Goal: Transaction & Acquisition: Purchase product/service

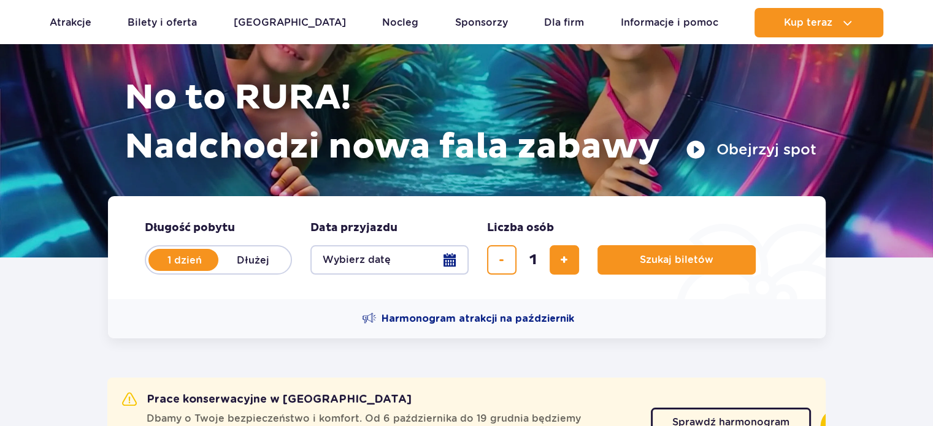
click at [244, 259] on label "Dłużej" at bounding box center [253, 260] width 70 height 26
click at [232, 270] on input "Dłużej" at bounding box center [224, 271] width 13 height 2
radio input "false"
radio input "true"
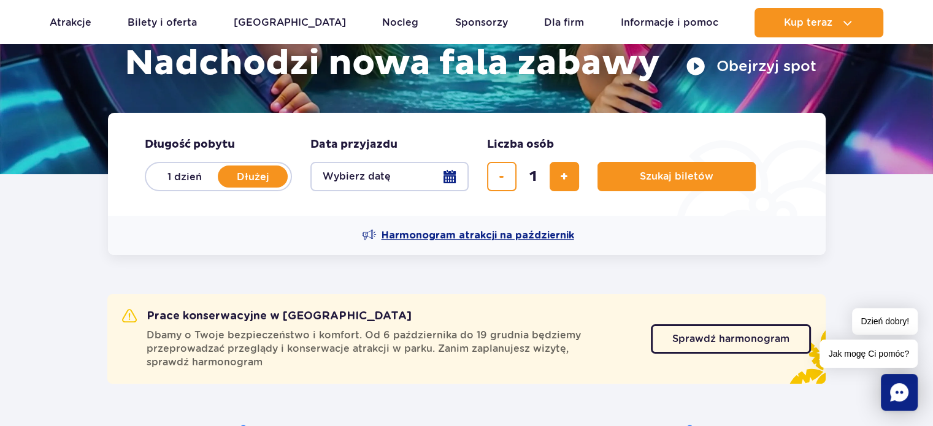
click at [410, 237] on span "Harmonogram atrakcji na październik" at bounding box center [477, 235] width 193 height 13
click at [451, 180] on button "Wybierz datę" at bounding box center [389, 176] width 158 height 29
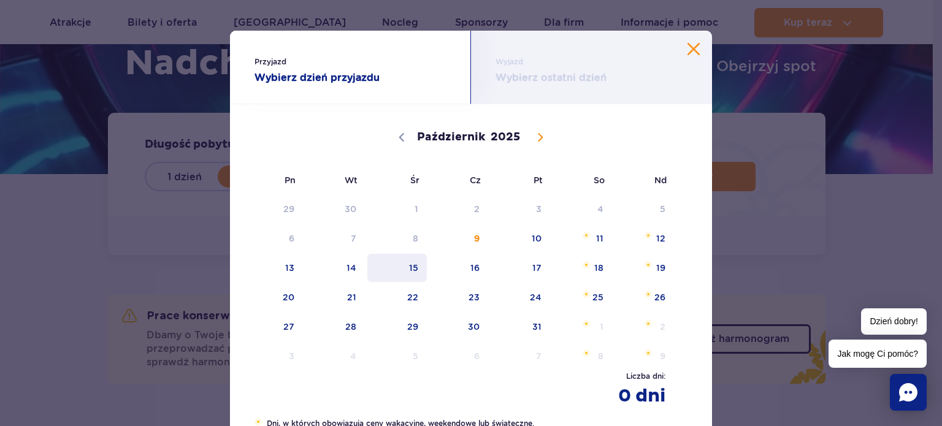
click at [418, 262] on span "15" at bounding box center [397, 268] width 62 height 28
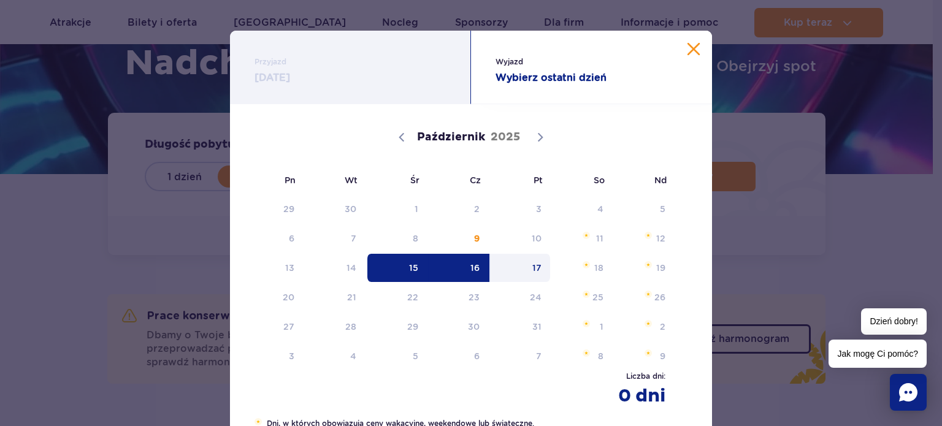
click at [530, 262] on span "17" at bounding box center [520, 268] width 62 height 28
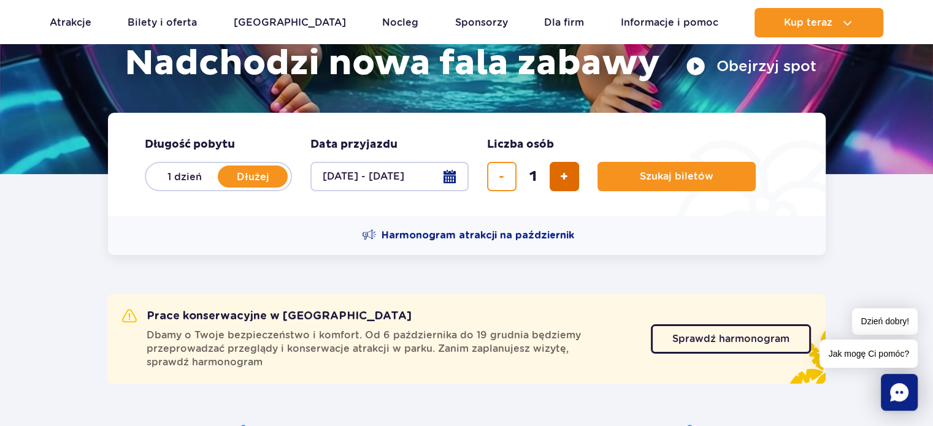
click at [568, 181] on button "dodaj bilet" at bounding box center [563, 176] width 29 height 29
type input "4"
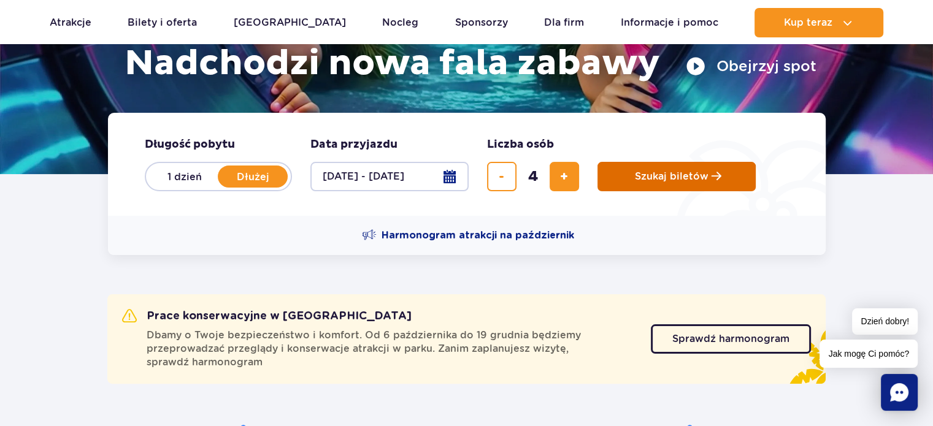
click at [711, 181] on span "Planowanie wizyty w Park of Poland" at bounding box center [716, 176] width 10 height 10
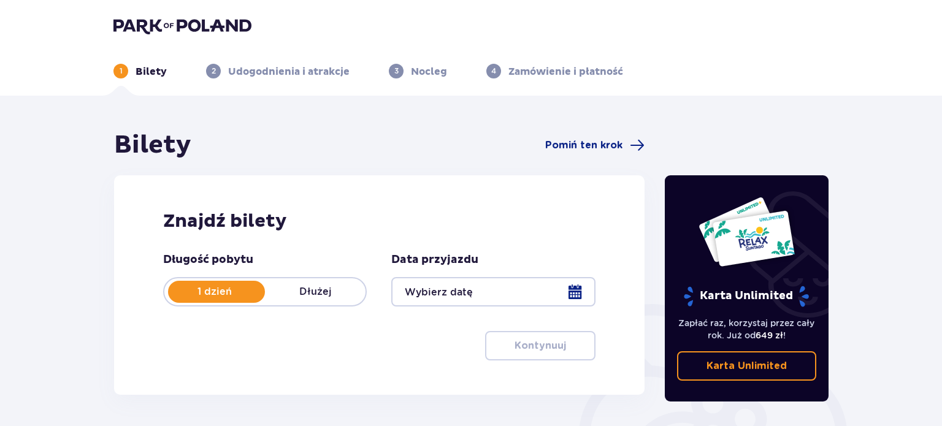
type input "[DATE] - [DATE]"
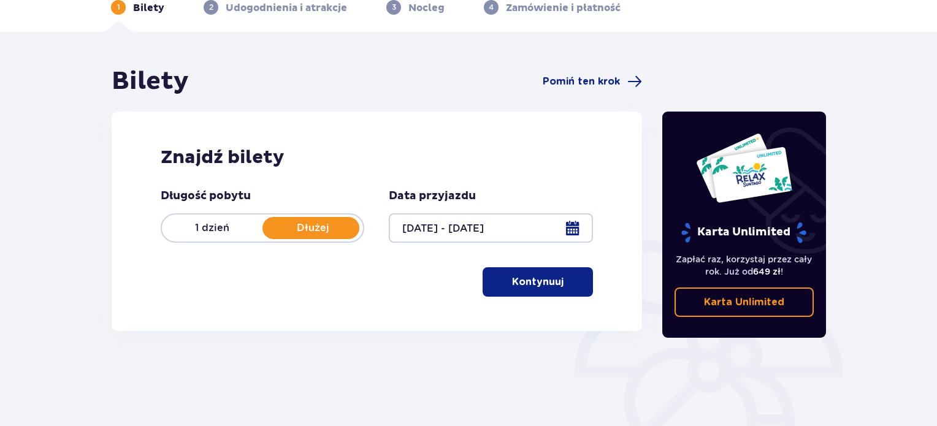
click at [532, 286] on p "Kontynuuj" at bounding box center [538, 281] width 52 height 13
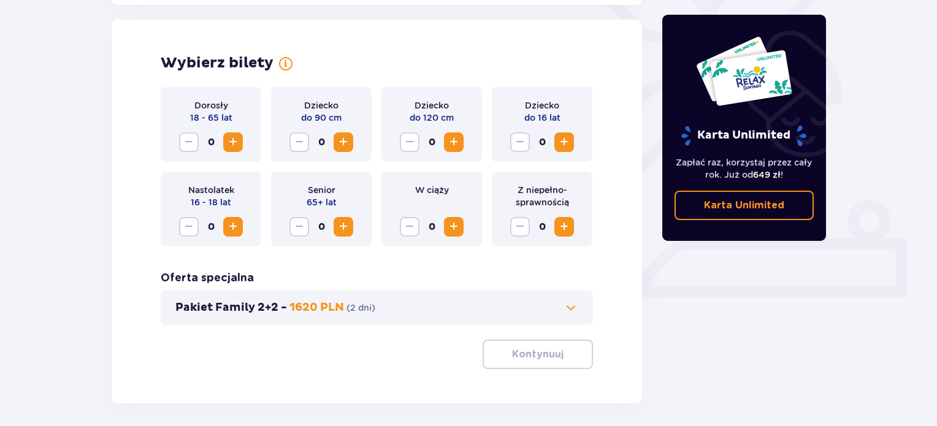
scroll to position [341, 0]
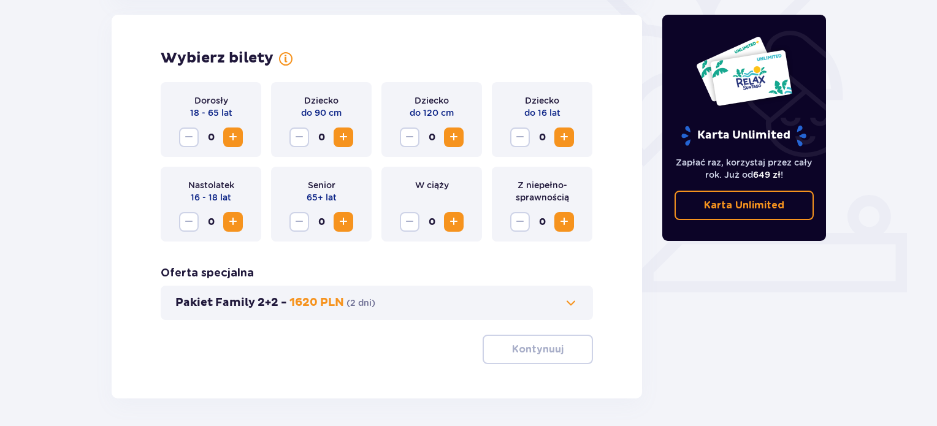
click at [231, 141] on span "Zwiększ" at bounding box center [233, 137] width 15 height 15
click at [459, 140] on span "Zwiększ" at bounding box center [453, 137] width 15 height 15
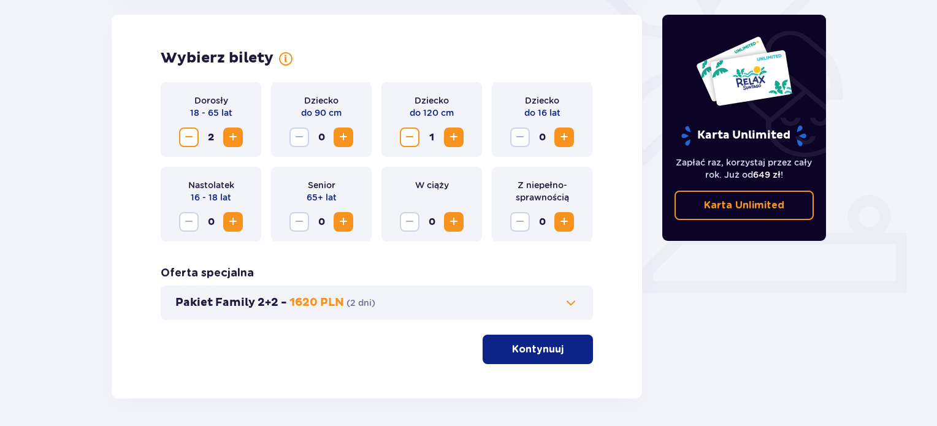
click at [459, 140] on span "Zwiększ" at bounding box center [453, 137] width 15 height 15
click at [411, 134] on span "Zmniejsz" at bounding box center [409, 137] width 15 height 15
click at [557, 138] on span "Zwiększ" at bounding box center [564, 137] width 15 height 15
click at [562, 313] on div "Pakiet Family 2+2 - 1620 PLN ( 2 dni )" at bounding box center [377, 303] width 432 height 34
click at [567, 305] on span at bounding box center [571, 303] width 15 height 15
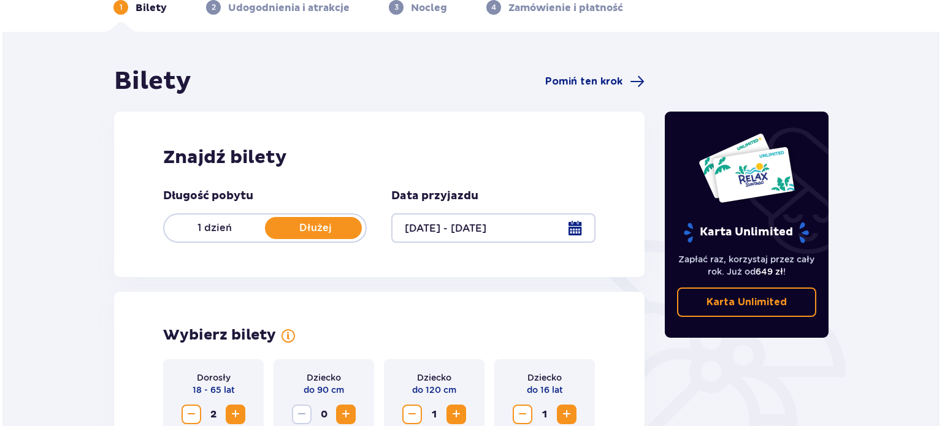
scroll to position [497, 0]
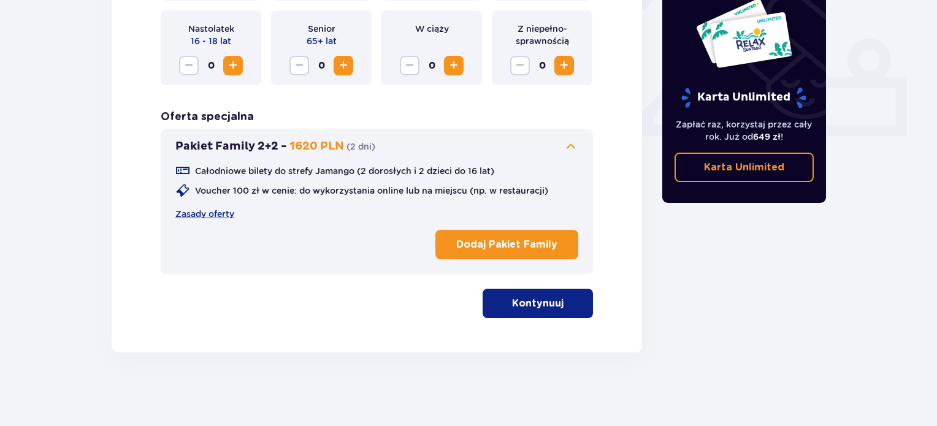
click at [534, 242] on p "Dodaj Pakiet Family" at bounding box center [506, 244] width 101 height 13
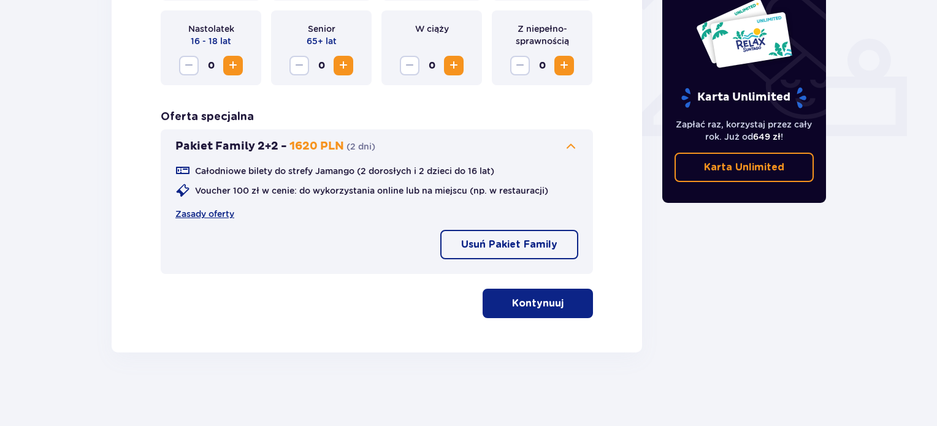
click at [537, 312] on button "Kontynuuj" at bounding box center [538, 303] width 110 height 29
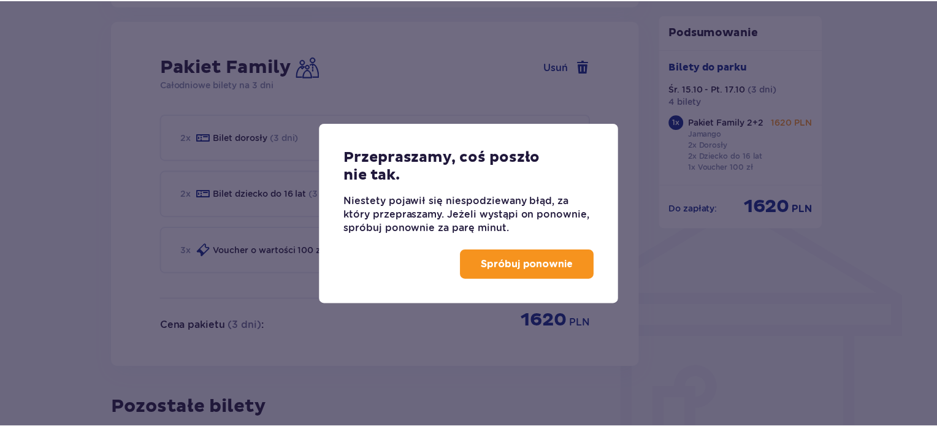
scroll to position [806, 0]
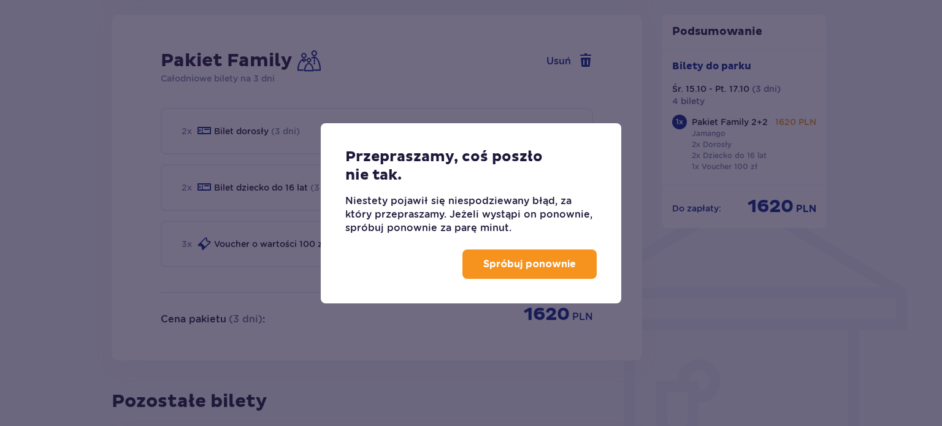
click at [505, 262] on p "Spróbuj ponownie" at bounding box center [529, 264] width 93 height 13
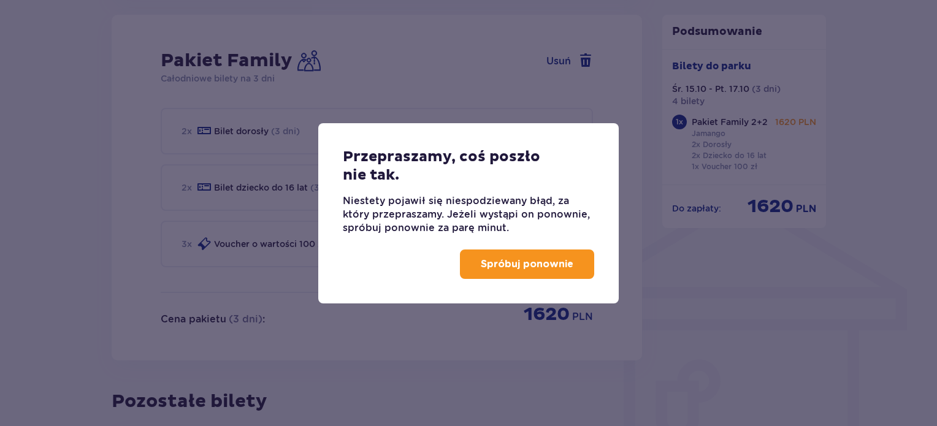
scroll to position [695, 0]
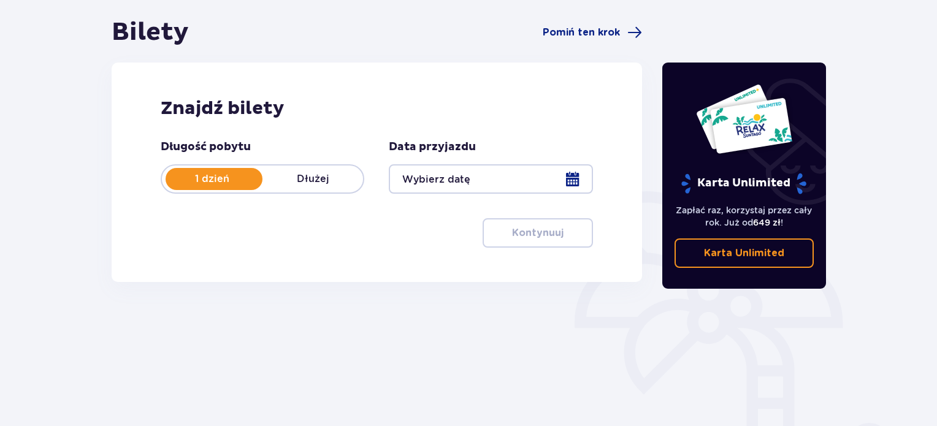
scroll to position [114, 0]
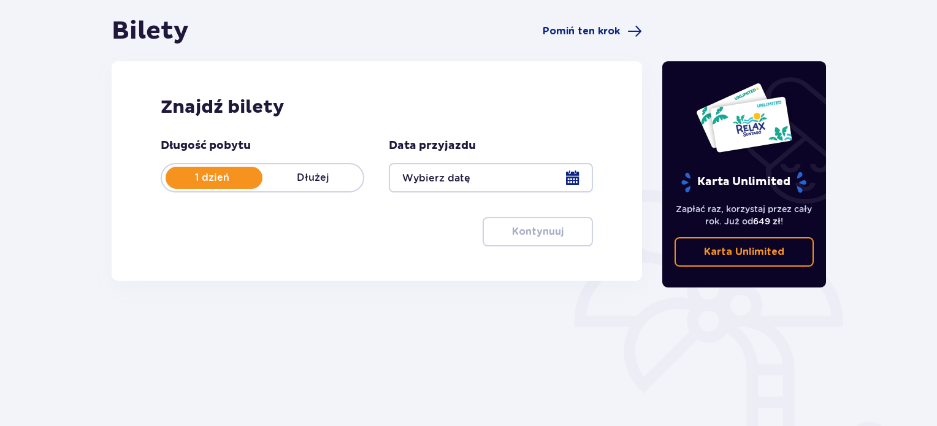
click at [326, 174] on p "Dłużej" at bounding box center [312, 177] width 101 height 13
click at [491, 160] on div "Data przyjazdu" at bounding box center [491, 166] width 204 height 54
click at [497, 173] on div at bounding box center [491, 177] width 204 height 29
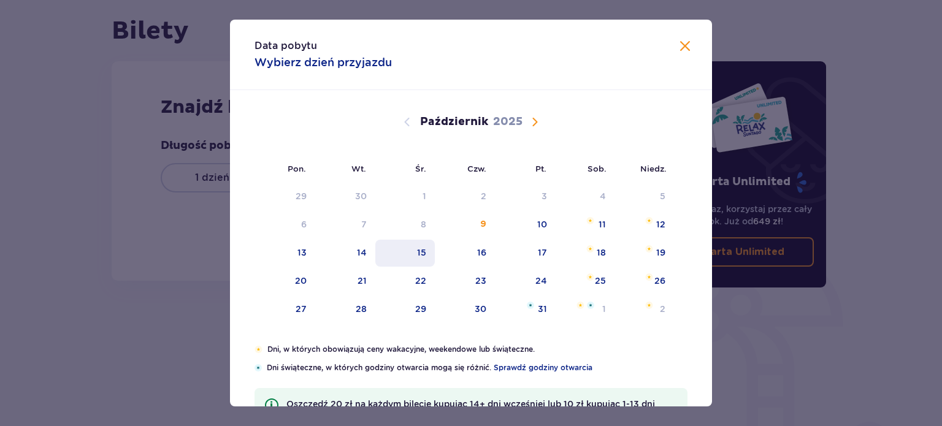
click at [419, 253] on div "15" at bounding box center [421, 253] width 9 height 12
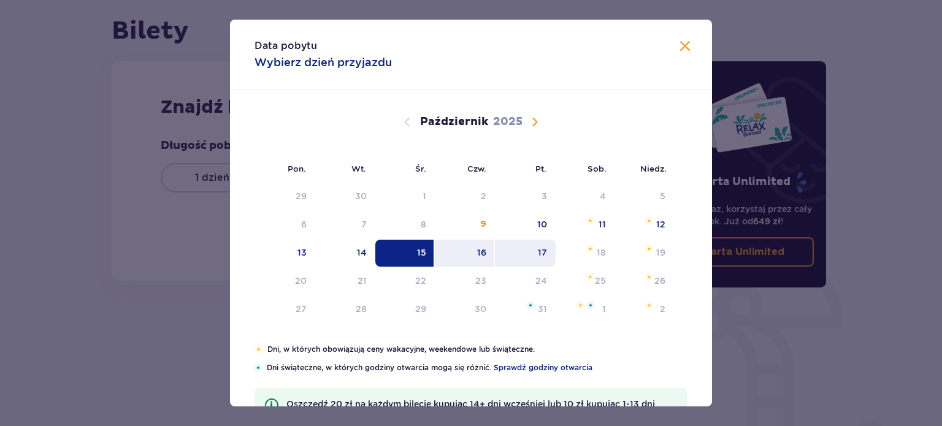
click at [540, 254] on div "17" at bounding box center [542, 253] width 9 height 12
type input "[DATE] - [DATE]"
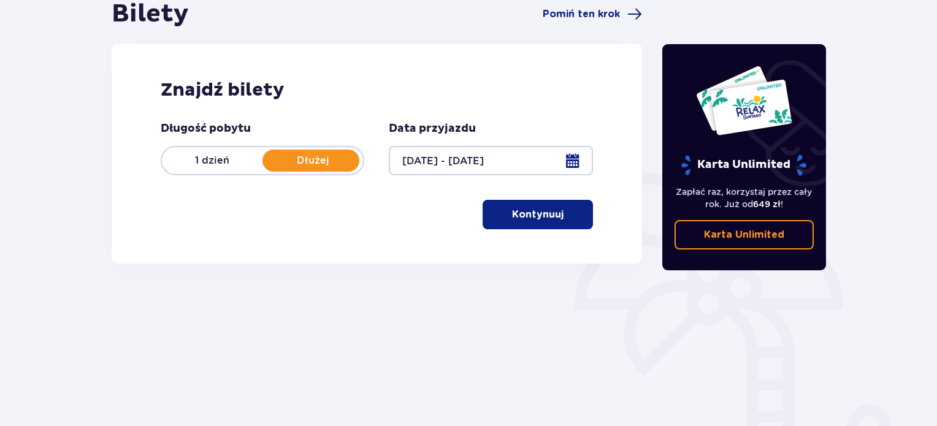
scroll to position [199, 0]
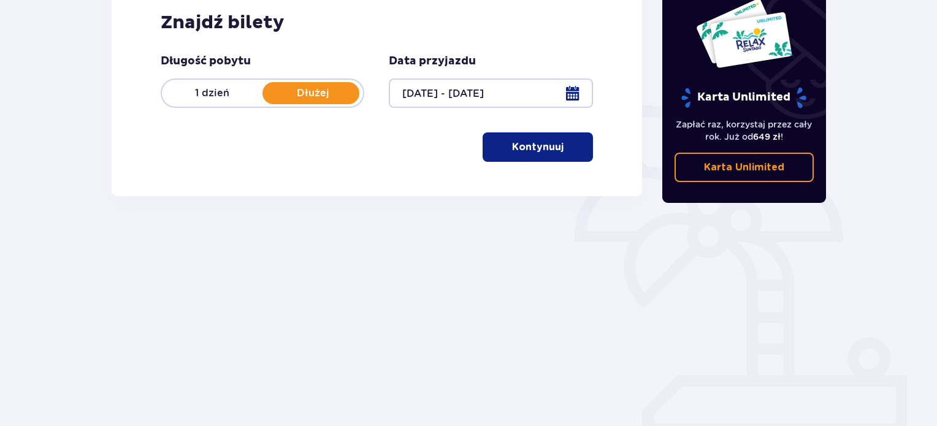
click at [540, 147] on p "Kontynuuj" at bounding box center [538, 146] width 52 height 13
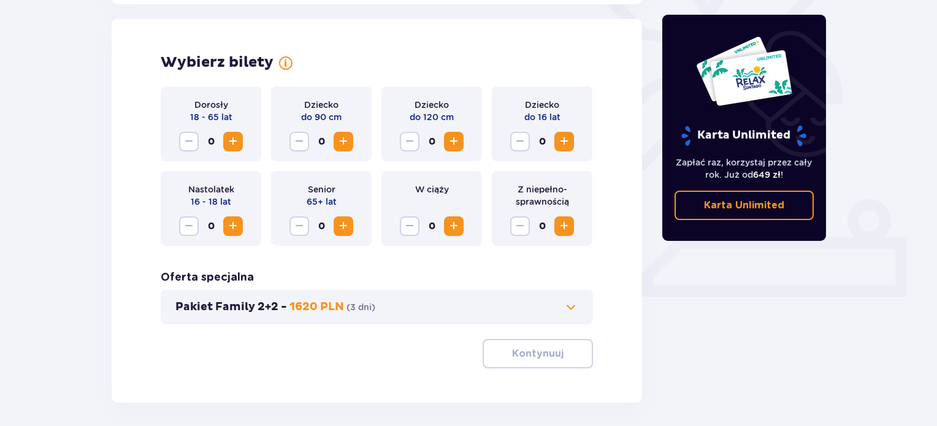
scroll to position [341, 0]
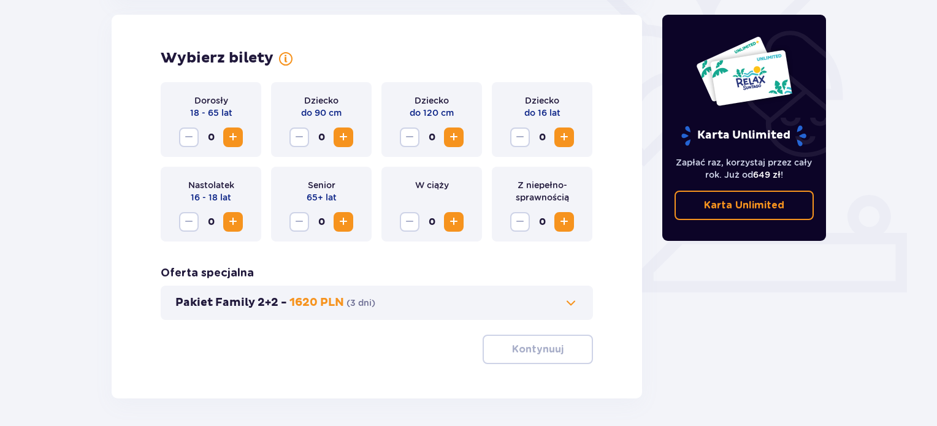
click at [237, 139] on span "Zwiększ" at bounding box center [233, 137] width 15 height 15
click at [419, 299] on button "Pakiet Family 2+2 - 1620 PLN ( 3 dni )" at bounding box center [376, 303] width 403 height 15
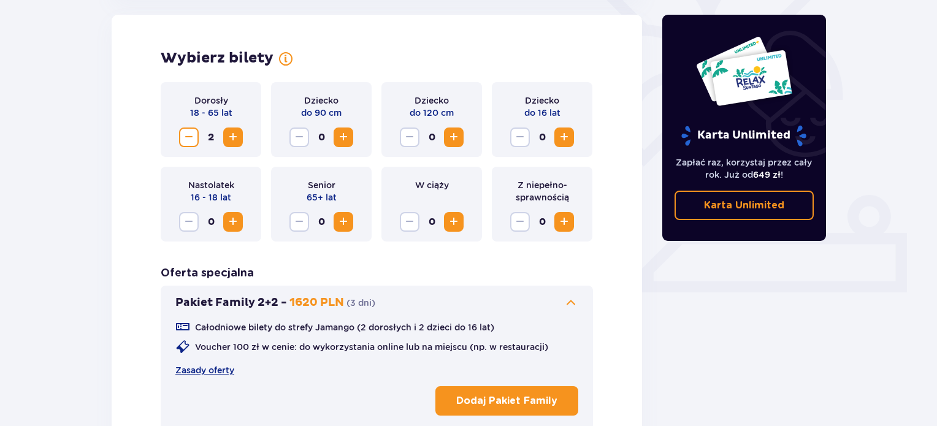
scroll to position [370, 0]
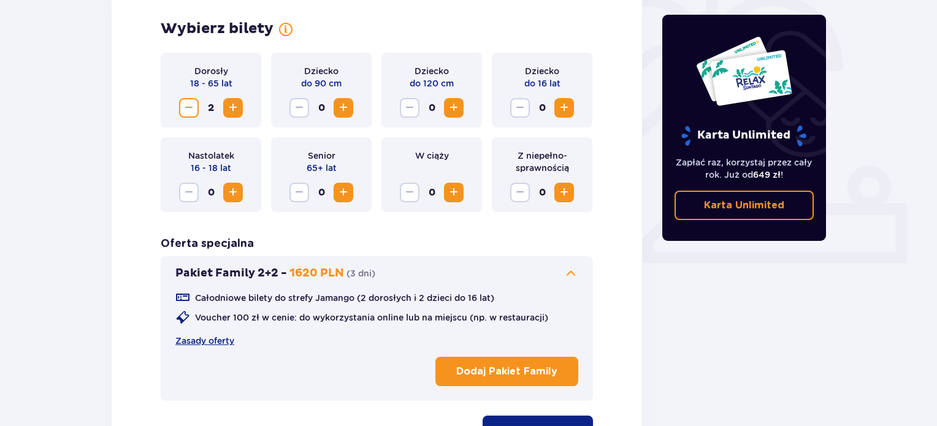
click at [549, 385] on button "Dodaj Pakiet Family" at bounding box center [506, 371] width 143 height 29
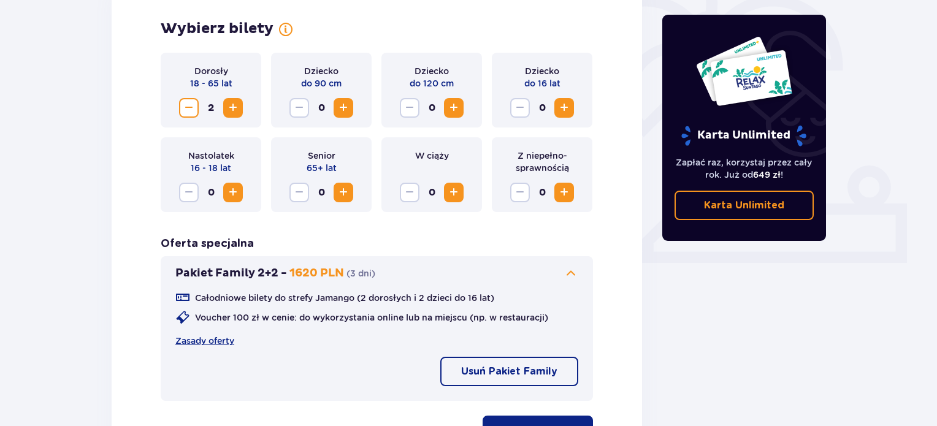
click at [562, 104] on span "Zwiększ" at bounding box center [564, 108] width 15 height 15
click at [626, 245] on div "Wybierz bilety Dorosły 18 - 65 lat 2 Dziecko do 90 cm 0 Dziecko do 120 cm 0 Dzi…" at bounding box center [377, 232] width 530 height 494
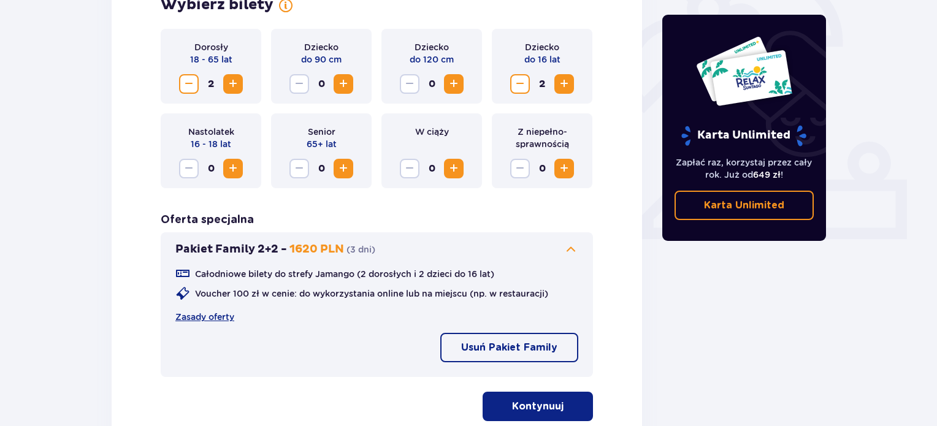
scroll to position [395, 0]
click at [525, 94] on div "Dziecko do 16 lat 2" at bounding box center [542, 65] width 101 height 75
click at [522, 87] on span "Zmniejsz" at bounding box center [520, 83] width 15 height 15
click at [457, 85] on span "Zwiększ" at bounding box center [453, 83] width 15 height 15
click at [513, 218] on div "Oferta specjalna Pakiet Family 2+2 - 1620 PLN ( 3 dni ) Całodniowe bilety do st…" at bounding box center [377, 294] width 432 height 164
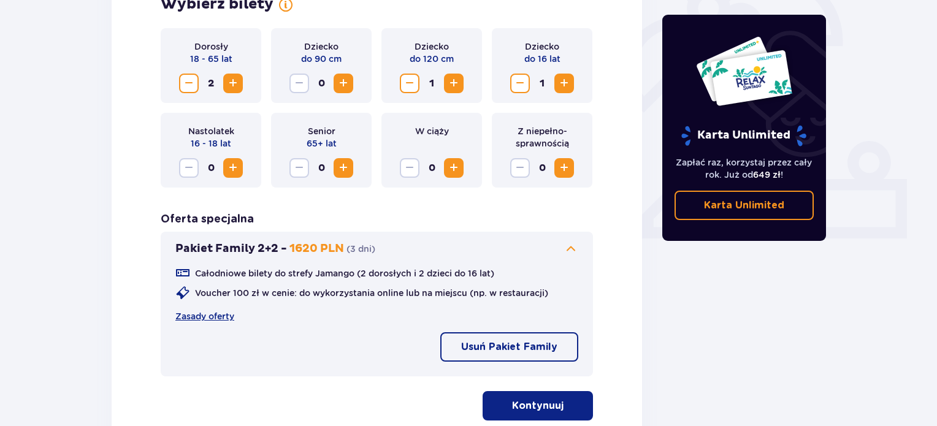
scroll to position [454, 0]
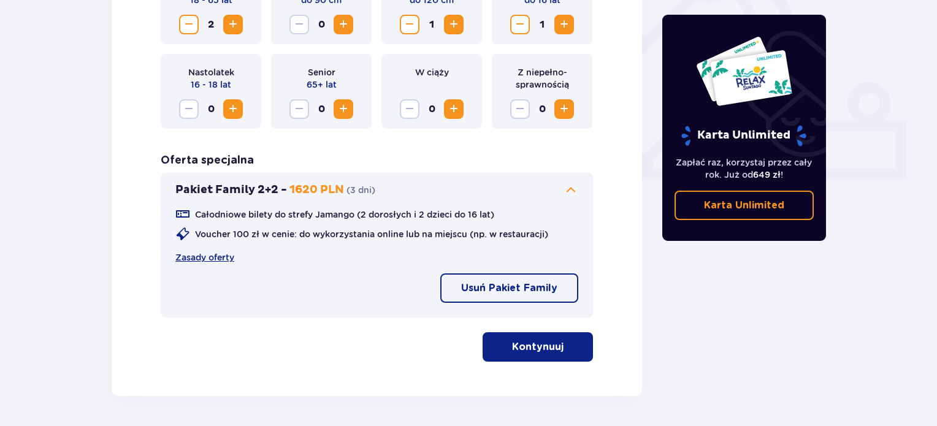
click at [549, 349] on p "Kontynuuj" at bounding box center [538, 346] width 52 height 13
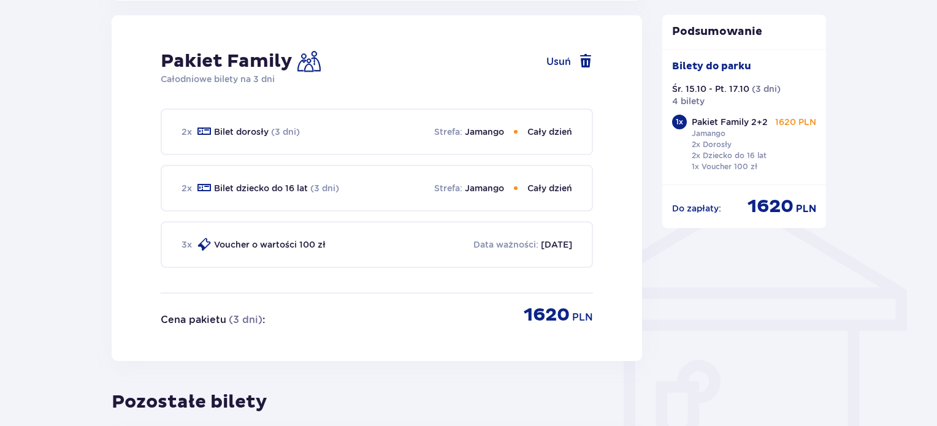
scroll to position [806, 0]
click at [549, 349] on div "Pakiet Family Usuń Całodniowe bilety na 3 dni 2 x Bilet dorosły (3 dni) Strefa …" at bounding box center [377, 188] width 530 height 346
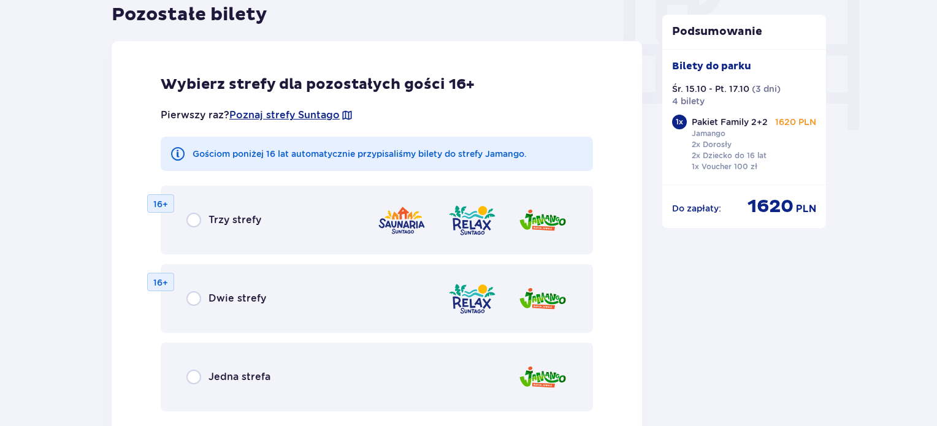
scroll to position [1195, 0]
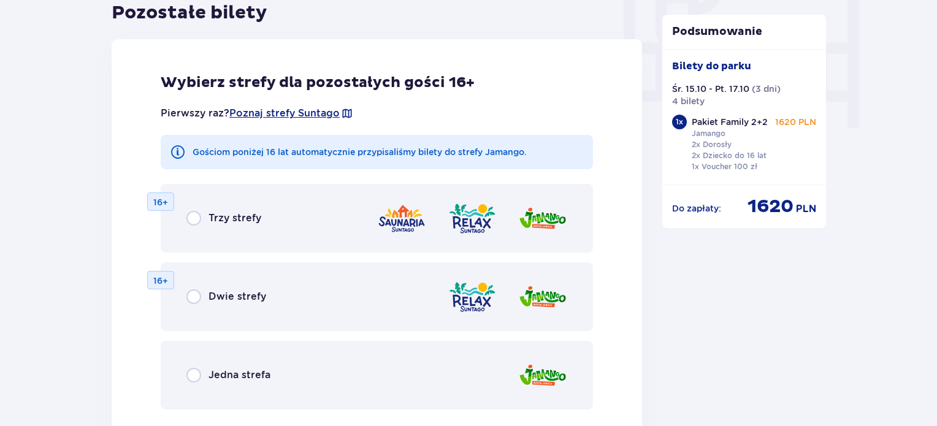
click at [270, 289] on div "Dwie strefy 16+" at bounding box center [377, 296] width 432 height 69
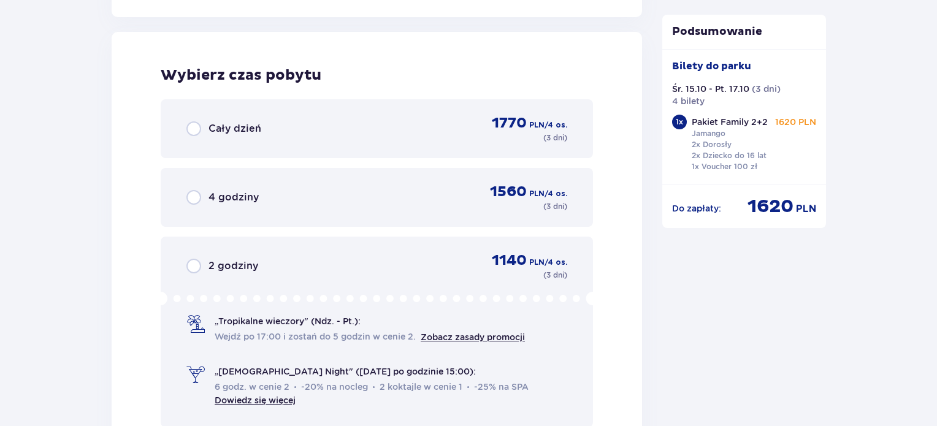
scroll to position [1674, 0]
click at [235, 124] on span "Cały dzień" at bounding box center [235, 127] width 53 height 13
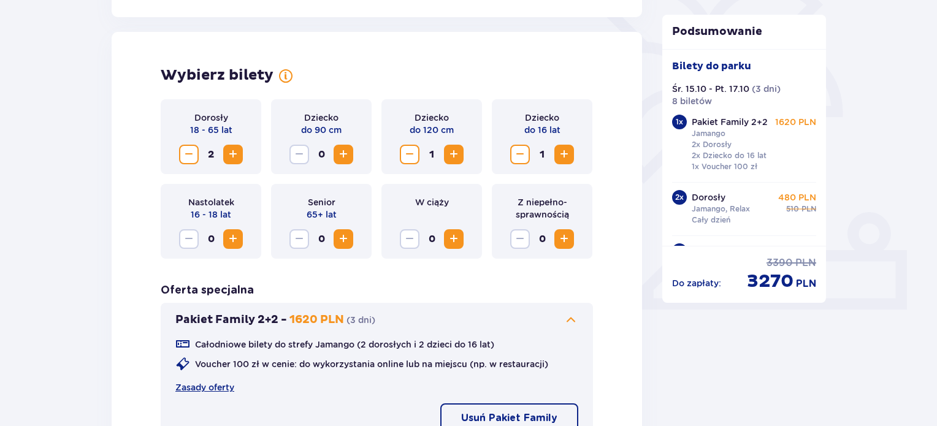
scroll to position [326, 0]
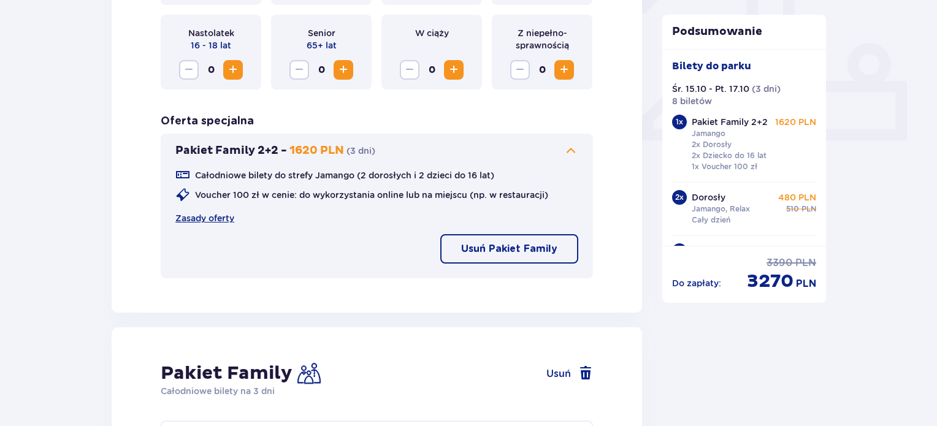
scroll to position [497, 0]
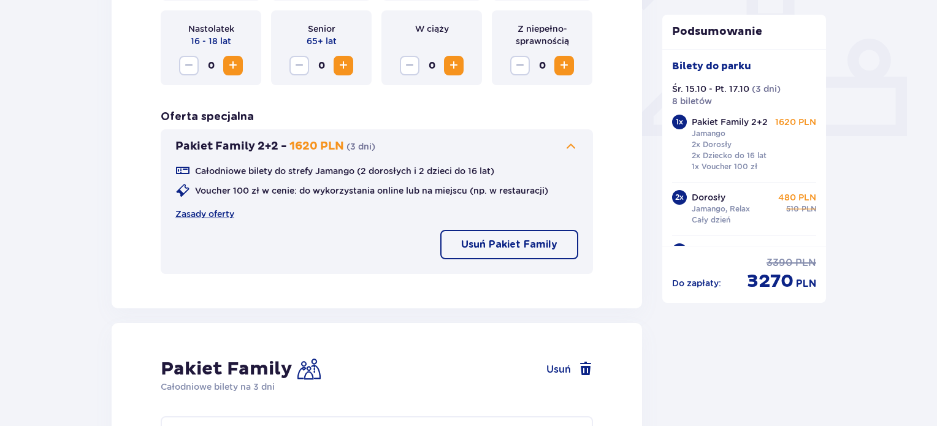
drag, startPoint x: 492, startPoint y: 260, endPoint x: 515, endPoint y: 239, distance: 30.8
click at [515, 239] on div "Całodniowe bilety do strefy Jamango (2 dorosłych i 2 dzieci do 16 lat) Voucher …" at bounding box center [376, 209] width 403 height 110
click at [515, 239] on p "Usuń Pakiet Family" at bounding box center [509, 244] width 96 height 13
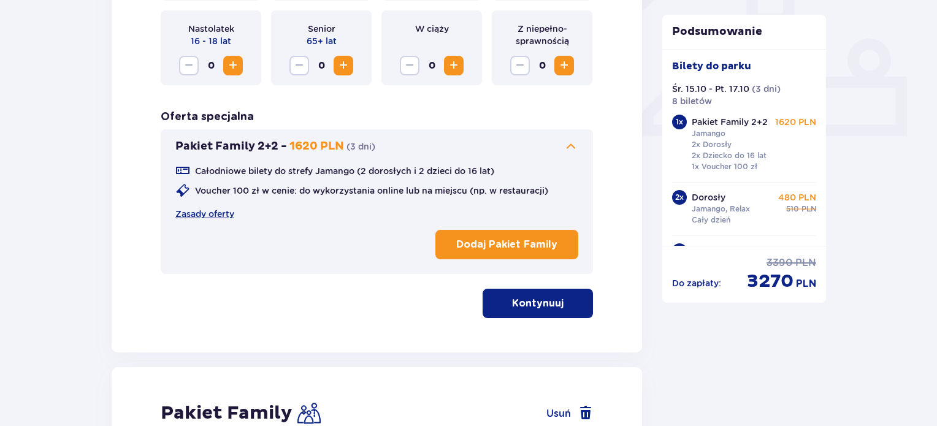
click at [564, 305] on span "button" at bounding box center [566, 303] width 15 height 15
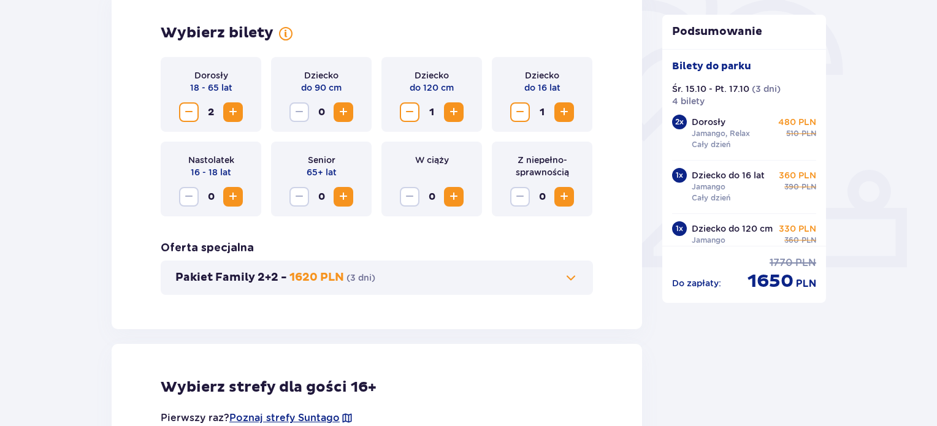
scroll to position [365, 0]
click at [179, 110] on button "Zmniejsz" at bounding box center [189, 113] width 20 height 20
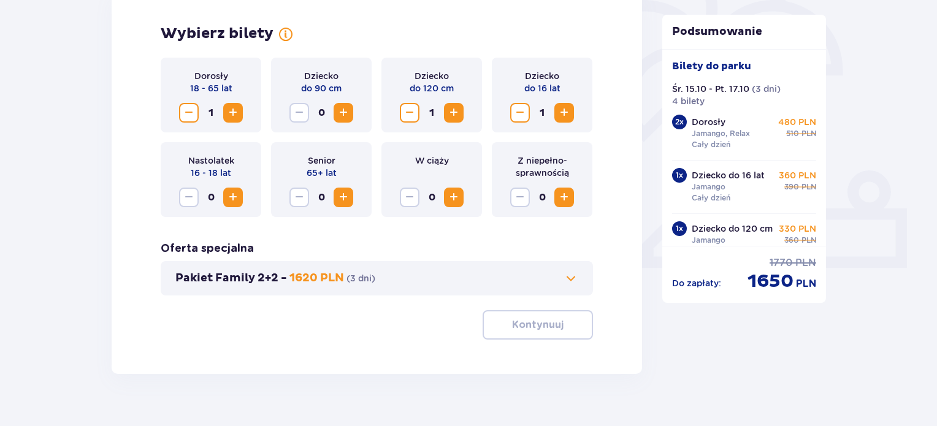
click at [179, 110] on button "Zmniejsz" at bounding box center [189, 113] width 20 height 20
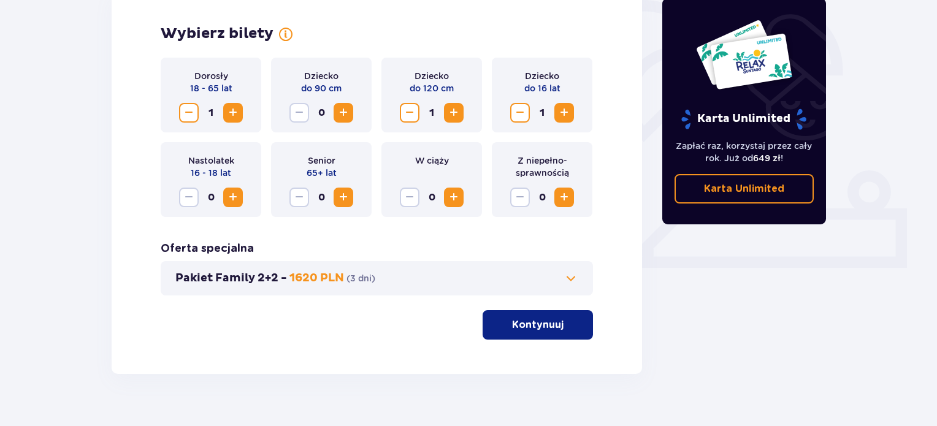
click at [513, 115] on span "Zmniejsz" at bounding box center [520, 112] width 15 height 15
click at [409, 113] on span "Zmniejsz" at bounding box center [409, 112] width 15 height 15
click at [559, 324] on span "button" at bounding box center [566, 325] width 15 height 15
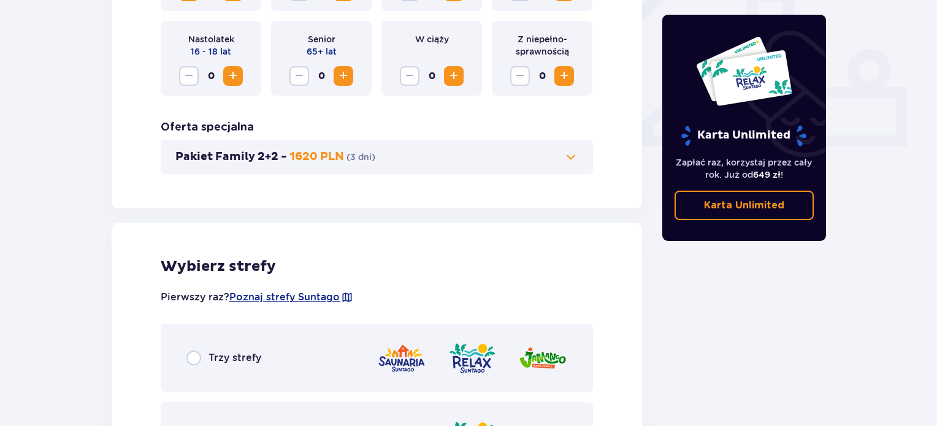
click at [511, 151] on button "Pakiet Family 2+2 - 1620 PLN ( 3 dni )" at bounding box center [376, 157] width 403 height 15
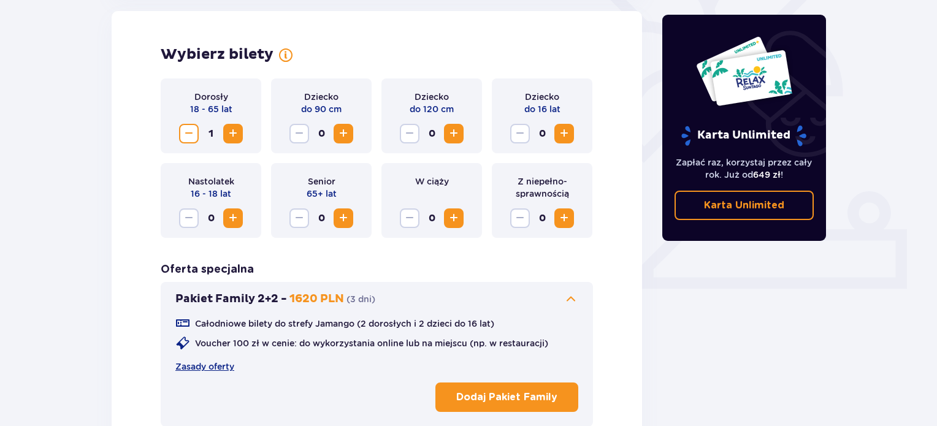
scroll to position [341, 0]
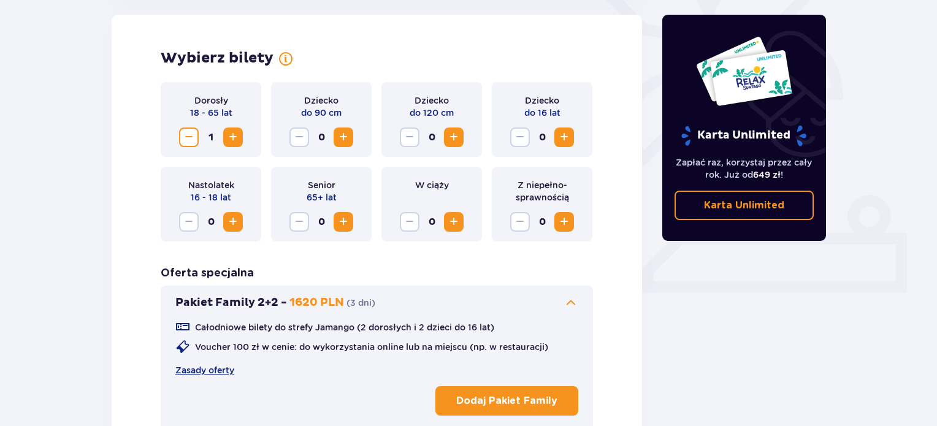
click at [193, 142] on span "Zmniejsz" at bounding box center [189, 137] width 15 height 15
click at [540, 389] on button "Dodaj Pakiet Family" at bounding box center [506, 400] width 143 height 29
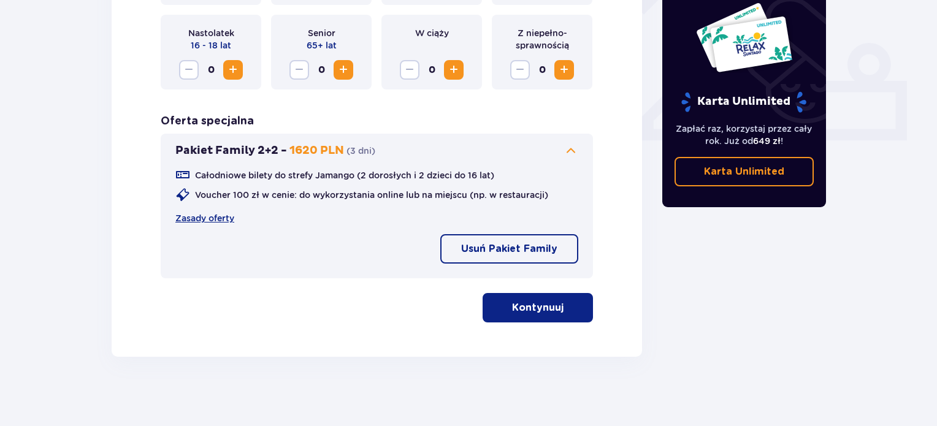
scroll to position [497, 0]
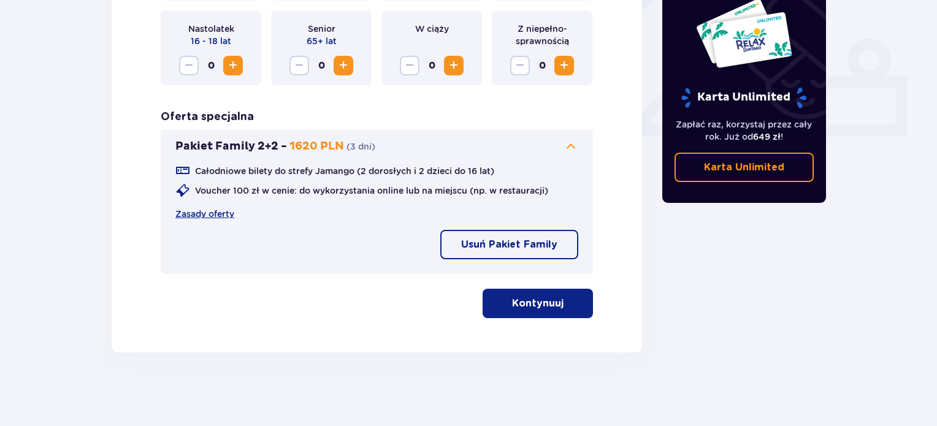
click at [527, 306] on p "Kontynuuj" at bounding box center [538, 303] width 52 height 13
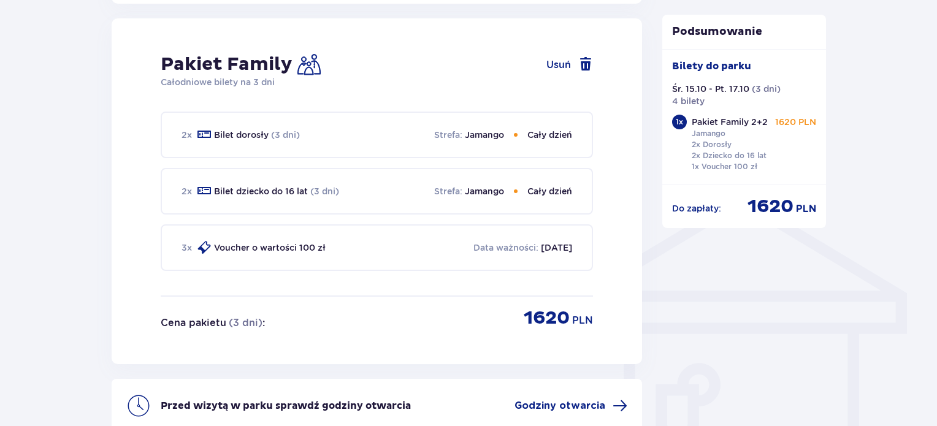
scroll to position [806, 0]
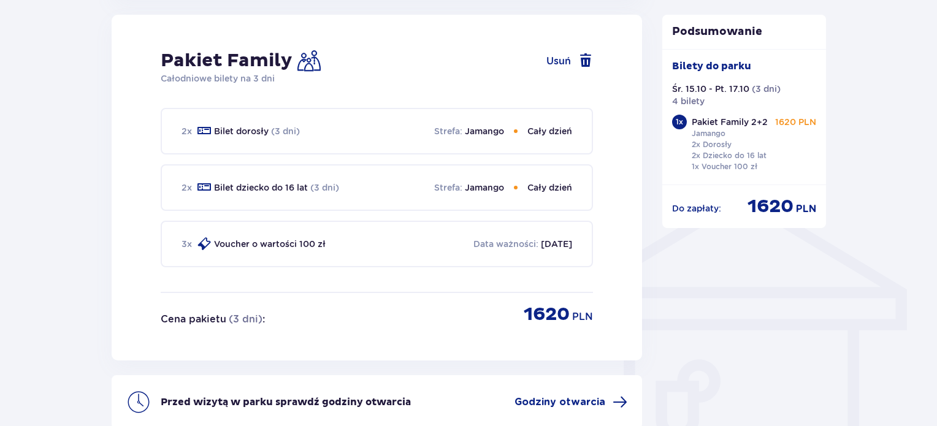
click at [217, 215] on div "2 x Bilet dorosły (3 dni) Strefa : Jamango Cały dzień 2 x Bilet dziecko do 16 l…" at bounding box center [377, 200] width 432 height 184
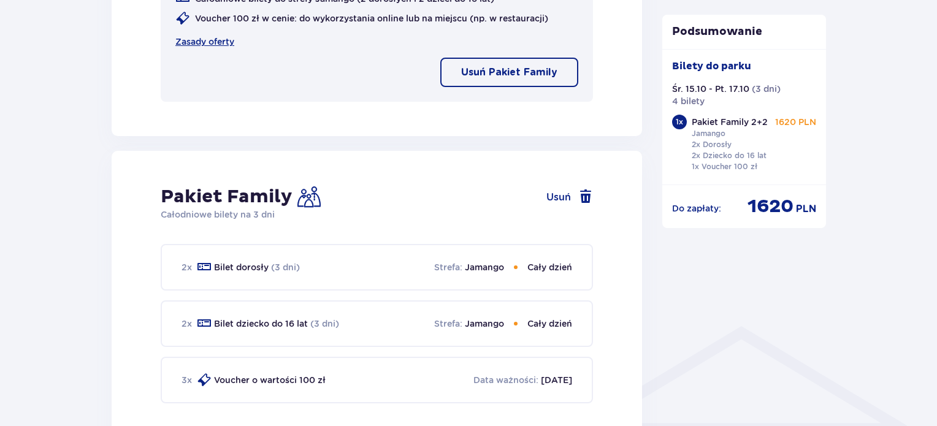
scroll to position [659, 0]
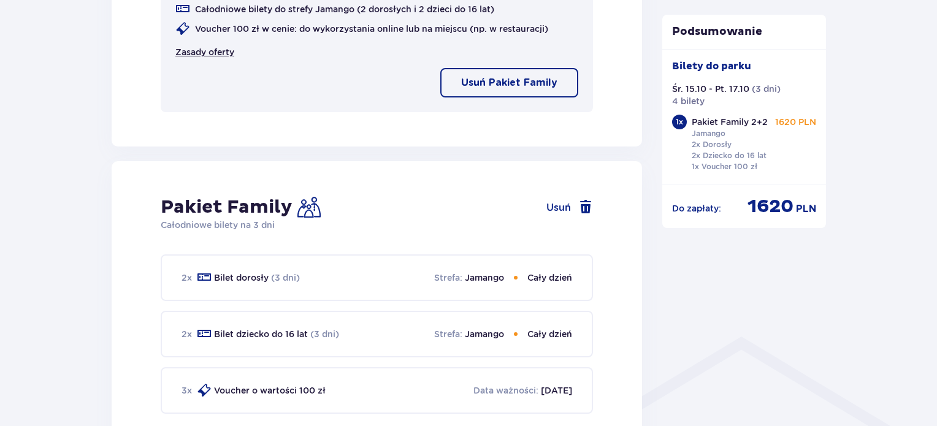
click at [193, 48] on link "Zasady oferty" at bounding box center [204, 52] width 59 height 12
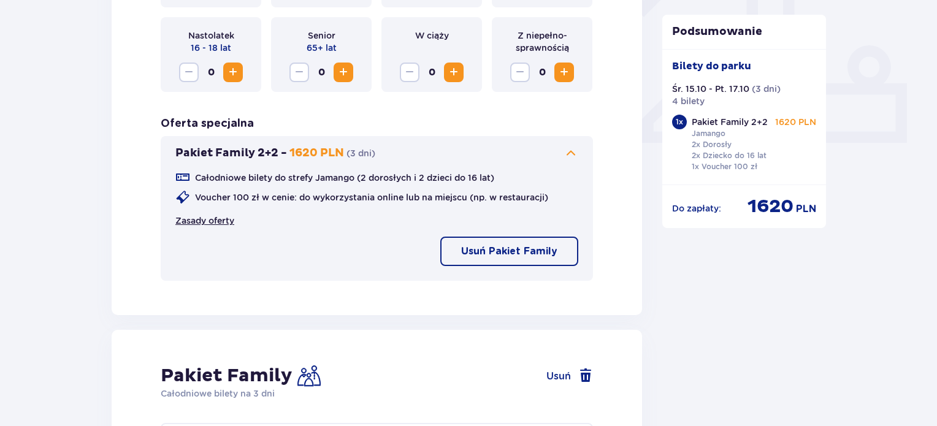
scroll to position [475, 0]
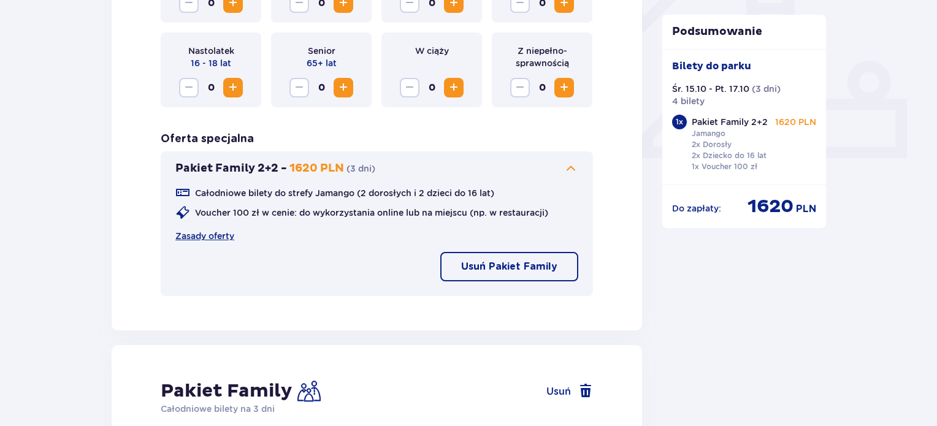
click at [147, 252] on div "Wybierz bilety Dorosły 18 - 65 lat 0 Dziecko do 90 cm 0 Dziecko do 120 cm 0 Dzi…" at bounding box center [377, 105] width 530 height 450
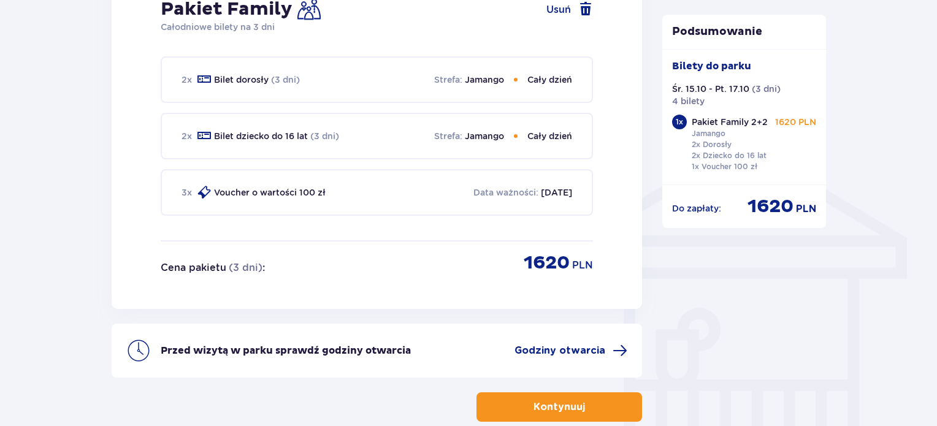
scroll to position [925, 0]
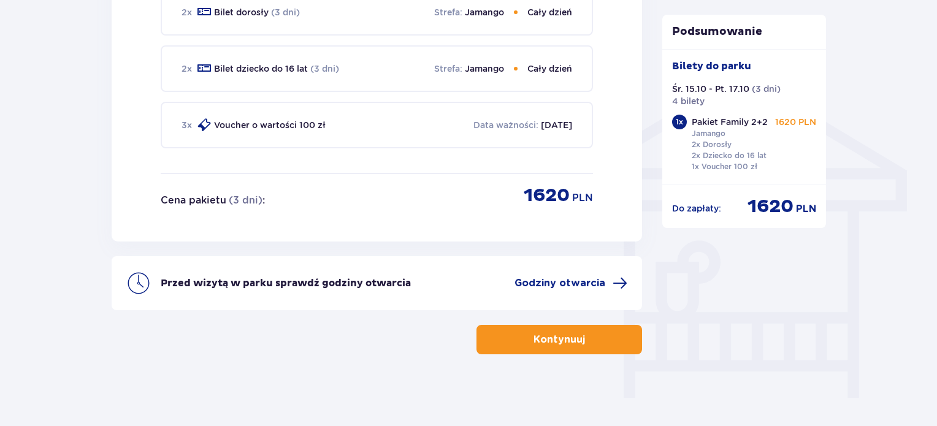
click at [613, 334] on button "Kontynuuj" at bounding box center [559, 339] width 166 height 29
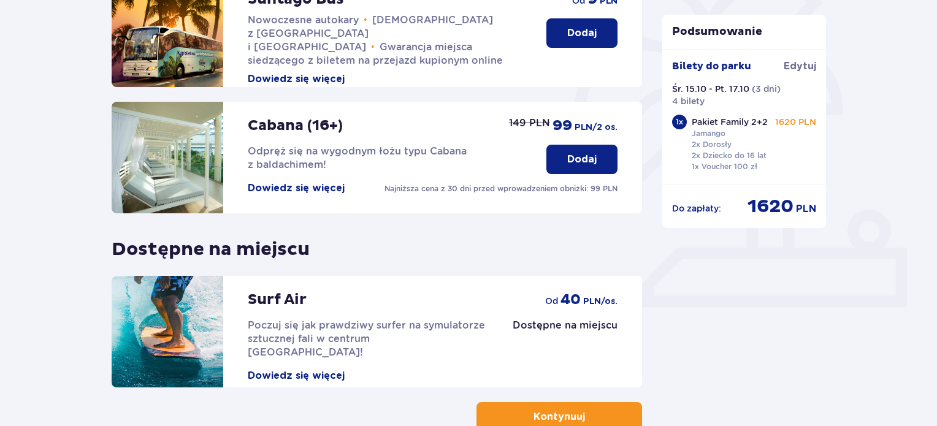
scroll to position [405, 0]
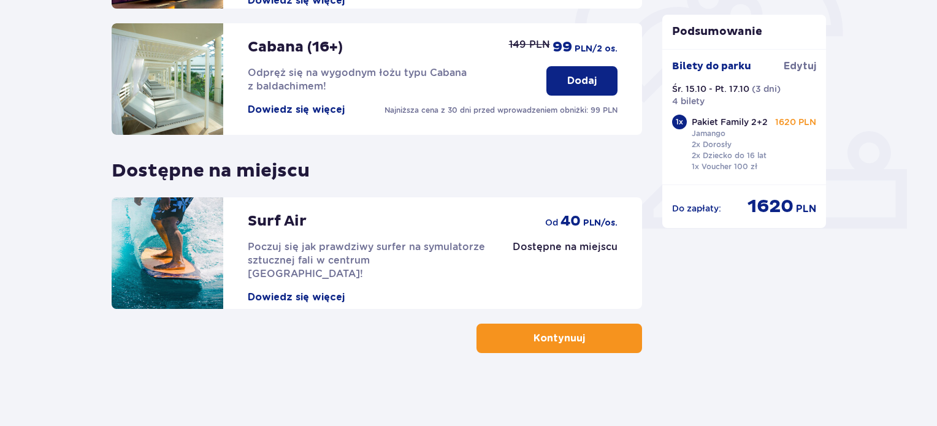
click at [572, 335] on p "Kontynuuj" at bounding box center [560, 338] width 52 height 13
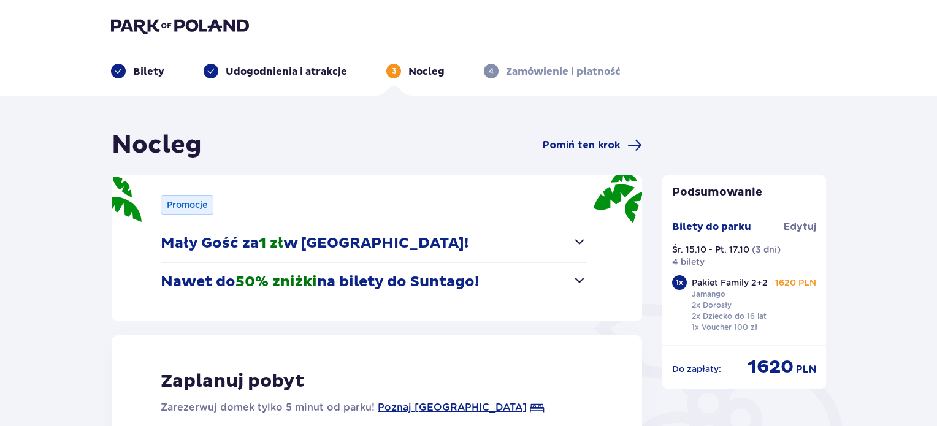
click at [587, 235] on div "Promocje Mały Gość za 1 zł w Suntago Village! Noc za złotówkę dla dzieci od 3 d…" at bounding box center [377, 247] width 530 height 145
click at [576, 242] on span "button" at bounding box center [579, 241] width 15 height 15
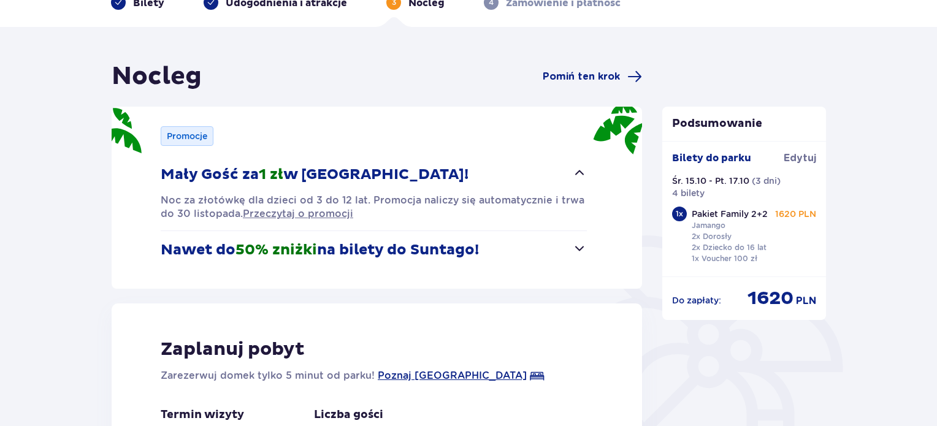
scroll to position [70, 0]
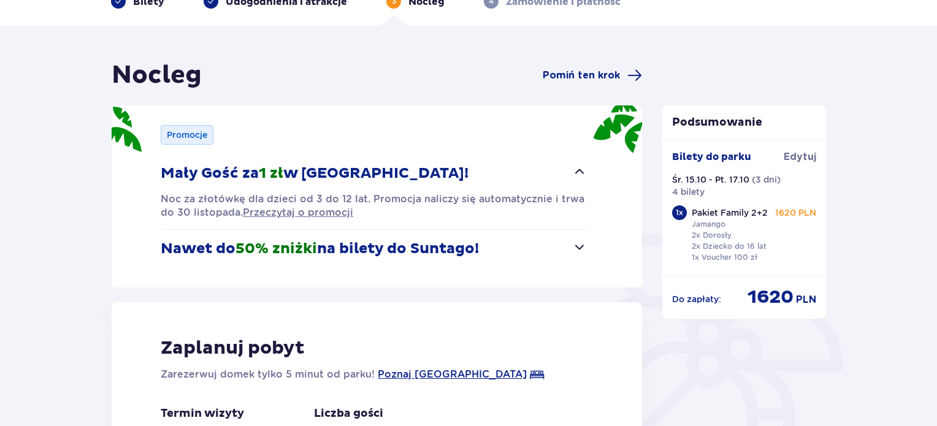
click at [475, 250] on p "Nawet do 50% zniżki na bilety do Suntago!" at bounding box center [320, 249] width 318 height 18
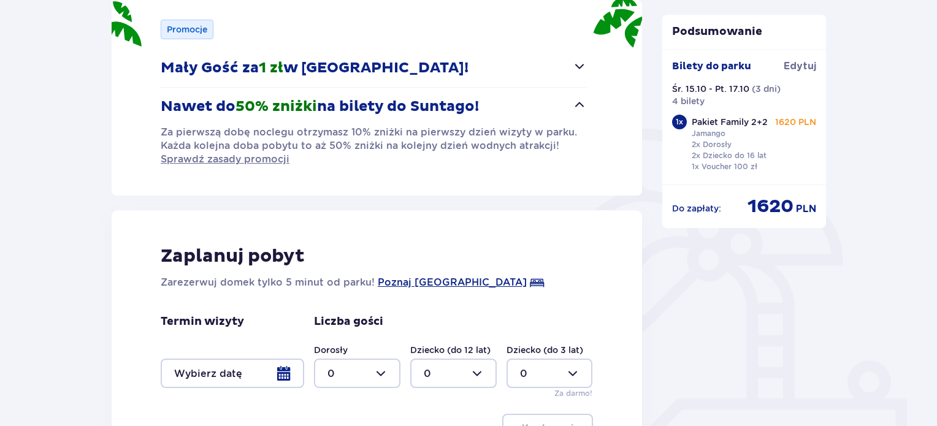
scroll to position [264, 0]
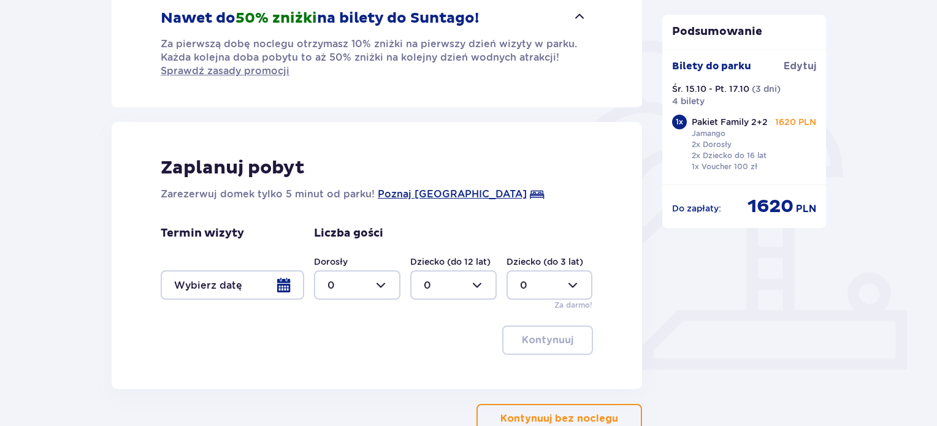
click at [277, 279] on div at bounding box center [232, 284] width 143 height 29
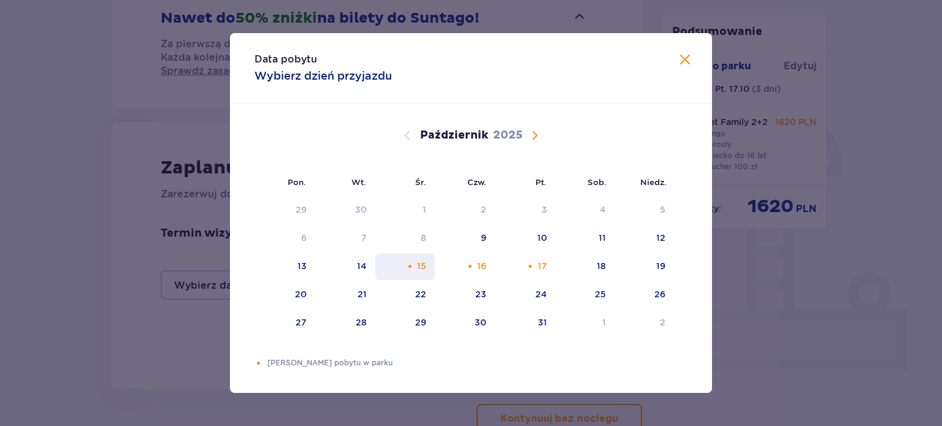
click at [421, 270] on div "15" at bounding box center [421, 266] width 9 height 12
click at [539, 261] on div "17" at bounding box center [542, 266] width 9 height 12
type input "[DATE] - [DATE]"
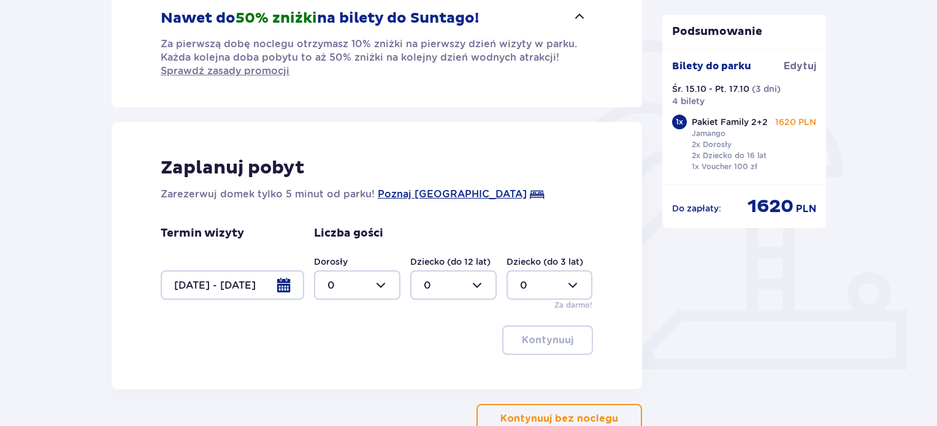
click at [374, 280] on div at bounding box center [357, 284] width 86 height 29
click at [338, 220] on div "2" at bounding box center [356, 216] width 59 height 13
type input "2"
click at [451, 283] on div at bounding box center [453, 284] width 86 height 29
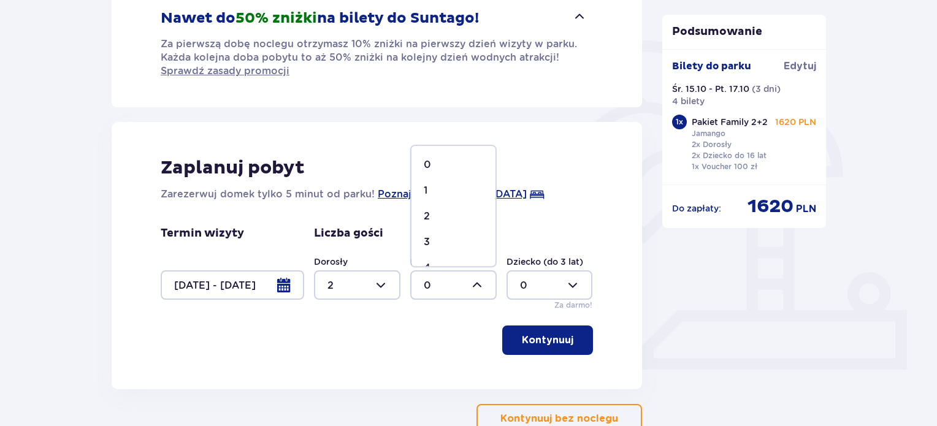
click at [432, 220] on div "2" at bounding box center [453, 216] width 59 height 13
type input "2"
click at [568, 335] on span "button" at bounding box center [575, 340] width 15 height 15
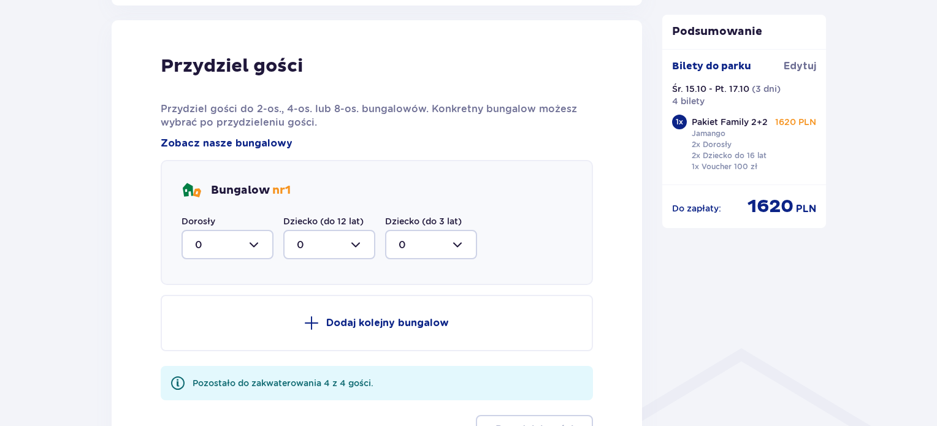
scroll to position [652, 0]
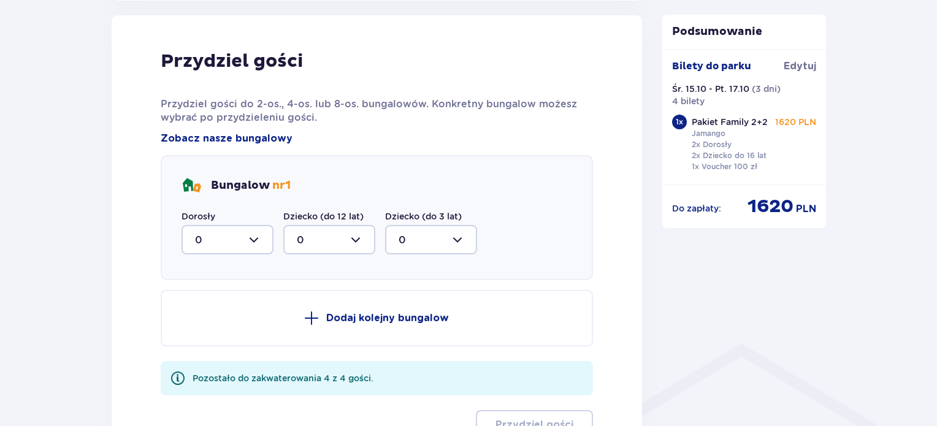
click at [265, 243] on div at bounding box center [228, 239] width 92 height 29
click at [215, 319] on span "2" at bounding box center [228, 329] width 90 height 26
type input "2"
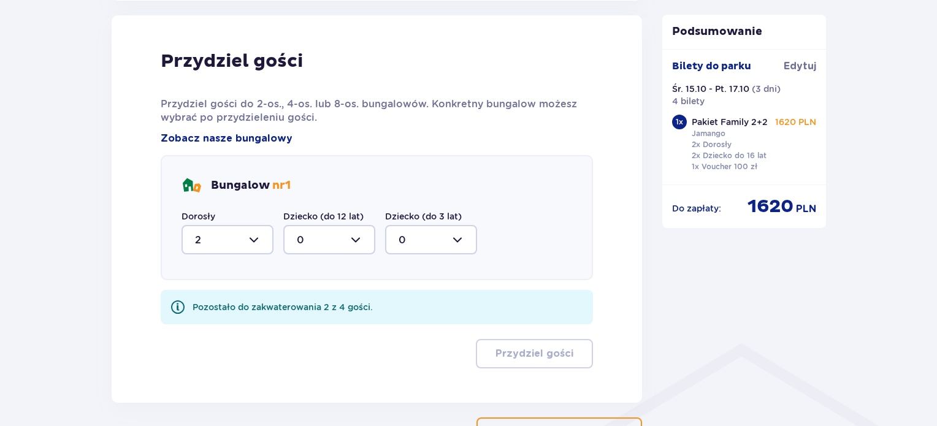
click at [332, 229] on div at bounding box center [329, 239] width 92 height 29
click at [326, 323] on div "2" at bounding box center [329, 328] width 65 height 13
type input "2"
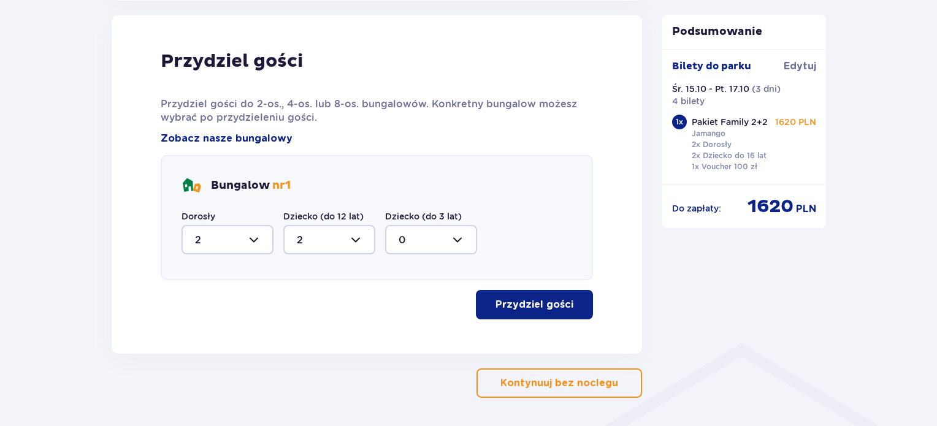
click at [532, 304] on p "Przydziel gości" at bounding box center [534, 304] width 78 height 13
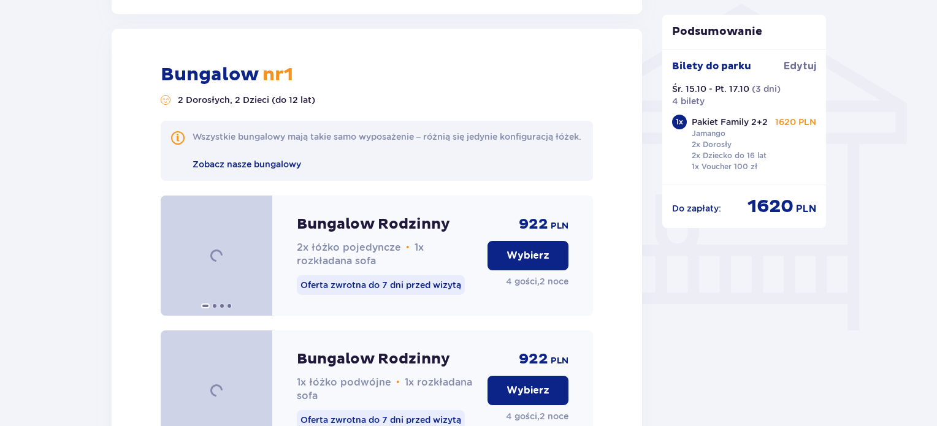
scroll to position [1006, 0]
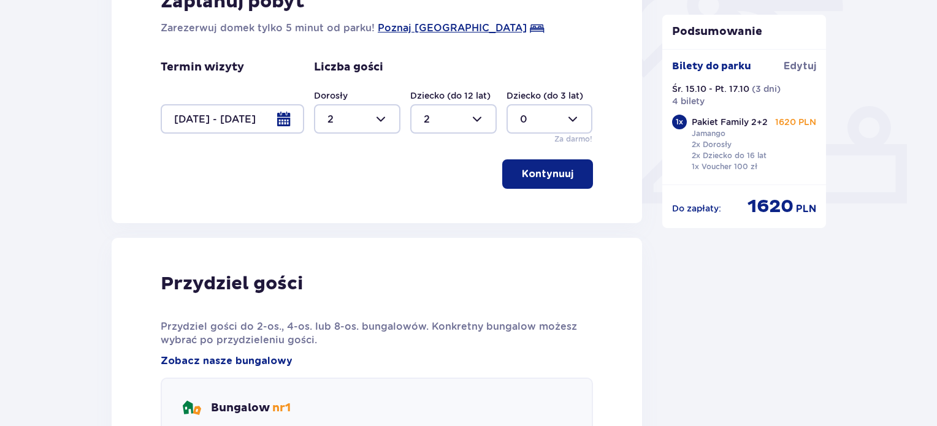
click at [164, 183] on div "Kontynuuj" at bounding box center [377, 173] width 432 height 29
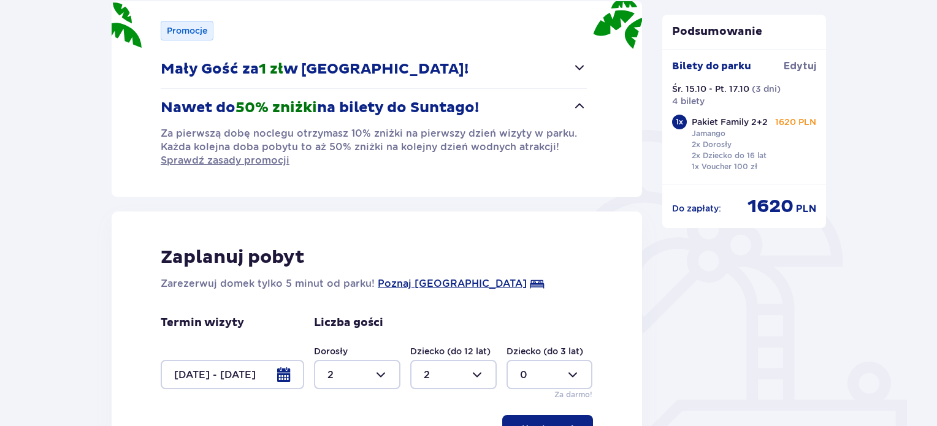
scroll to position [128, 0]
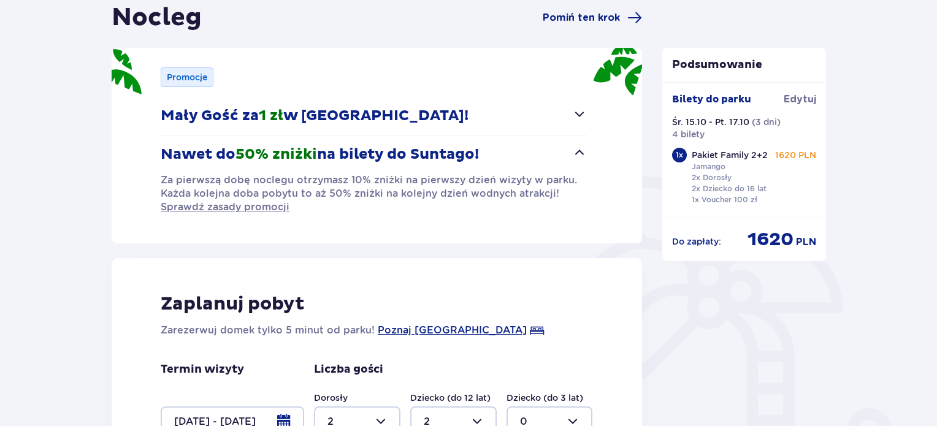
click at [586, 109] on span "button" at bounding box center [579, 114] width 15 height 15
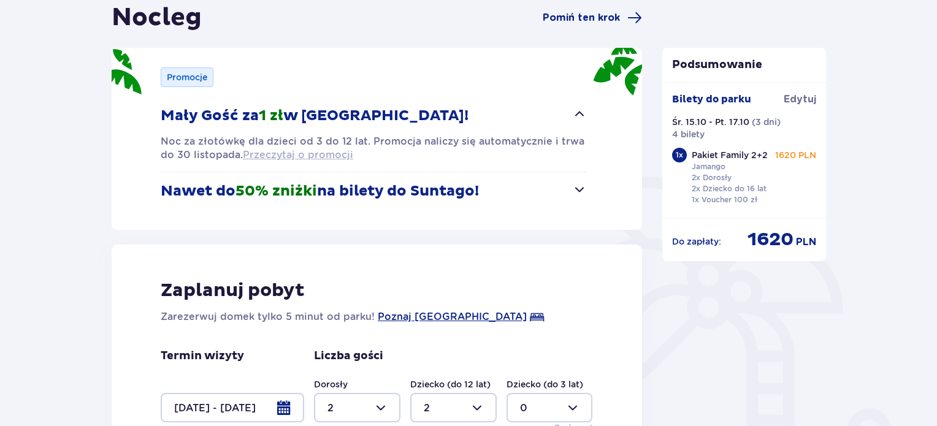
click at [289, 151] on span "Przeczytaj o promocji" at bounding box center [298, 154] width 110 height 13
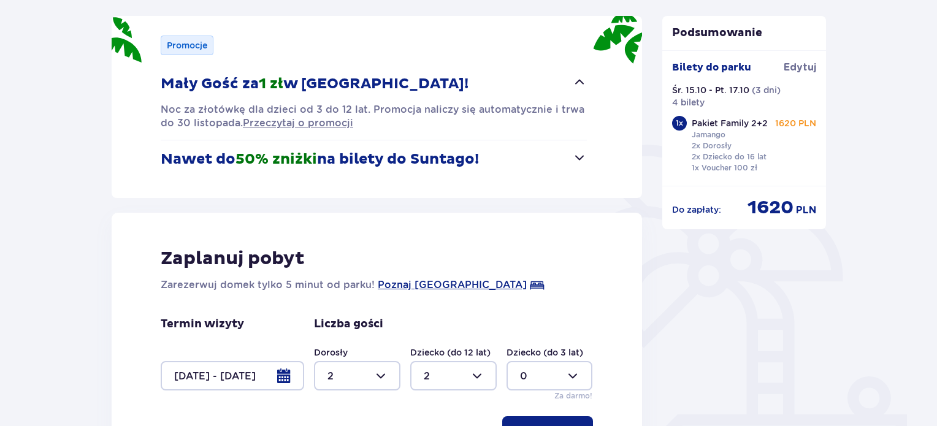
scroll to position [158, 0]
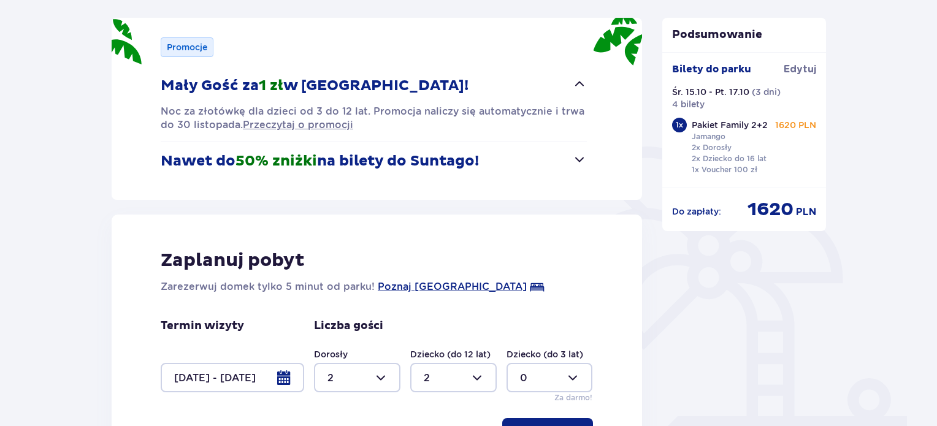
click at [572, 153] on span "button" at bounding box center [579, 159] width 15 height 15
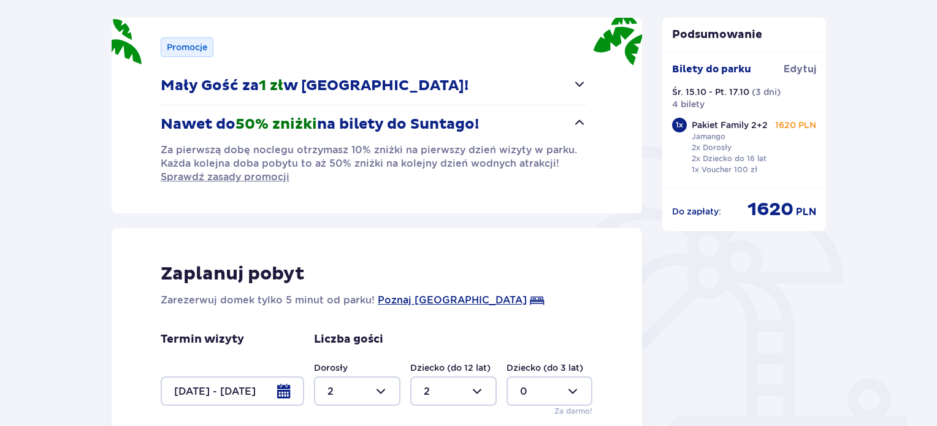
click at [584, 85] on span "button" at bounding box center [579, 84] width 15 height 15
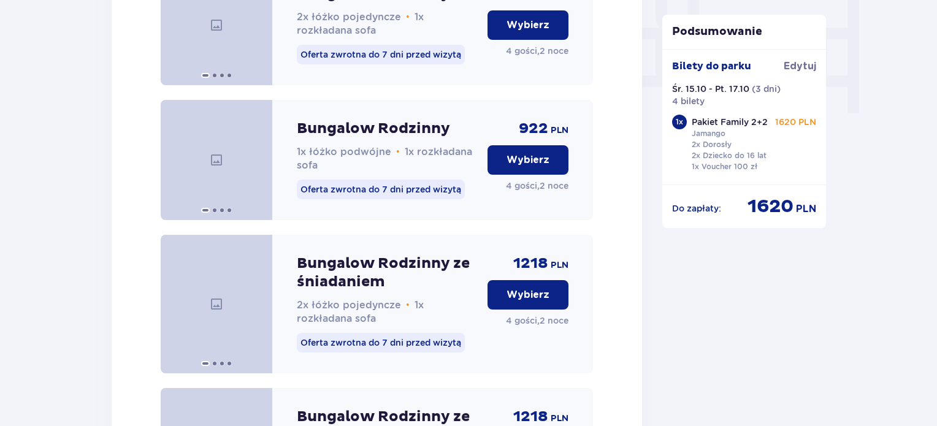
scroll to position [1209, 0]
click at [520, 167] on p "Wybierz" at bounding box center [528, 159] width 43 height 13
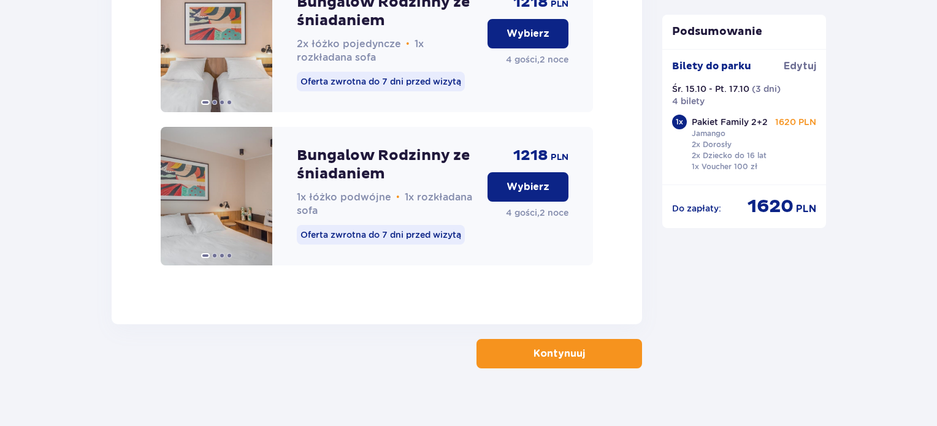
scroll to position [1499, 0]
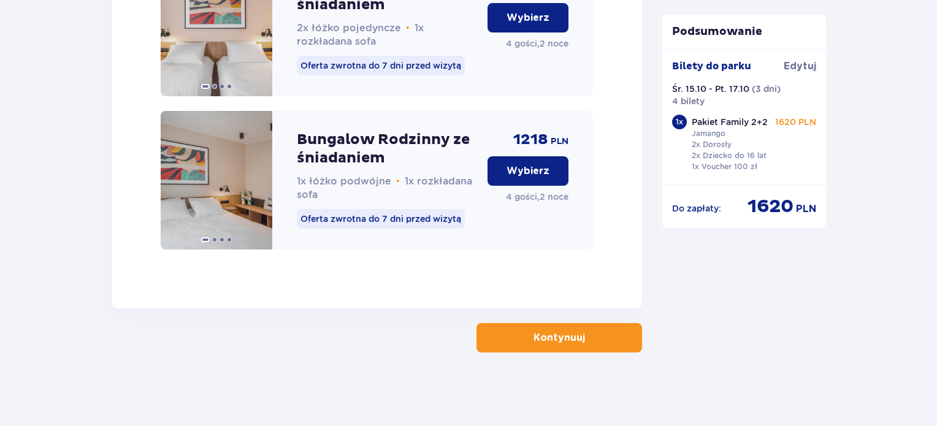
click at [574, 350] on button "Kontynuuj" at bounding box center [559, 337] width 166 height 29
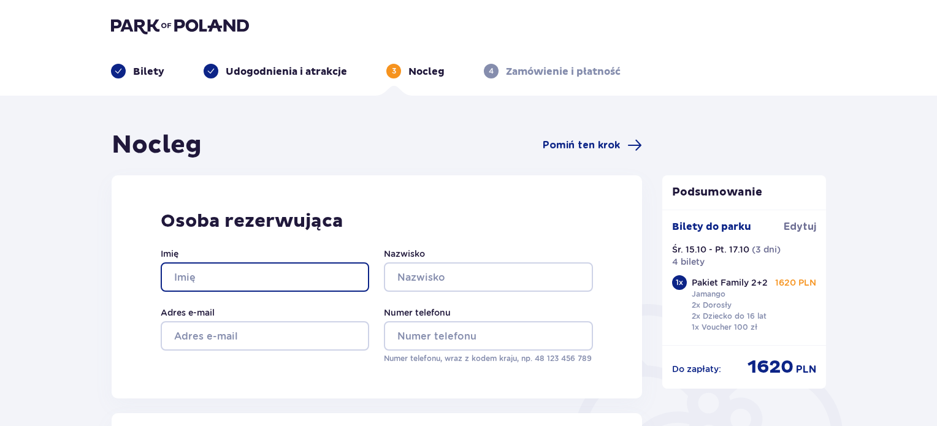
click at [259, 289] on input "Imię" at bounding box center [265, 276] width 209 height 29
type input "[PERSON_NAME]"
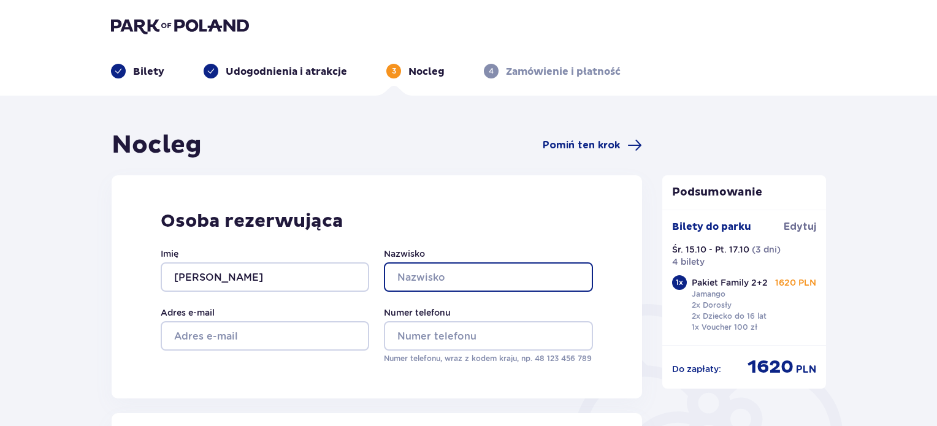
click at [448, 272] on input "Nazwisko" at bounding box center [488, 276] width 209 height 29
type input "[PERSON_NAME]"
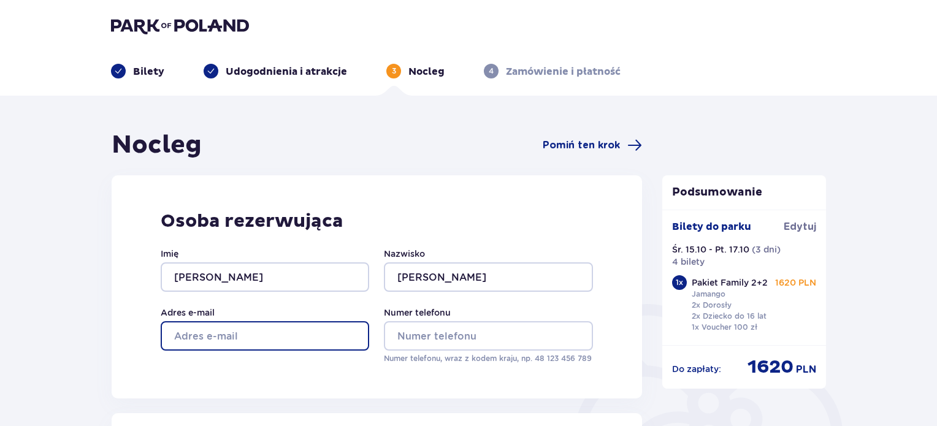
click at [307, 348] on input "Adres e-mail" at bounding box center [265, 335] width 209 height 29
type input "[EMAIL_ADDRESS][PERSON_NAME][DOMAIN_NAME]"
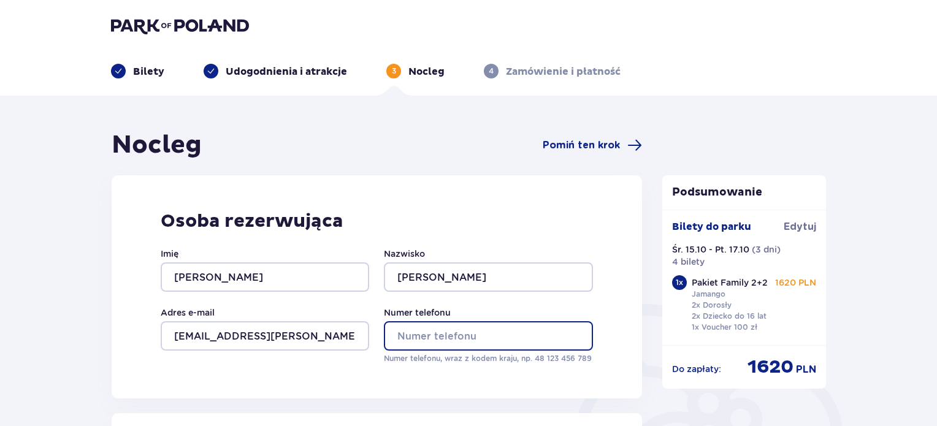
click at [432, 336] on input "Numer telefonu" at bounding box center [488, 335] width 209 height 29
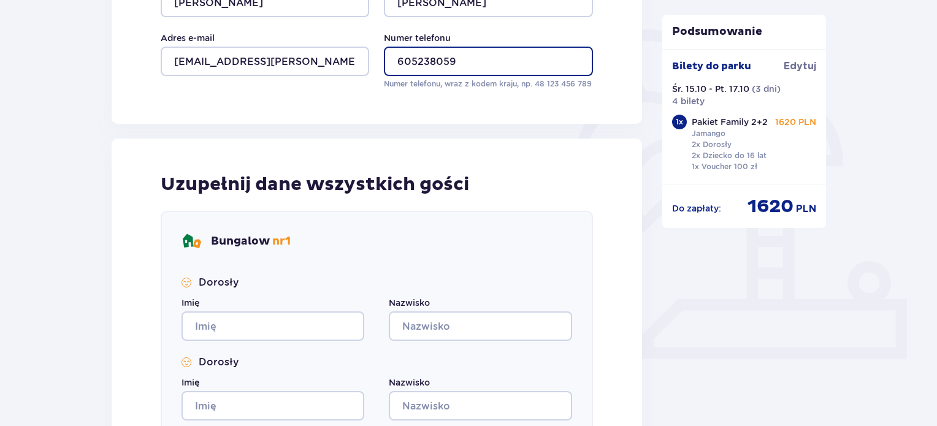
scroll to position [275, 0]
type input "605238059"
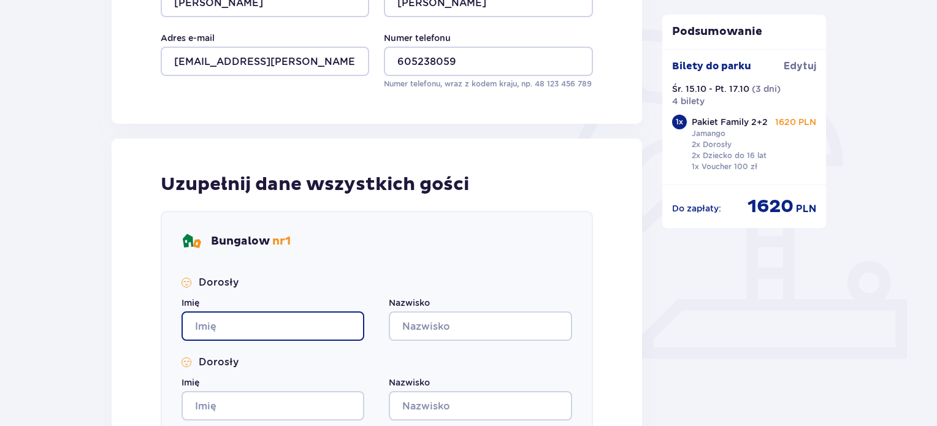
click at [260, 317] on input "Imię" at bounding box center [273, 326] width 183 height 29
type input "Anna"
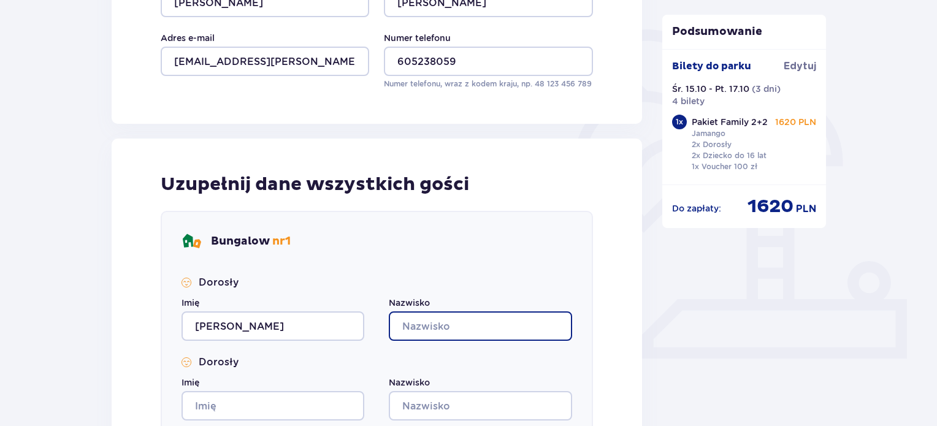
click at [464, 326] on input "Nazwisko" at bounding box center [480, 326] width 183 height 29
type input "Olkowska-Jędrzejek"
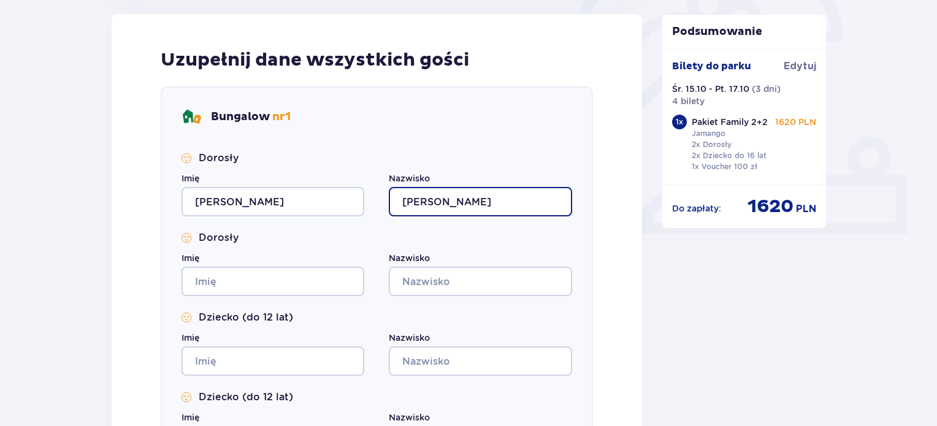
scroll to position [400, 0]
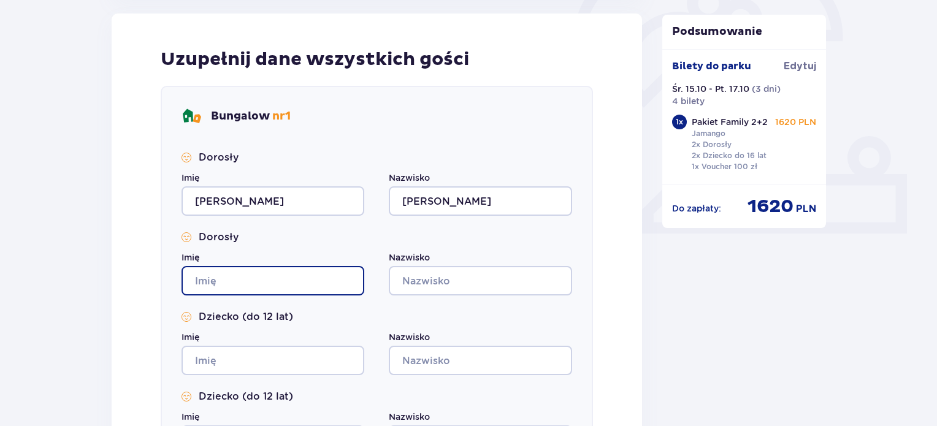
click at [228, 281] on input "Imię" at bounding box center [273, 280] width 183 height 29
type input "Adrian"
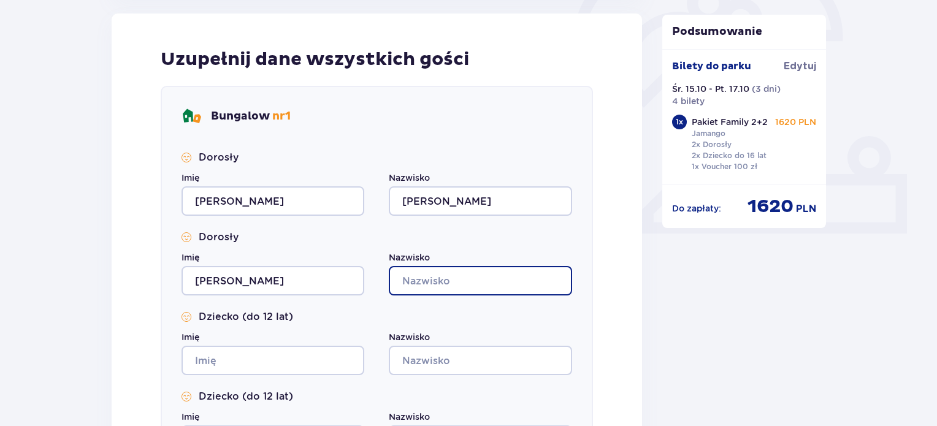
click at [502, 274] on input "Nazwisko" at bounding box center [480, 280] width 183 height 29
type input "Jędrzejek"
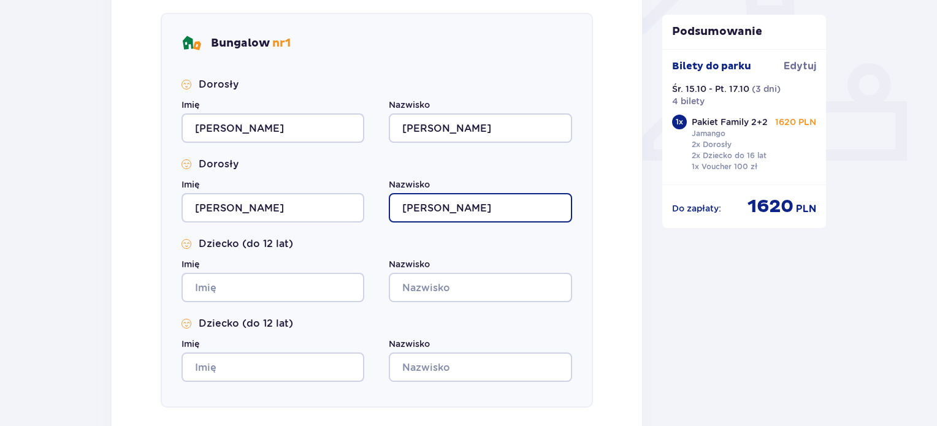
scroll to position [489, 0]
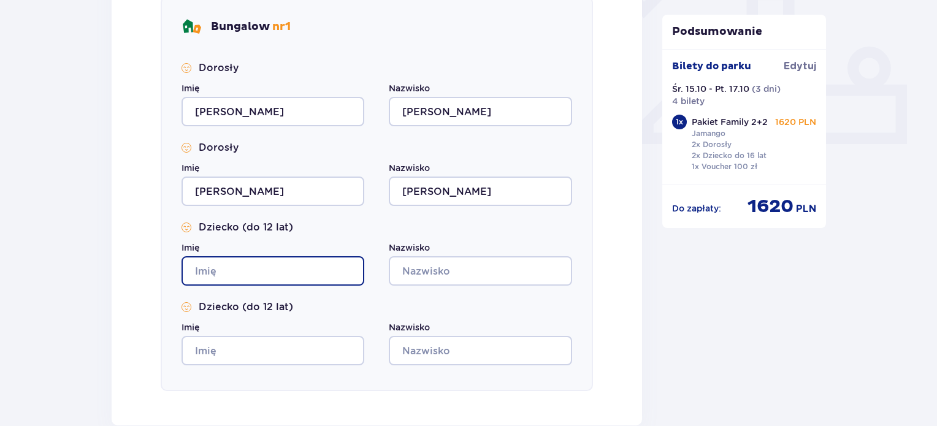
click at [302, 278] on input "Imię" at bounding box center [273, 270] width 183 height 29
type input "Tadeusz"
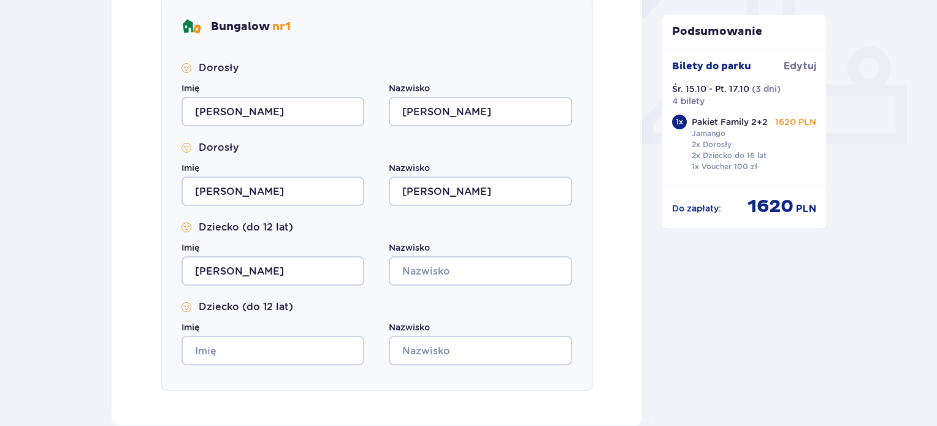
click at [473, 286] on div "Dorosły Imię Anna Nazwisko Olkowska-Jędrzejek Dorosły Imię Adrian Nazwisko Jędr…" at bounding box center [377, 213] width 391 height 304
click at [473, 277] on input "Nazwisko" at bounding box center [480, 270] width 183 height 29
type input "Jędrzejek"
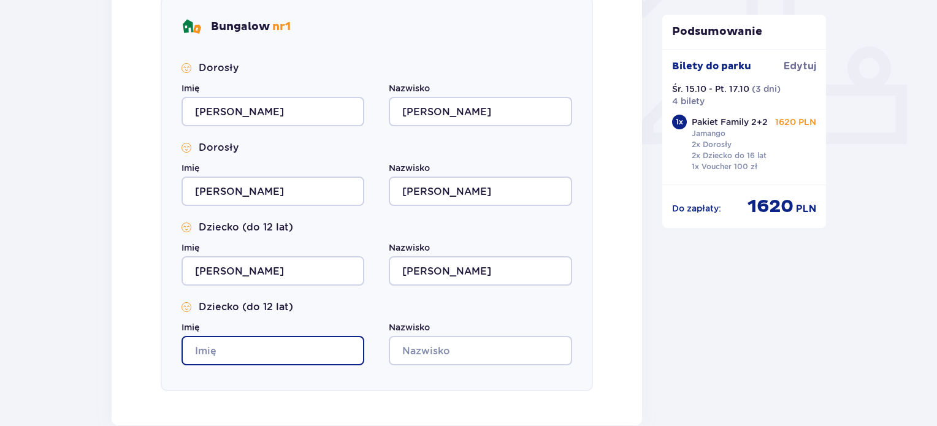
click at [199, 354] on input "Imię" at bounding box center [273, 350] width 183 height 29
type input "Wojciech"
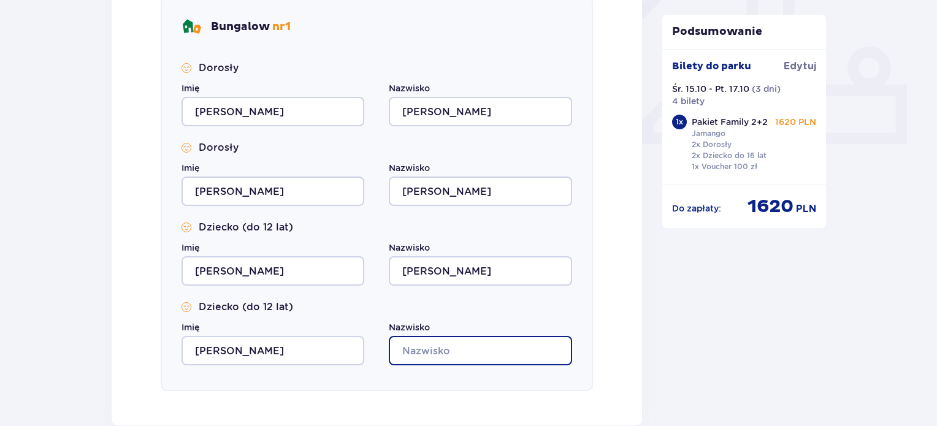
click at [437, 356] on input "Nazwisko" at bounding box center [480, 350] width 183 height 29
type input "Jędrzejek"
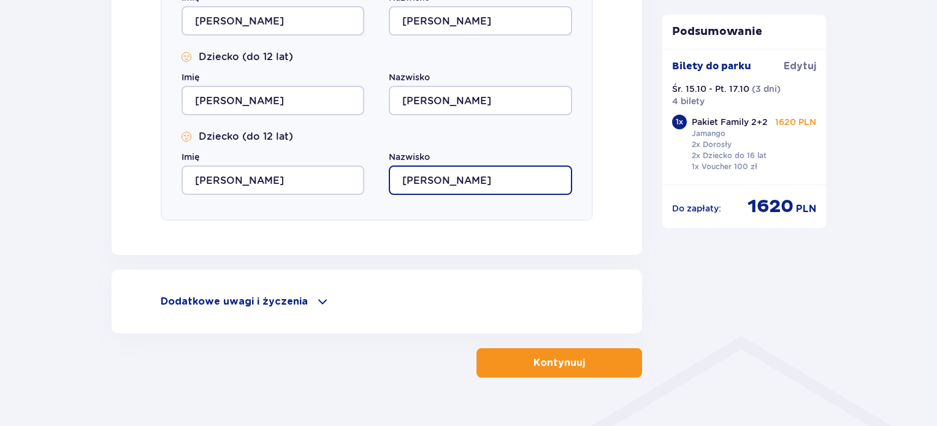
scroll to position [661, 0]
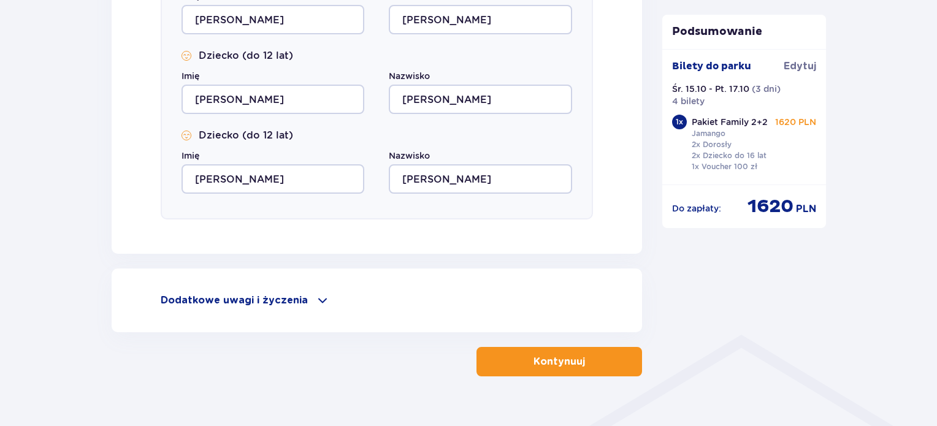
click at [299, 304] on p "Dodatkowe uwagi i życzenia" at bounding box center [234, 300] width 147 height 13
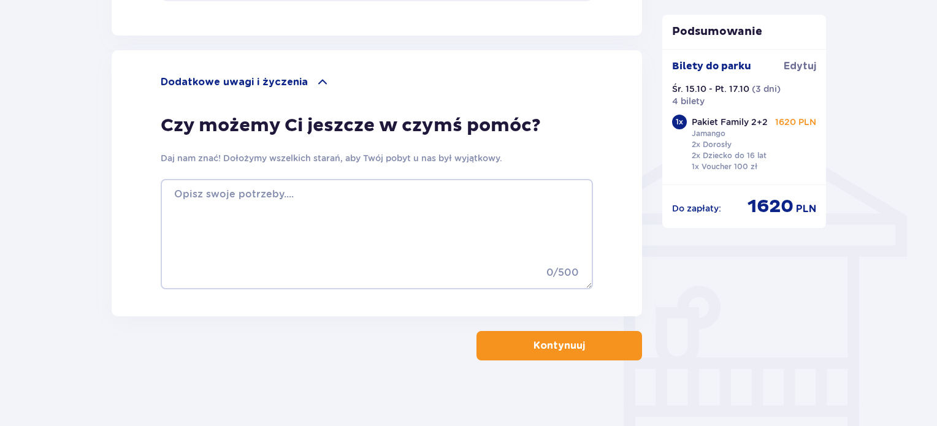
scroll to position [880, 0]
click at [567, 337] on button "Kontynuuj" at bounding box center [559, 345] width 166 height 29
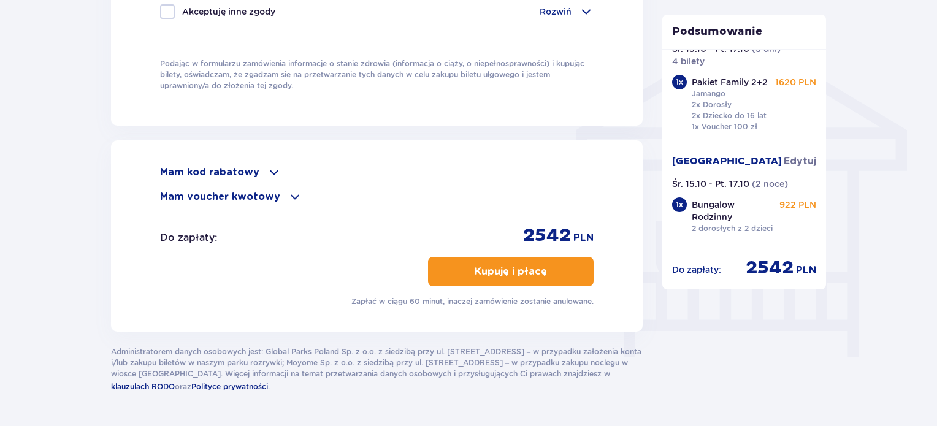
scroll to position [966, 0]
click at [288, 193] on span at bounding box center [295, 196] width 15 height 15
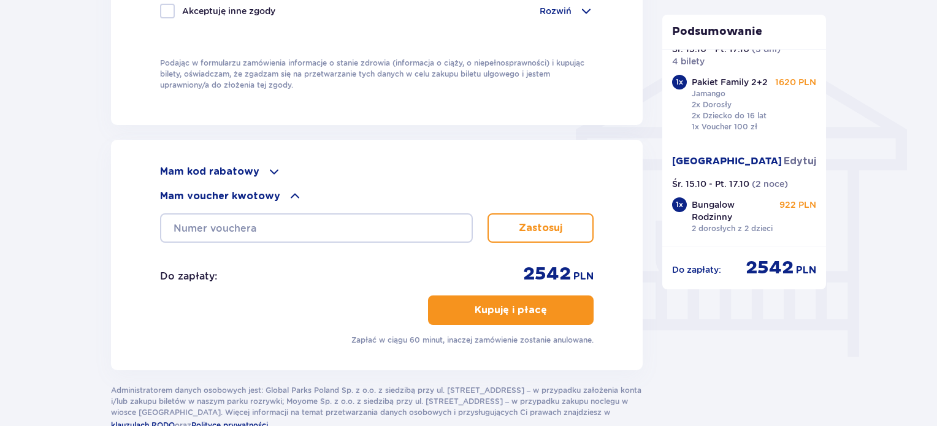
click at [288, 193] on span at bounding box center [295, 196] width 15 height 15
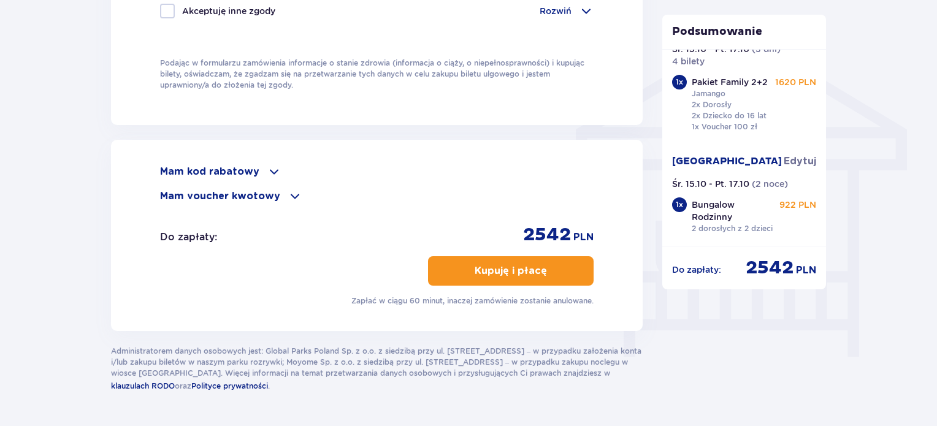
click at [267, 169] on span at bounding box center [274, 171] width 15 height 15
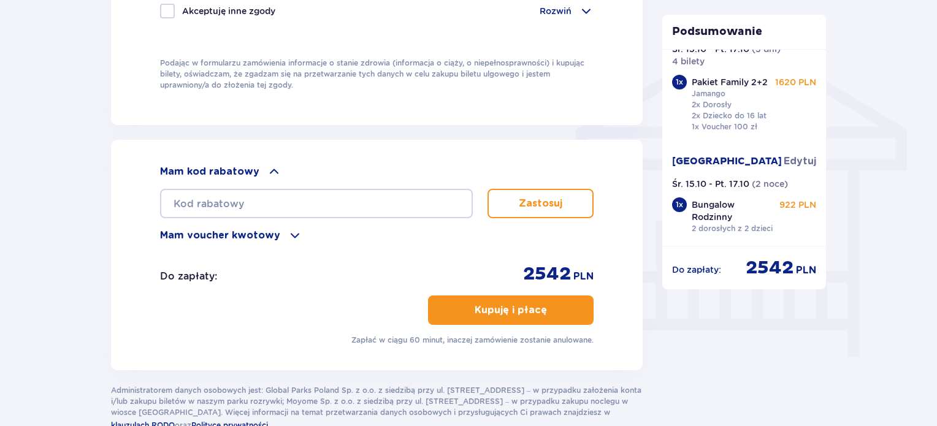
click at [267, 169] on span at bounding box center [274, 171] width 15 height 15
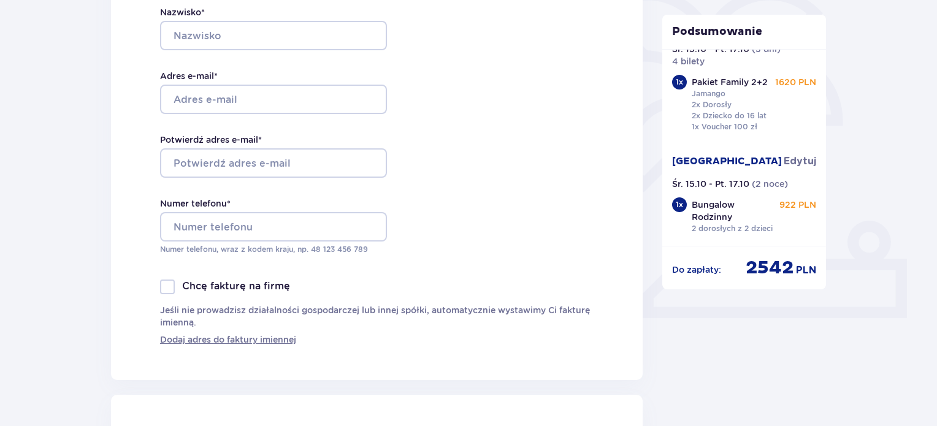
scroll to position [309, 0]
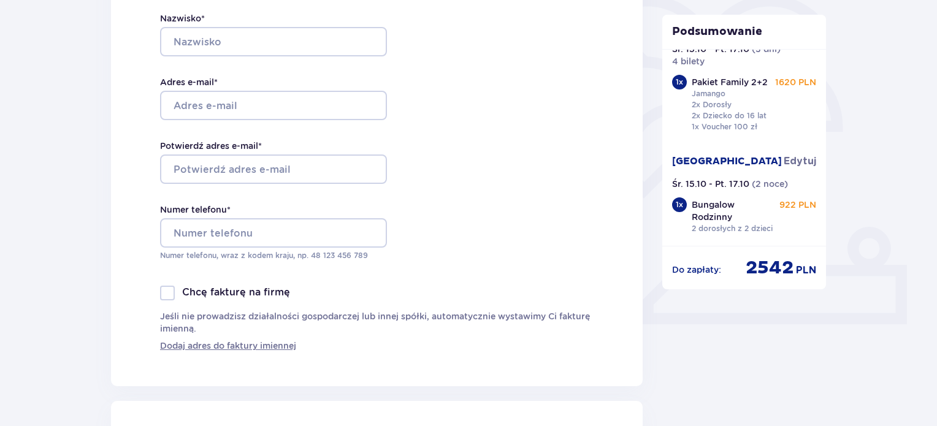
click at [117, 133] on div "Dane kontaktowe Imię * Nazwisko * Adres e-mail * Potwierdź adres e-mail * Numer…" at bounding box center [377, 126] width 532 height 520
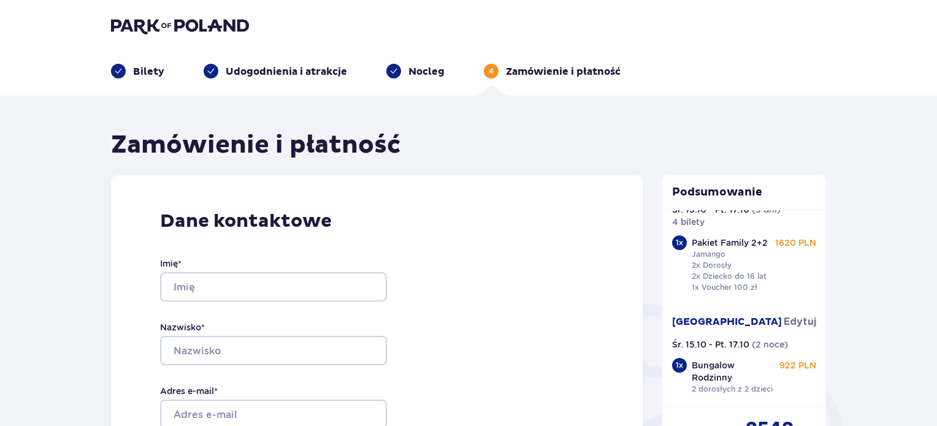
click at [156, 28] on img at bounding box center [180, 25] width 138 height 17
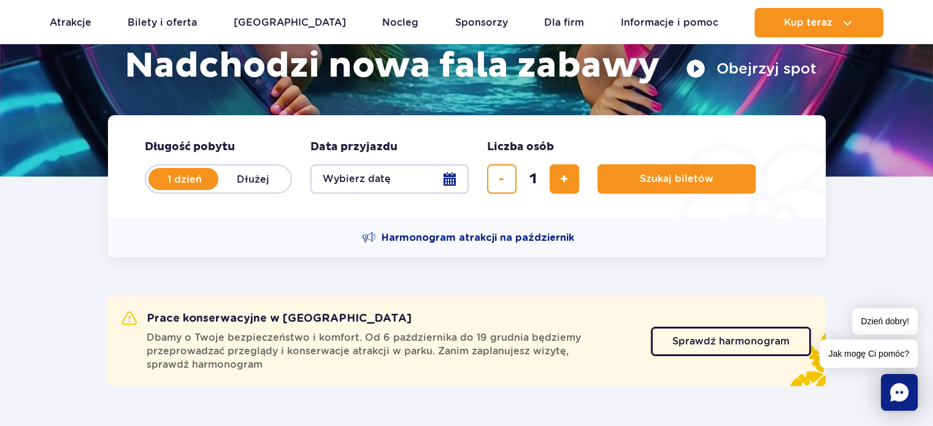
click at [255, 175] on label "Dłużej" at bounding box center [253, 179] width 70 height 26
click at [232, 189] on input "Dłużej" at bounding box center [224, 190] width 13 height 2
radio input "false"
radio input "true"
click at [451, 180] on button "Wybierz datę" at bounding box center [389, 178] width 158 height 29
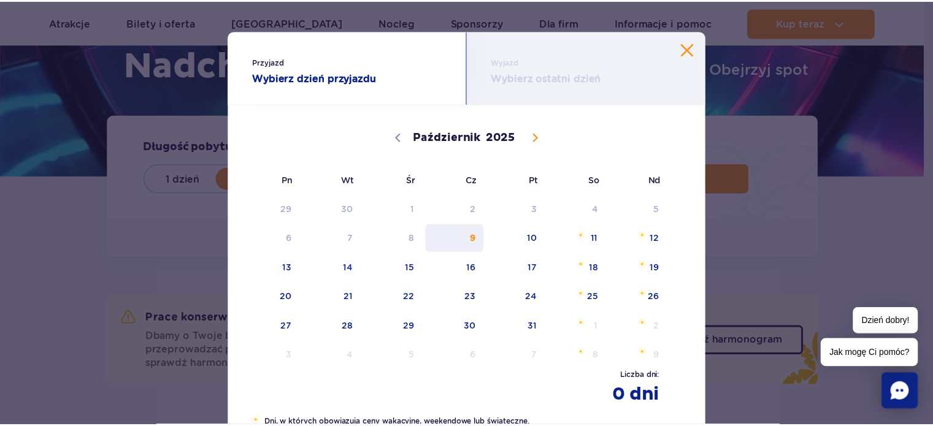
scroll to position [52, 0]
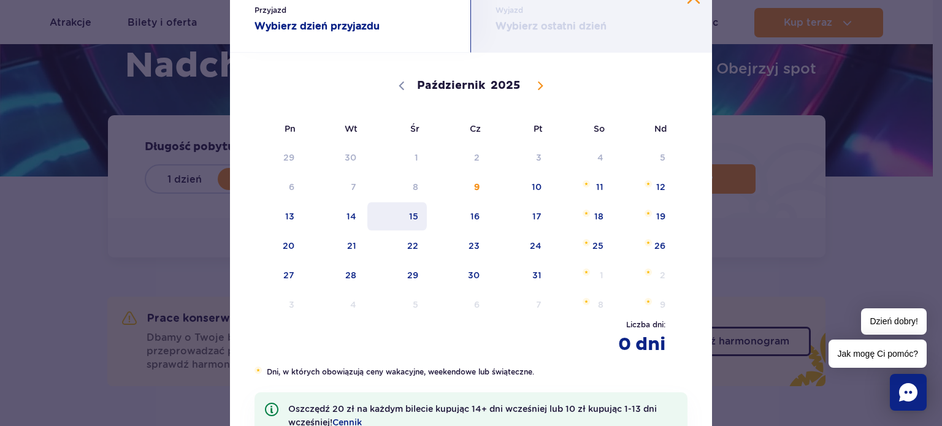
click at [404, 209] on span "15" at bounding box center [397, 216] width 62 height 28
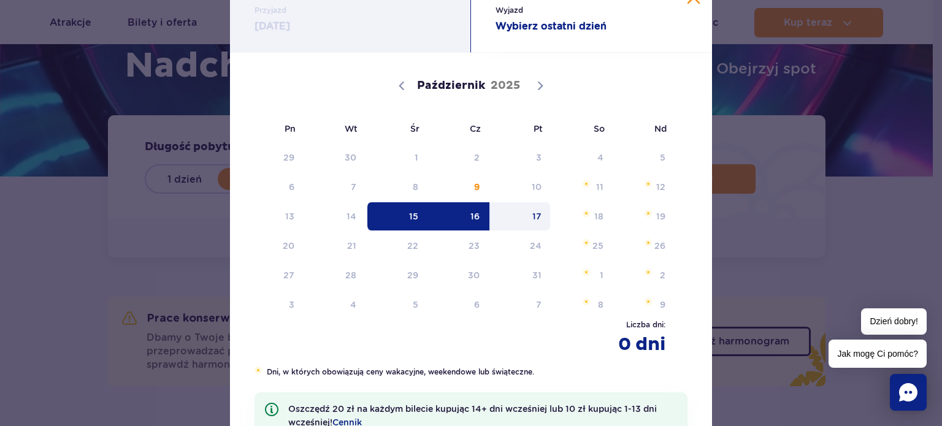
click at [534, 212] on span "17" at bounding box center [520, 216] width 62 height 28
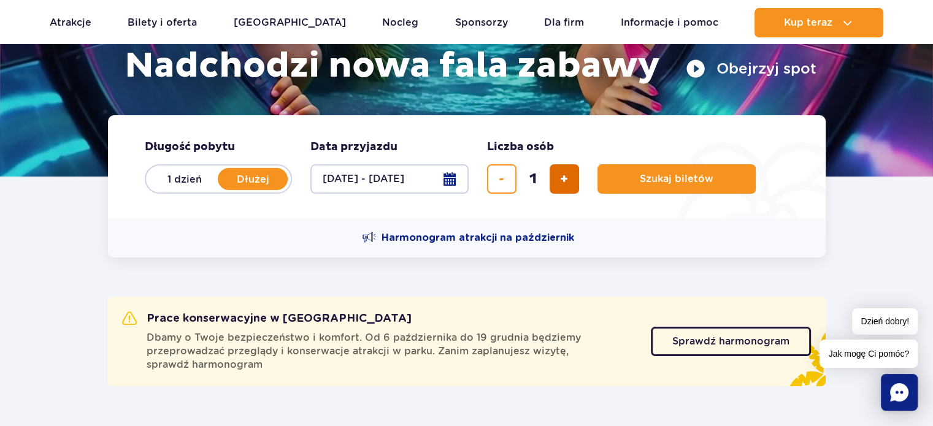
click at [559, 186] on button "dodaj bilet" at bounding box center [563, 178] width 29 height 29
type input "4"
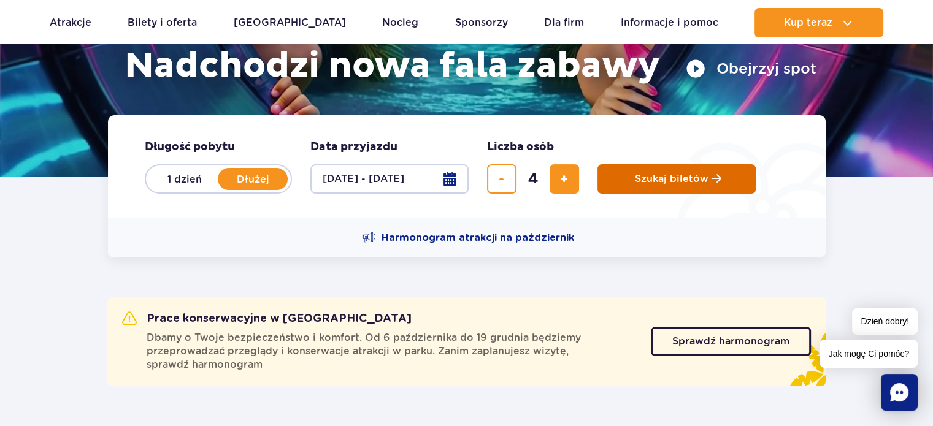
click at [646, 171] on button "Szukaj biletów" at bounding box center [676, 178] width 158 height 29
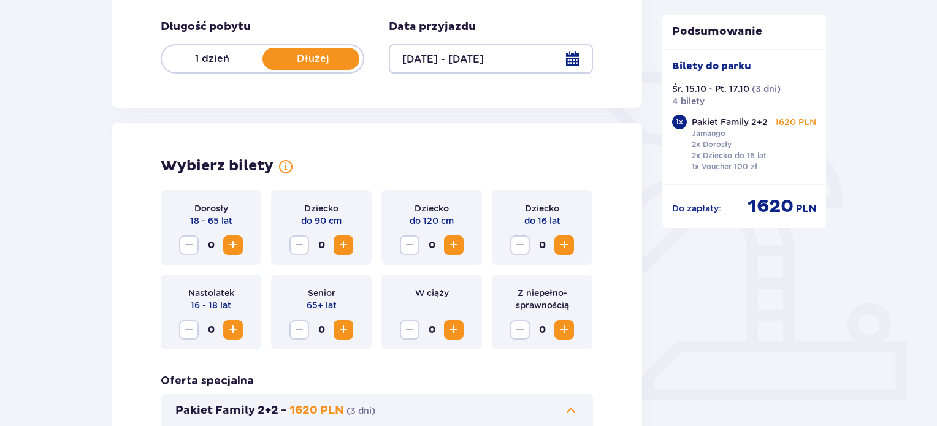
scroll to position [234, 0]
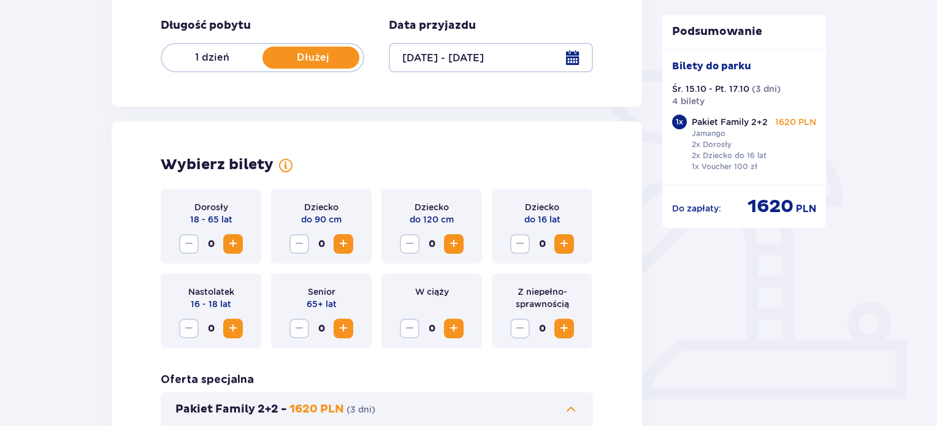
click at [240, 241] on span "Zwiększ" at bounding box center [233, 244] width 15 height 15
click at [459, 244] on span "Zwiększ" at bounding box center [453, 244] width 15 height 15
click at [562, 240] on span "Zwiększ" at bounding box center [564, 244] width 15 height 15
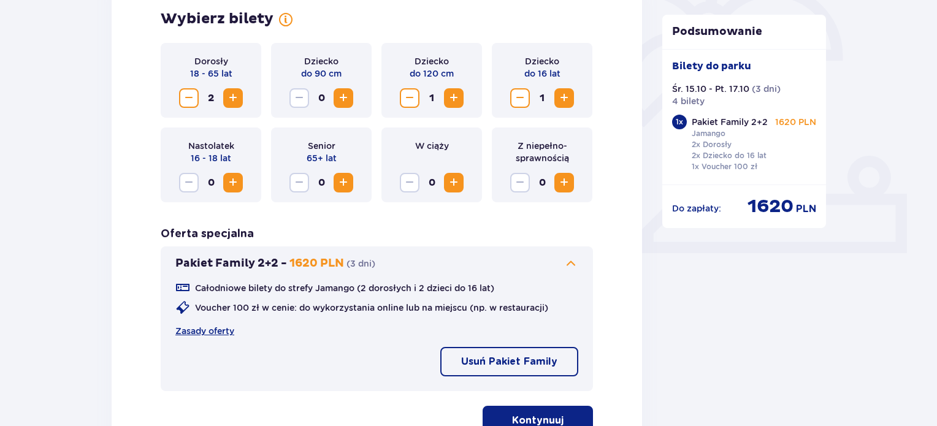
scroll to position [381, 0]
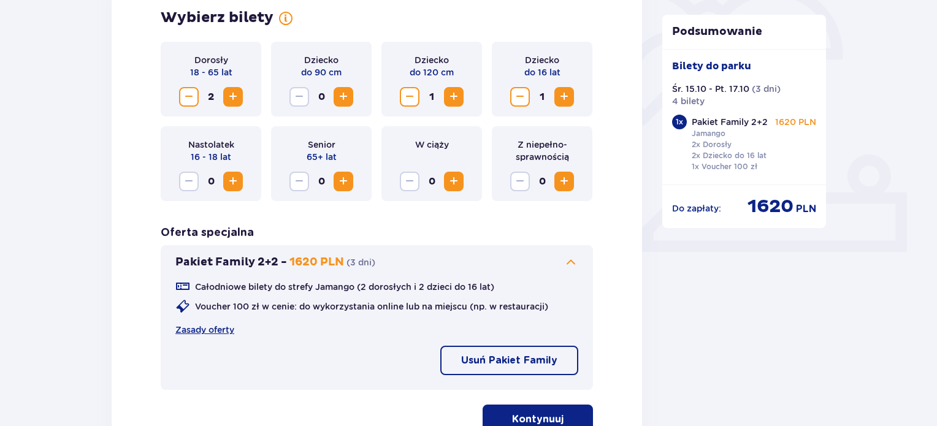
click at [515, 362] on p "Usuń Pakiet Family" at bounding box center [509, 360] width 96 height 13
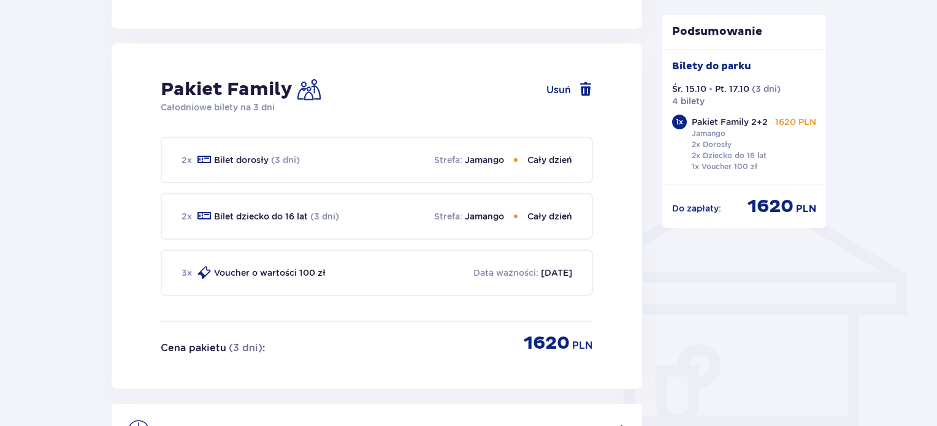
scroll to position [824, 0]
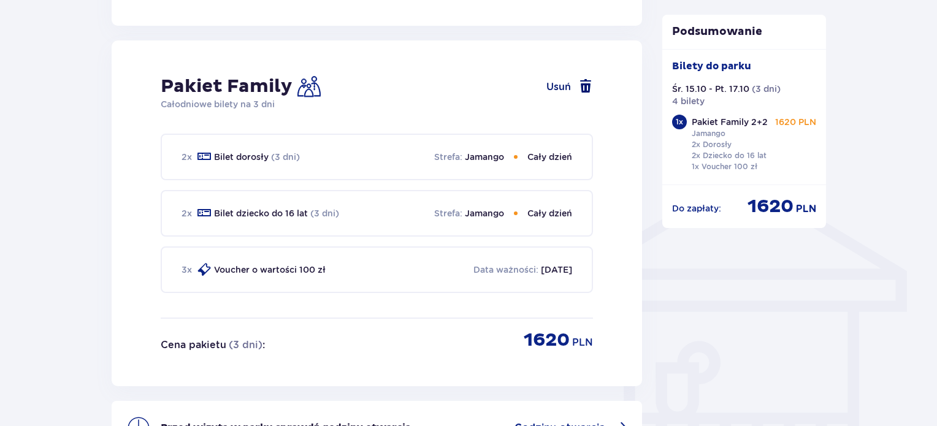
click at [580, 83] on span at bounding box center [585, 86] width 15 height 15
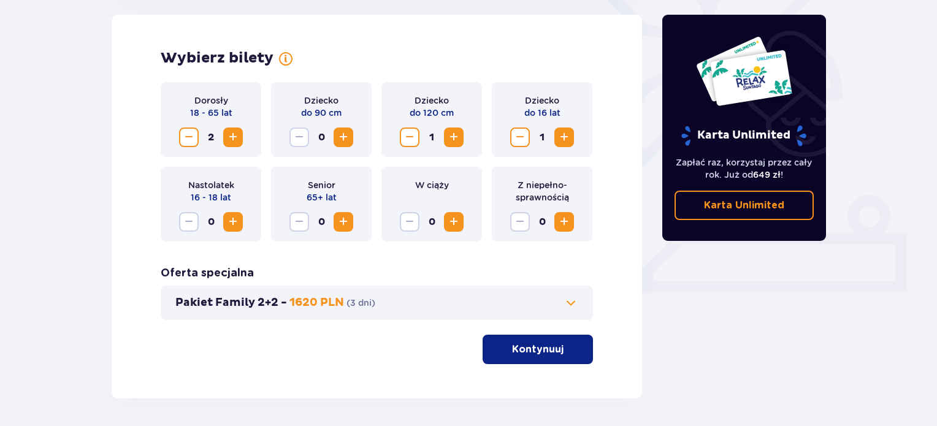
scroll to position [387, 0]
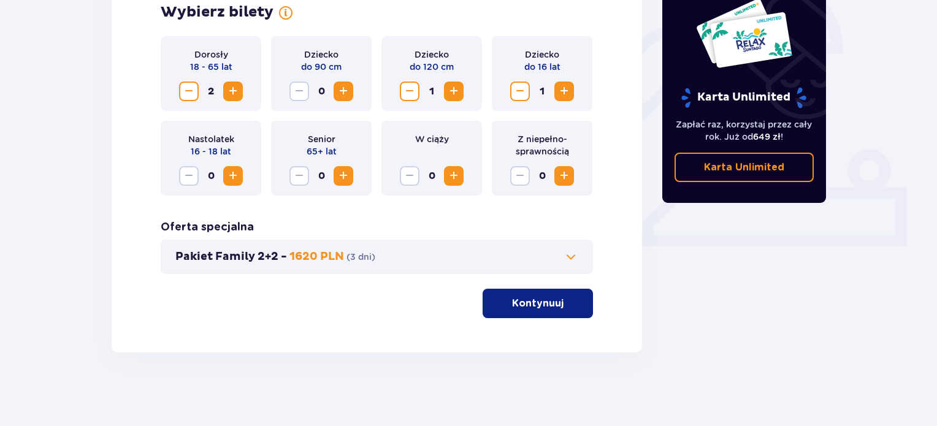
click at [556, 304] on button "Kontynuuj" at bounding box center [538, 303] width 110 height 29
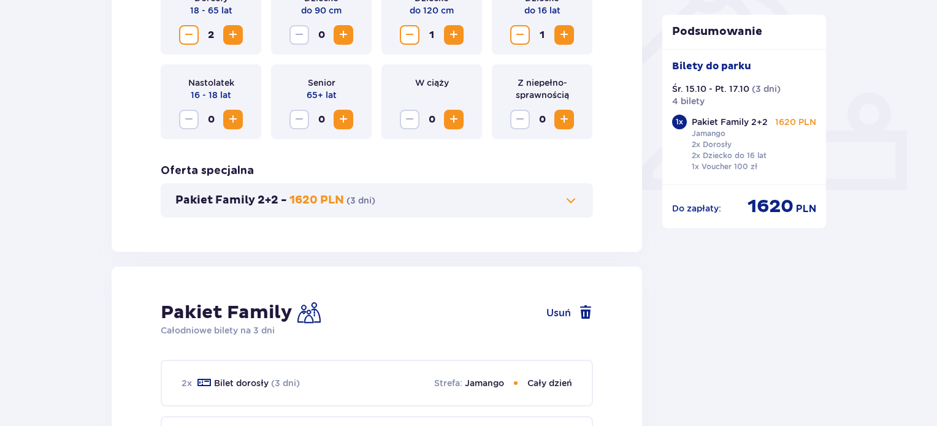
scroll to position [457, 0]
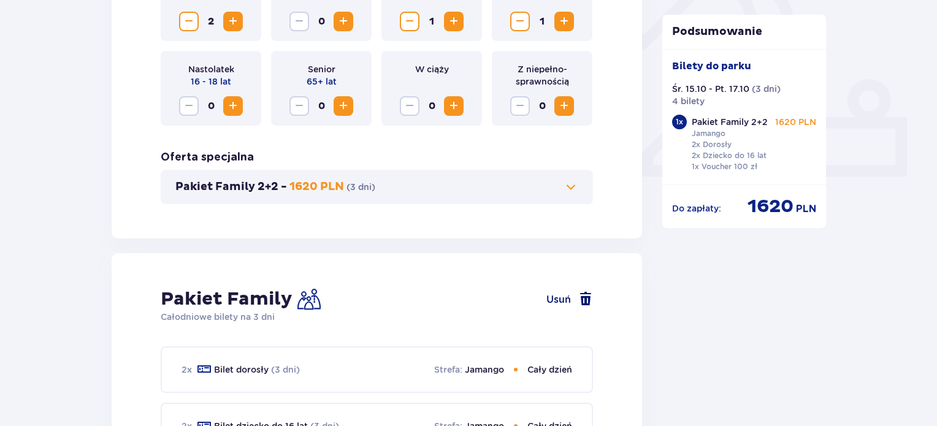
click at [584, 295] on span at bounding box center [585, 299] width 15 height 15
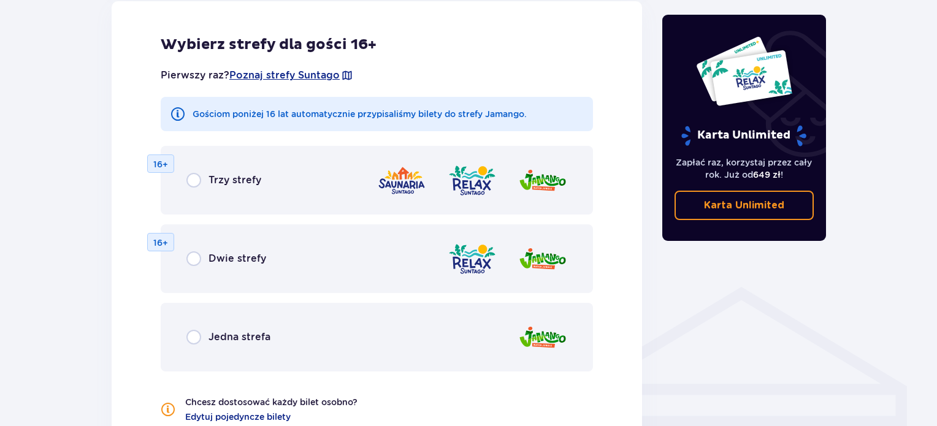
scroll to position [711, 0]
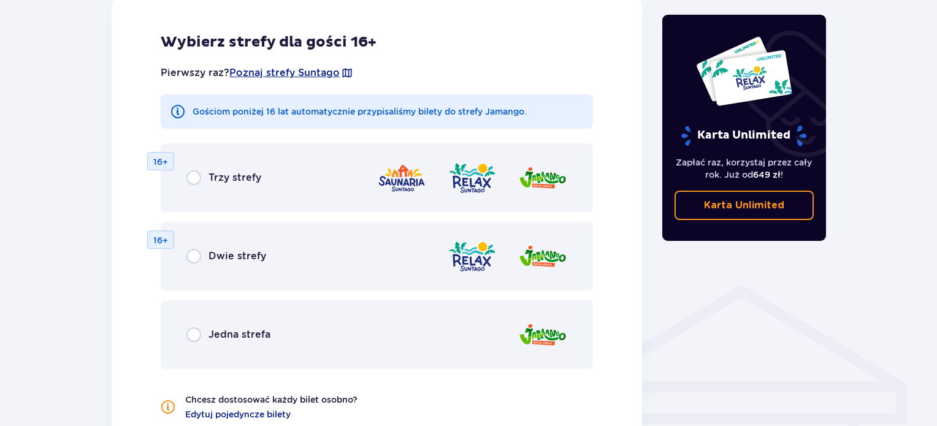
click at [195, 259] on input "radio" at bounding box center [193, 256] width 15 height 15
radio input "true"
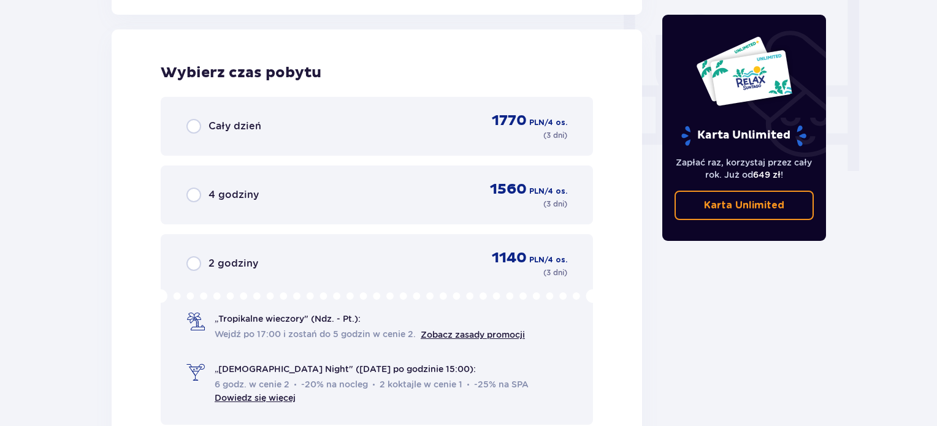
scroll to position [1152, 0]
click at [211, 135] on div "Cały dzień 1770 PLN / 4 os. ( 3 dni )" at bounding box center [376, 125] width 381 height 29
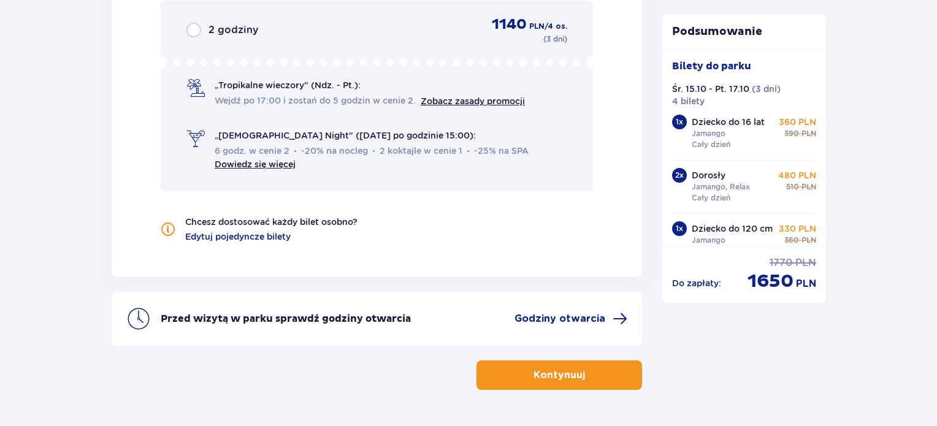
scroll to position [1421, 0]
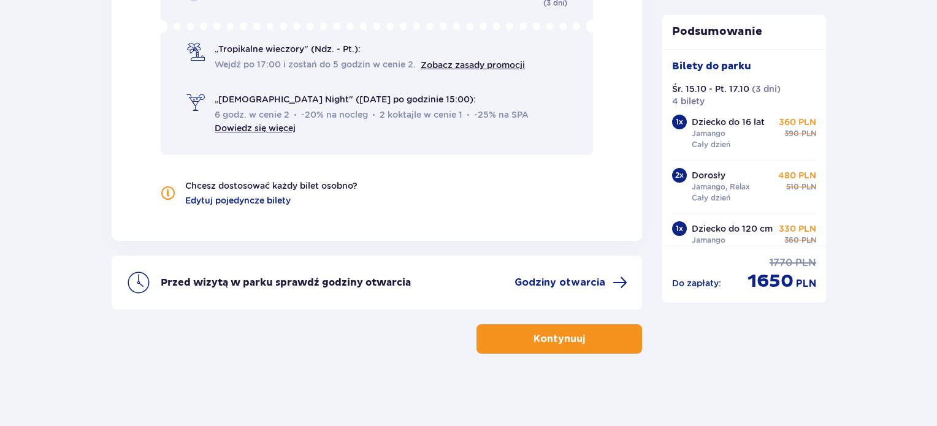
click at [584, 343] on span "button" at bounding box center [587, 339] width 15 height 15
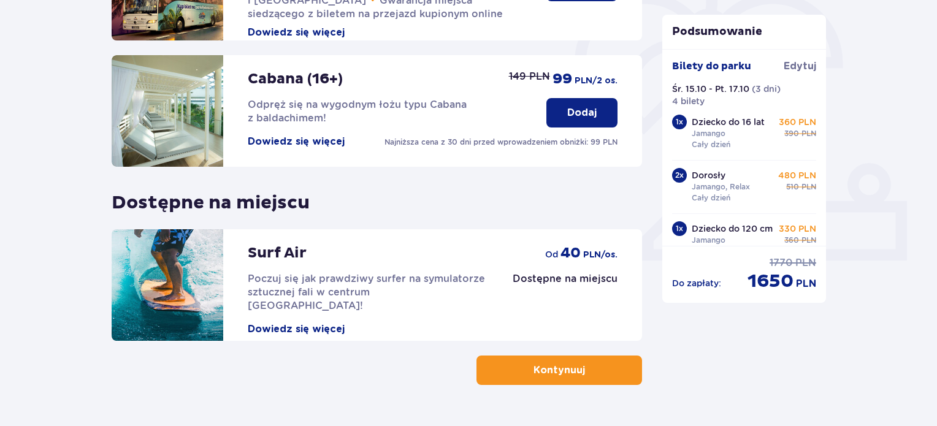
scroll to position [378, 0]
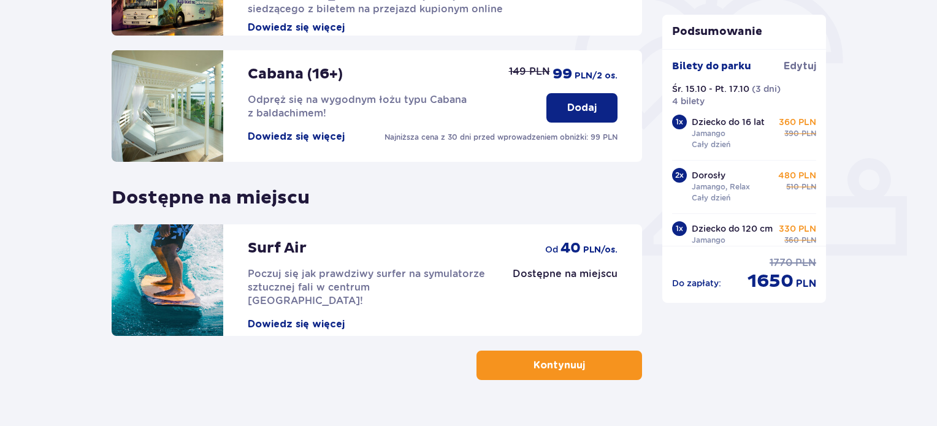
click at [586, 362] on span "button" at bounding box center [587, 365] width 15 height 15
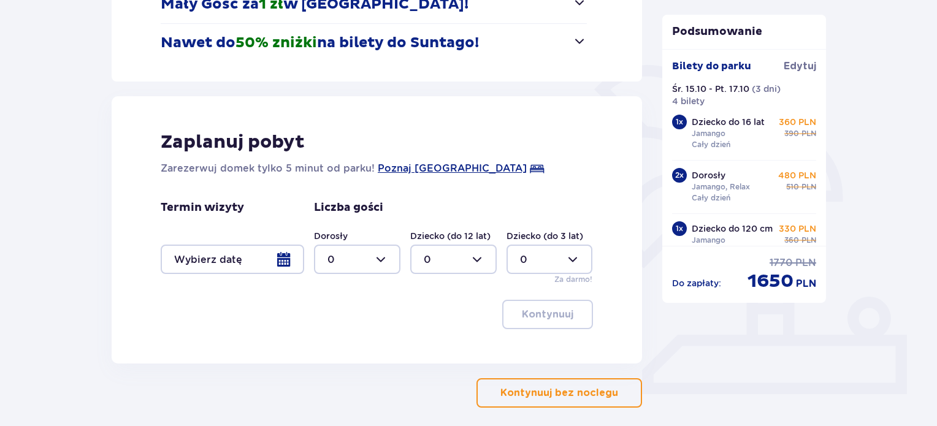
scroll to position [240, 0]
click at [286, 256] on div at bounding box center [232, 258] width 143 height 29
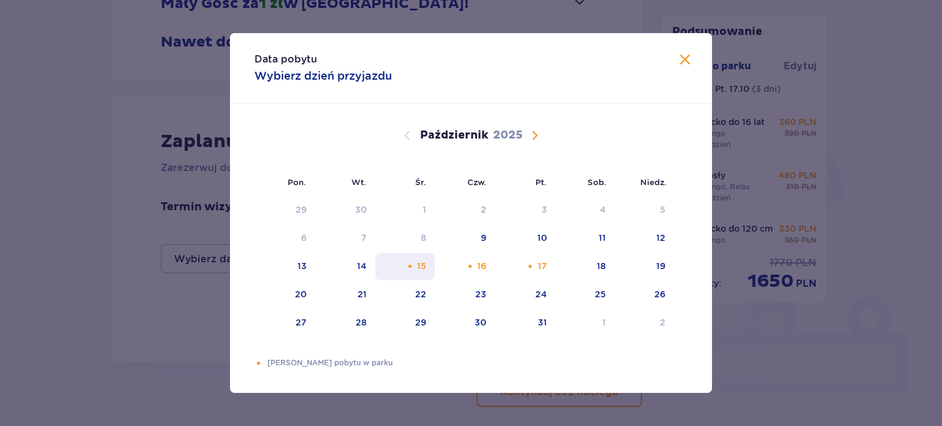
click at [410, 267] on div "Pomarańczowa kropka" at bounding box center [410, 266] width 8 height 8
click at [542, 267] on div "17" at bounding box center [542, 266] width 9 height 12
type input "[DATE] - [DATE]"
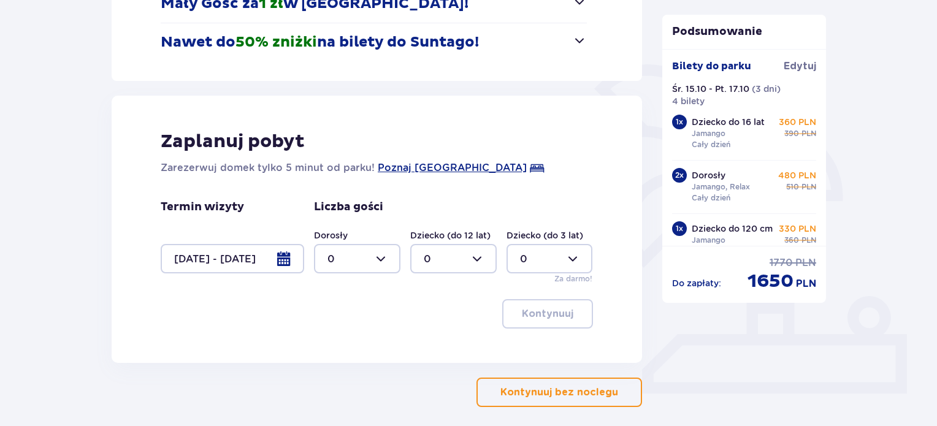
click at [375, 254] on div at bounding box center [357, 258] width 86 height 29
click at [340, 343] on div "2" at bounding box center [356, 347] width 59 height 13
type input "2"
click at [432, 269] on div at bounding box center [453, 258] width 86 height 29
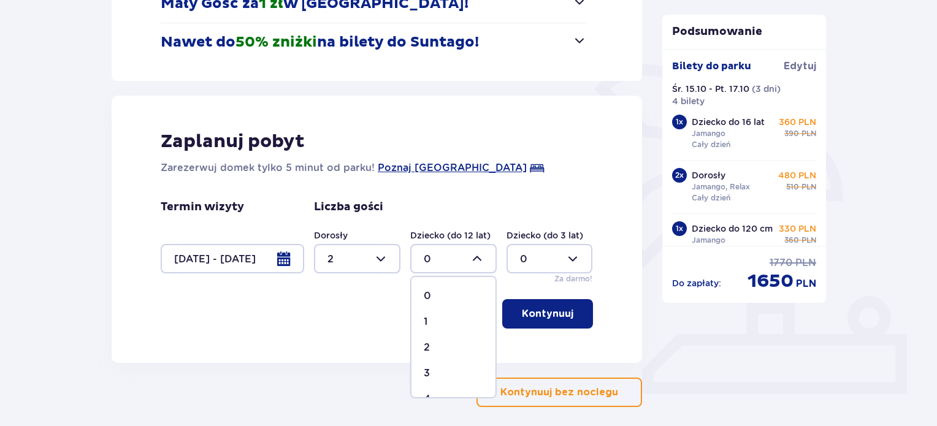
click at [432, 347] on div "2" at bounding box center [453, 347] width 59 height 13
type input "2"
click at [547, 309] on p "Kontynuuj" at bounding box center [548, 313] width 52 height 13
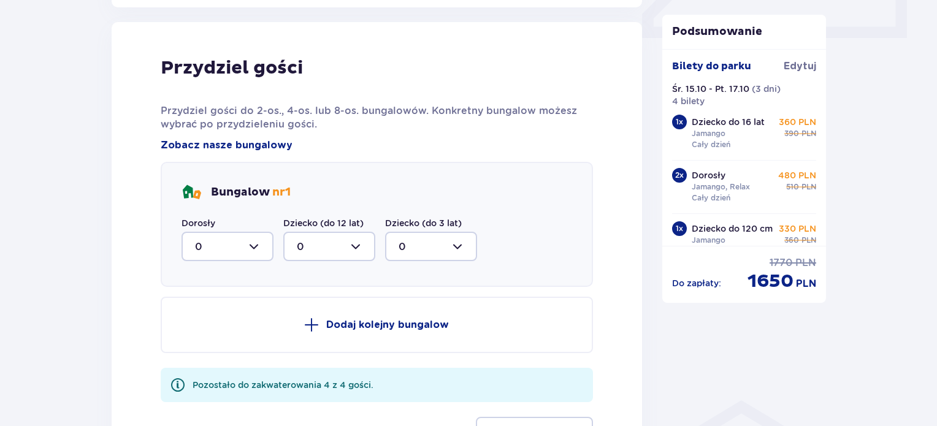
scroll to position [602, 0]
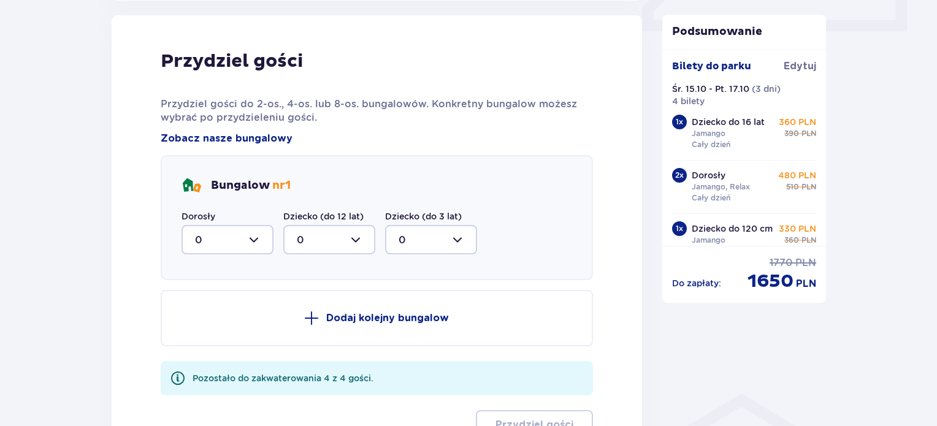
click at [186, 243] on div at bounding box center [228, 239] width 92 height 29
click at [201, 326] on div "2" at bounding box center [227, 328] width 65 height 13
type input "2"
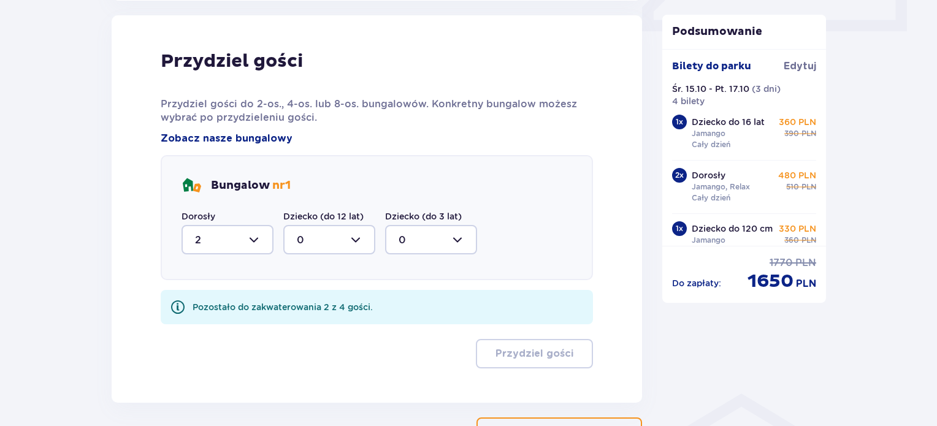
click at [321, 236] on div at bounding box center [329, 239] width 92 height 29
click at [299, 329] on p "2" at bounding box center [300, 328] width 6 height 13
type input "2"
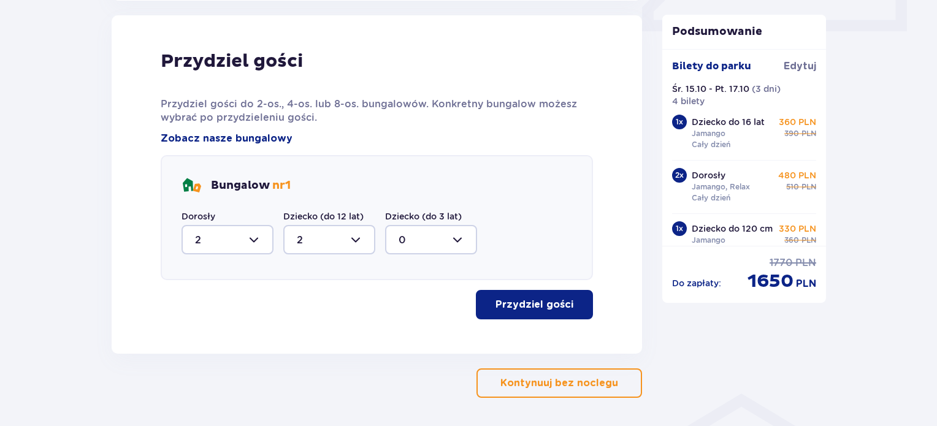
click at [526, 301] on p "Przydziel gości" at bounding box center [534, 304] width 78 height 13
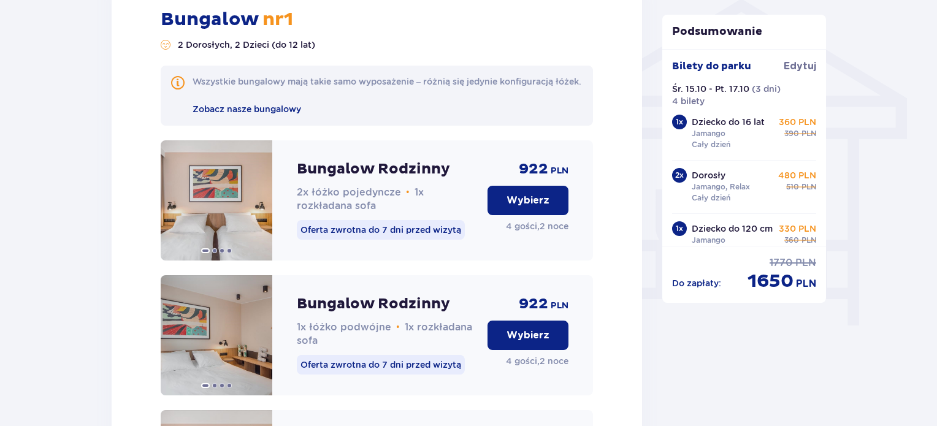
scroll to position [999, 0]
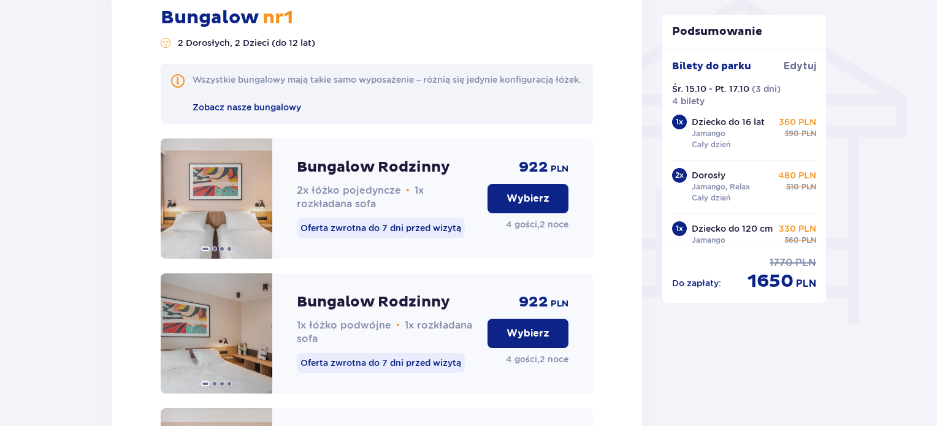
click at [548, 348] on button "Wybierz" at bounding box center [528, 333] width 81 height 29
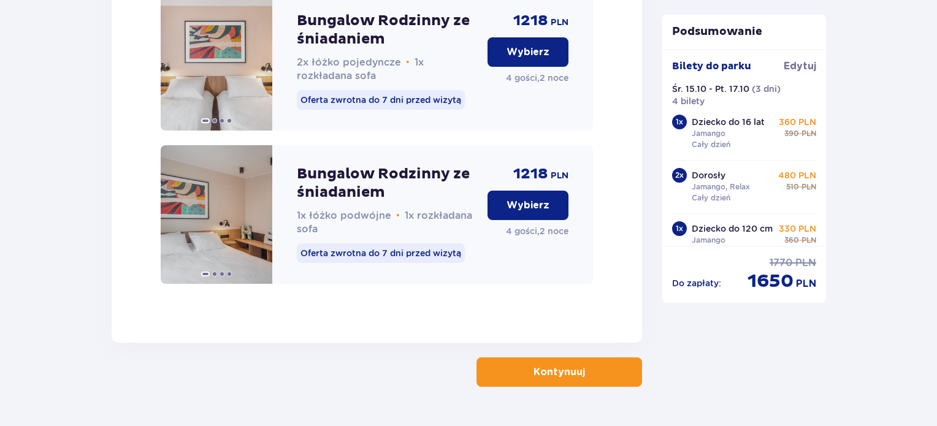
scroll to position [1463, 0]
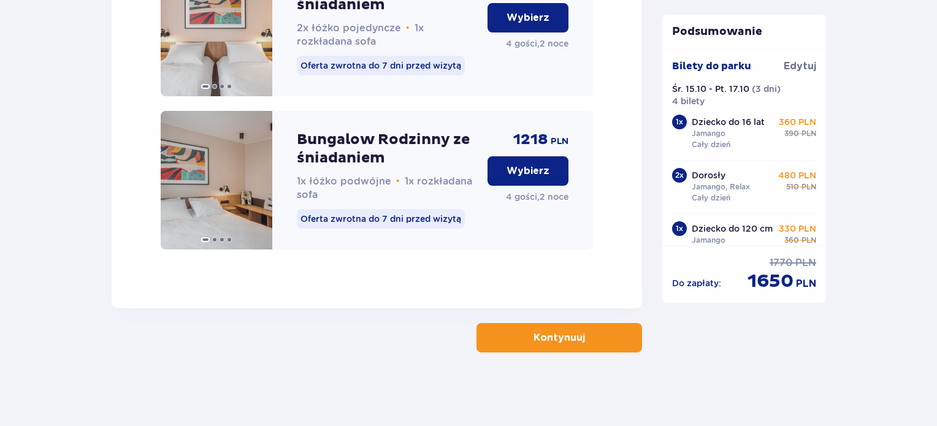
click at [544, 335] on p "Kontynuuj" at bounding box center [560, 337] width 52 height 13
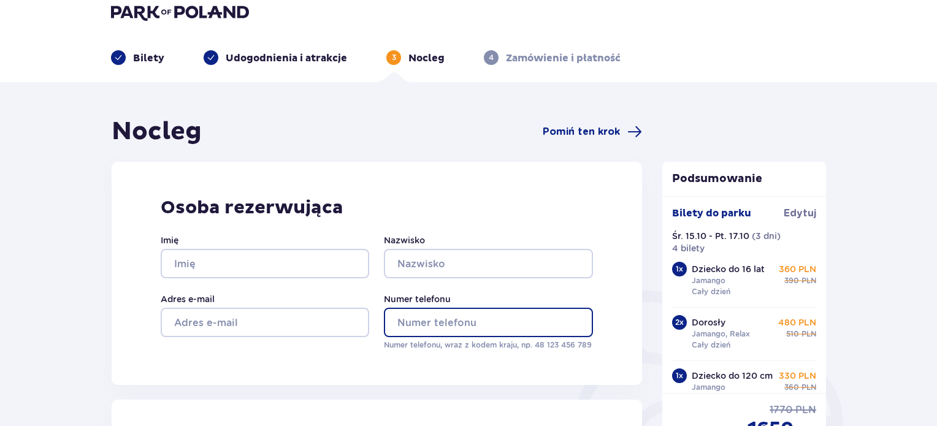
scroll to position [35, 0]
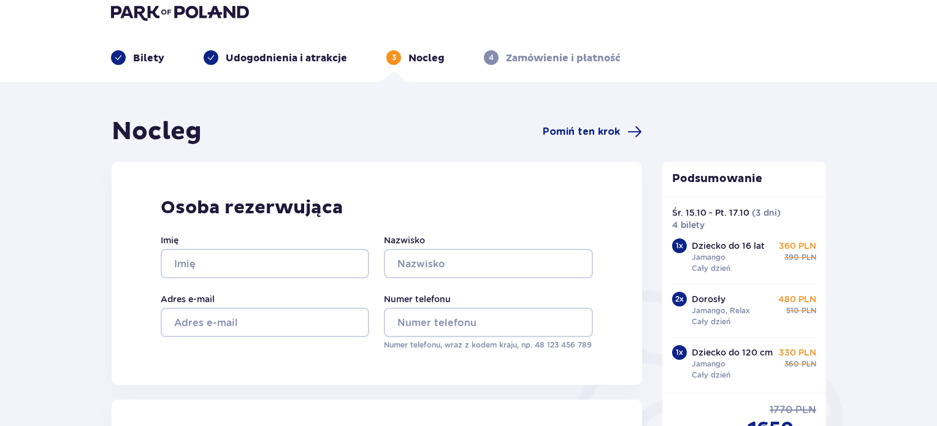
drag, startPoint x: 544, startPoint y: 335, endPoint x: 520, endPoint y: 397, distance: 65.8
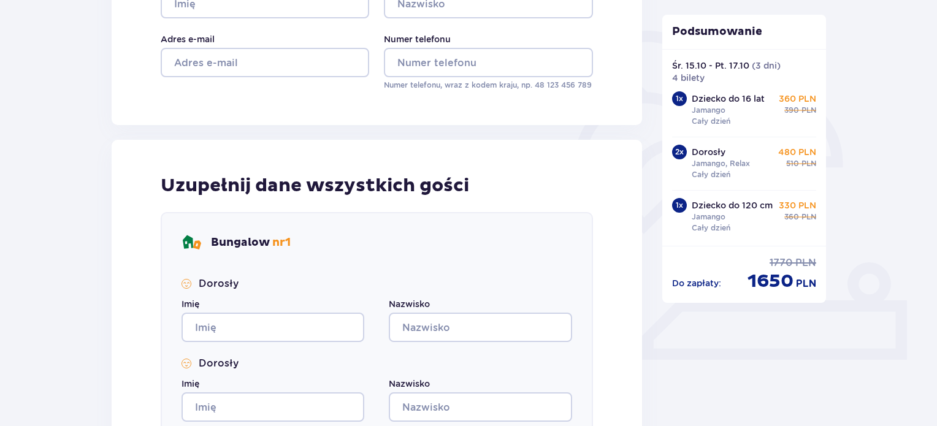
scroll to position [71, 0]
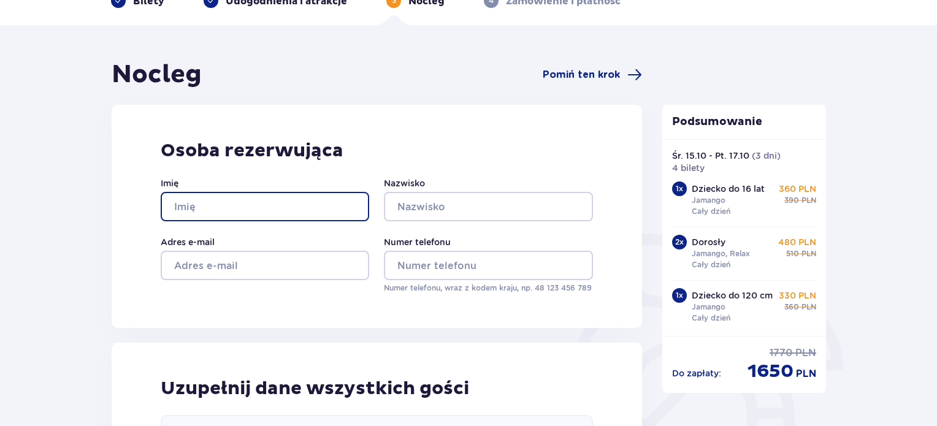
click at [304, 211] on input "Imię" at bounding box center [265, 206] width 209 height 29
drag, startPoint x: 304, startPoint y: 211, endPoint x: 281, endPoint y: 254, distance: 48.6
click at [281, 254] on div "Imię Nazwisko Adres e-mail Numer telefonu Numer telefonu, wraz z kodem kraju, n…" at bounding box center [377, 235] width 432 height 117
type input "Anna"
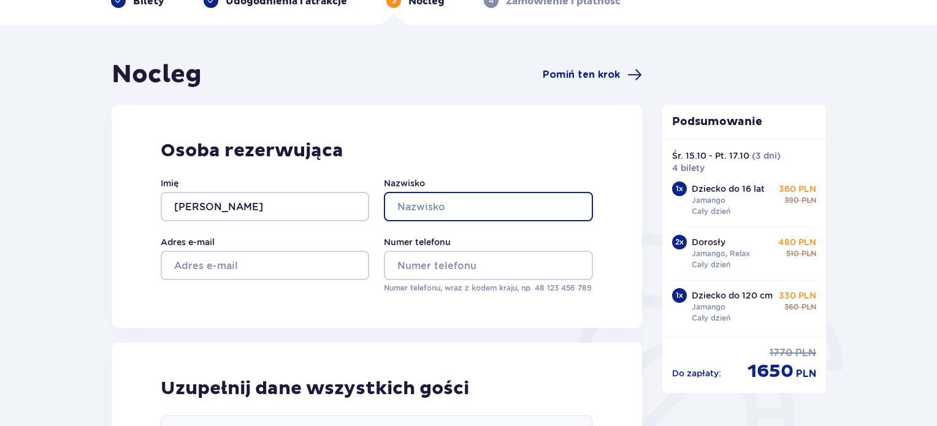
click at [508, 205] on input "Nazwisko" at bounding box center [488, 206] width 209 height 29
type input "Olkowska-Jędrzejek"
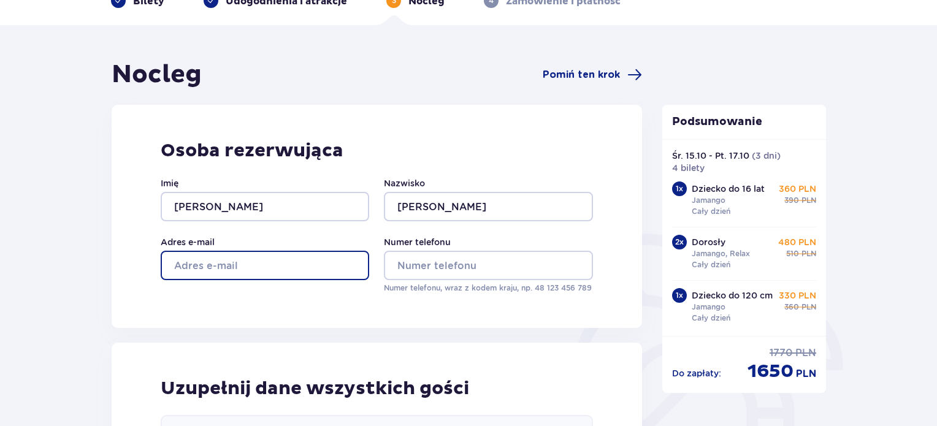
click at [327, 278] on input "Adres e-mail" at bounding box center [265, 265] width 209 height 29
type input "olkowska.jedrzejek@gmail.com"
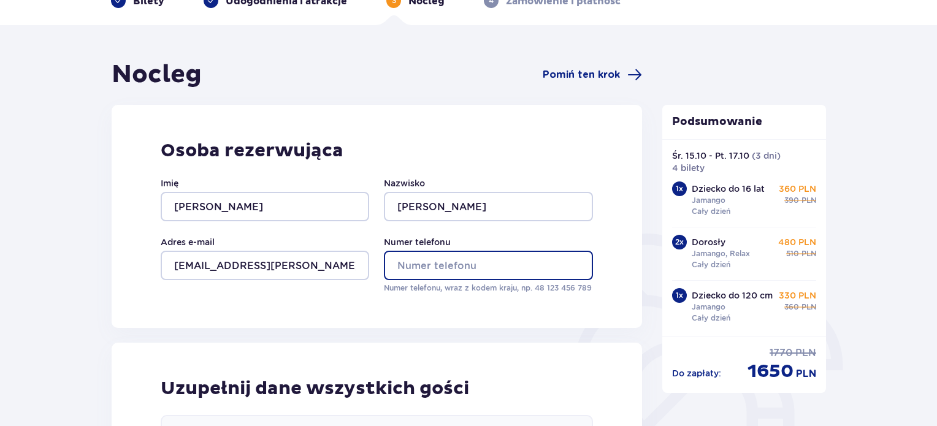
click at [464, 267] on input "Numer telefonu" at bounding box center [488, 265] width 209 height 29
click at [465, 272] on input "Numer telefonu" at bounding box center [488, 265] width 209 height 29
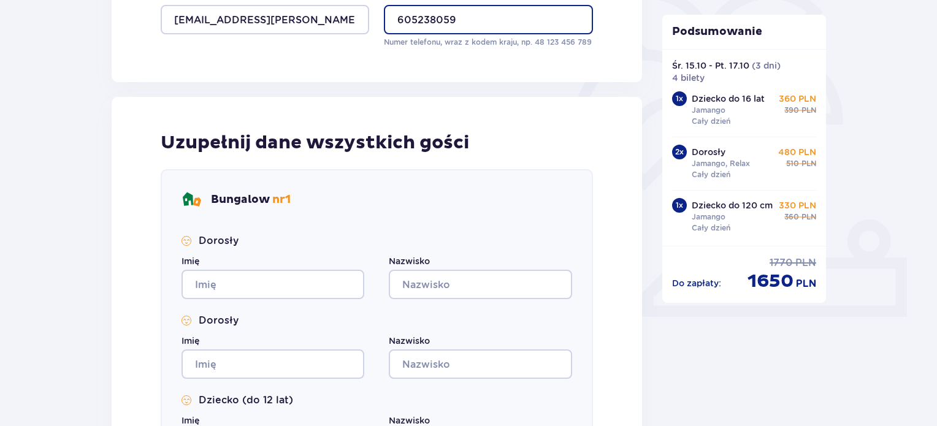
scroll to position [318, 0]
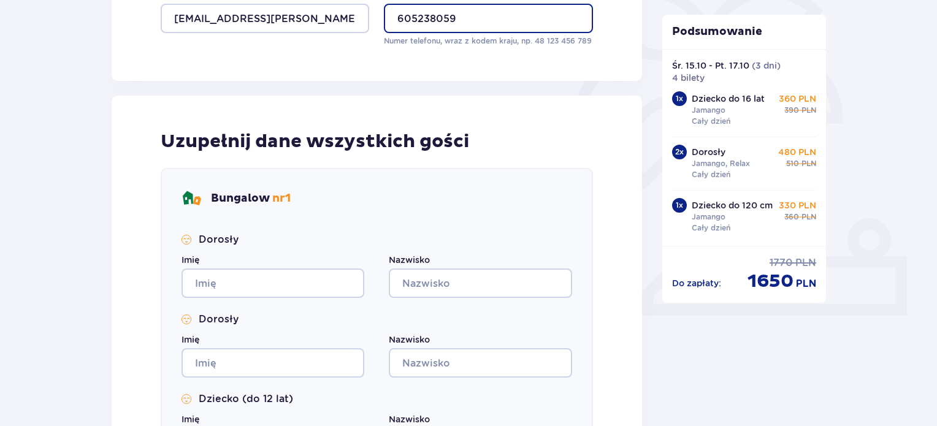
type input "605238059"
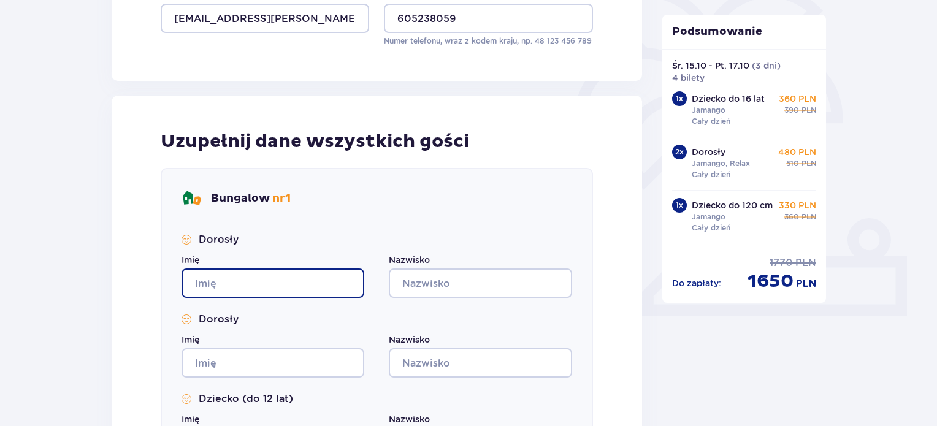
click at [272, 294] on input "Imię" at bounding box center [273, 283] width 183 height 29
type input "Anna"
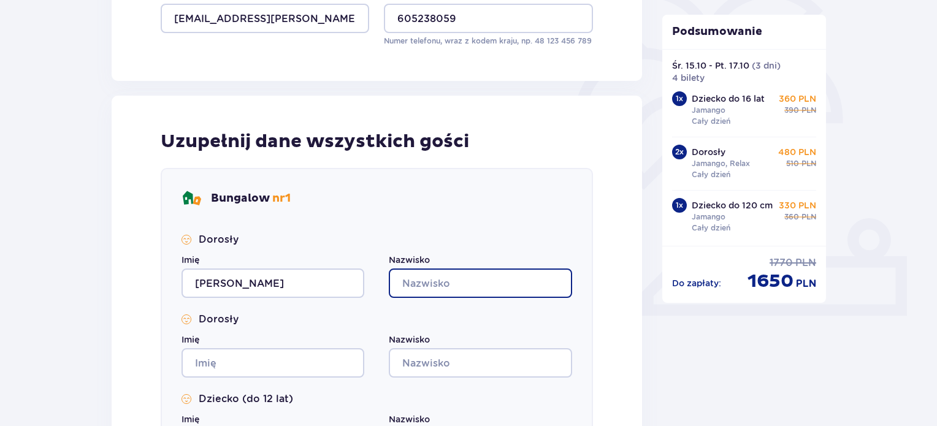
click at [450, 269] on input "Nazwisko" at bounding box center [480, 283] width 183 height 29
type input "Olkowska-Jędrzejek"
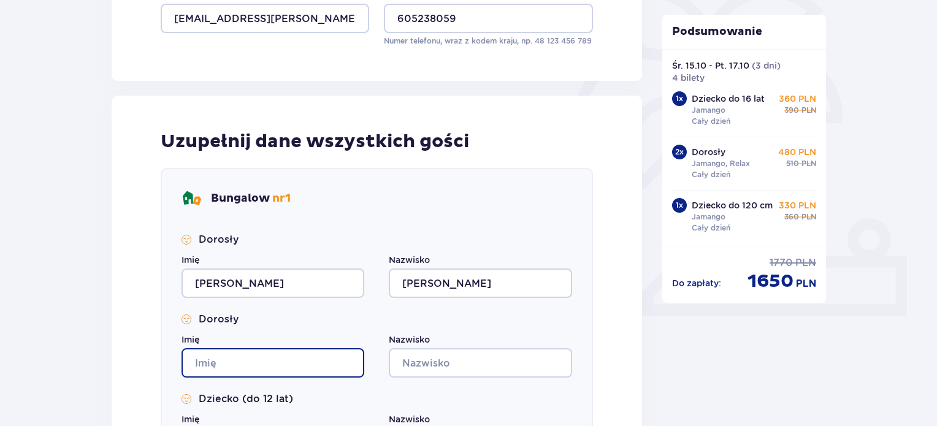
click at [277, 369] on input "Imię" at bounding box center [273, 362] width 183 height 29
type input "Adrian"
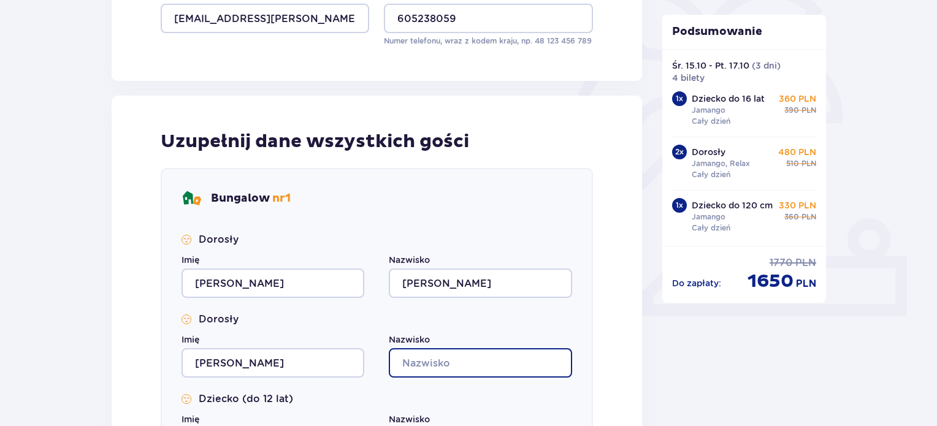
click at [444, 349] on input "Nazwisko" at bounding box center [480, 362] width 183 height 29
type input "Jędrzejek"
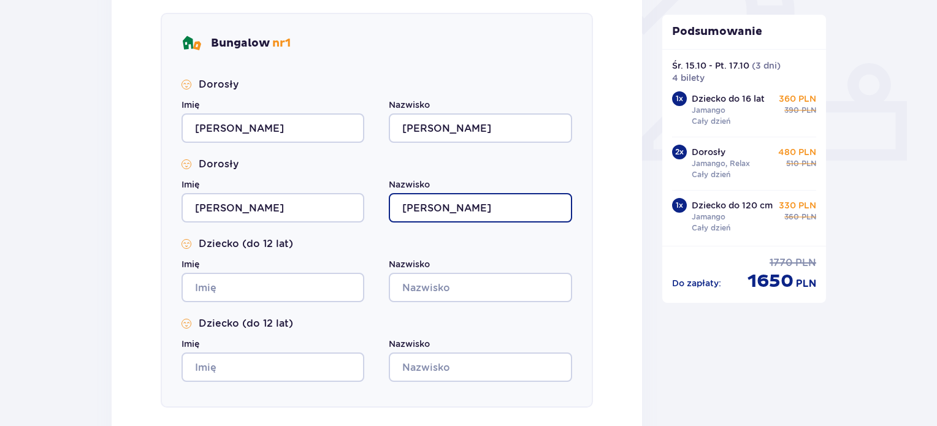
scroll to position [519, 0]
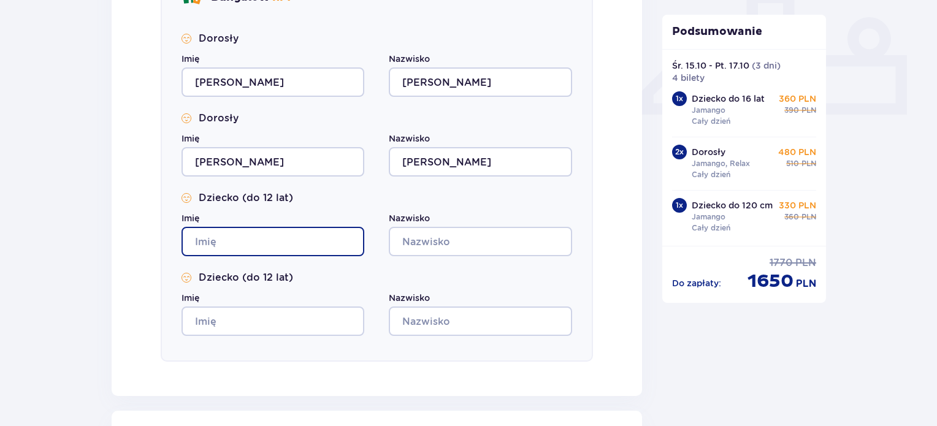
click at [255, 250] on input "Imię" at bounding box center [273, 241] width 183 height 29
type input "Tadeusz"
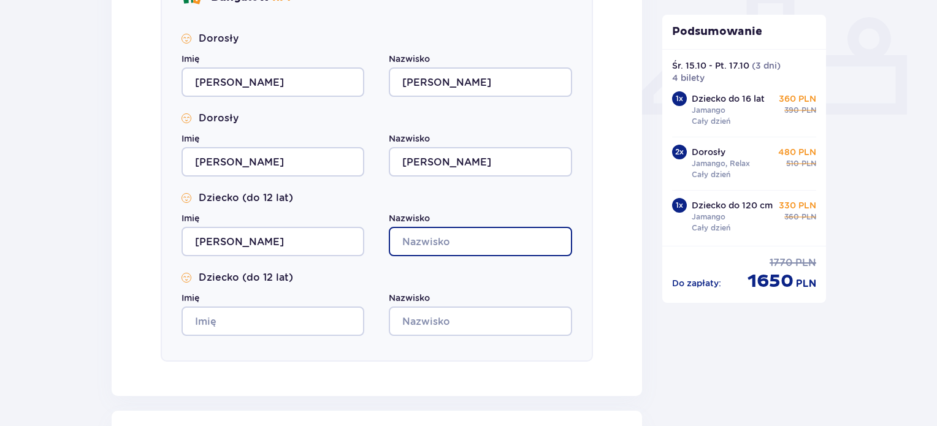
click at [422, 235] on input "Nazwisko" at bounding box center [480, 241] width 183 height 29
type input "Jędrzejek"
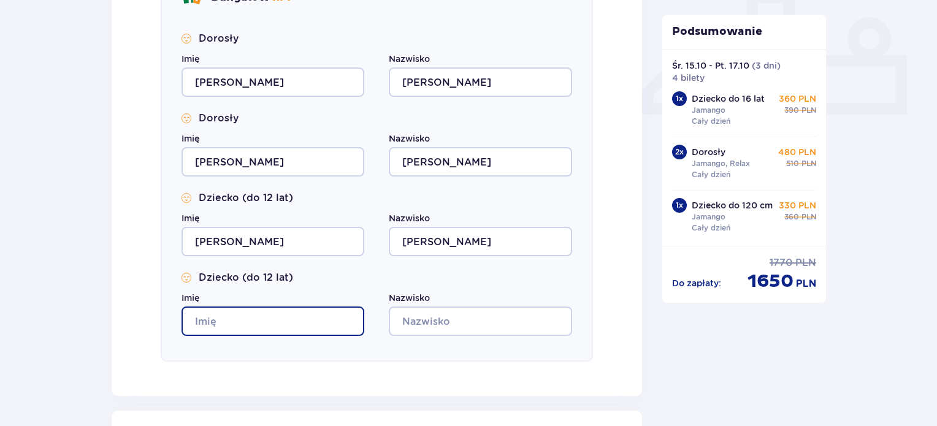
click at [305, 332] on input "Imię" at bounding box center [273, 321] width 183 height 29
type input "Wojciech"
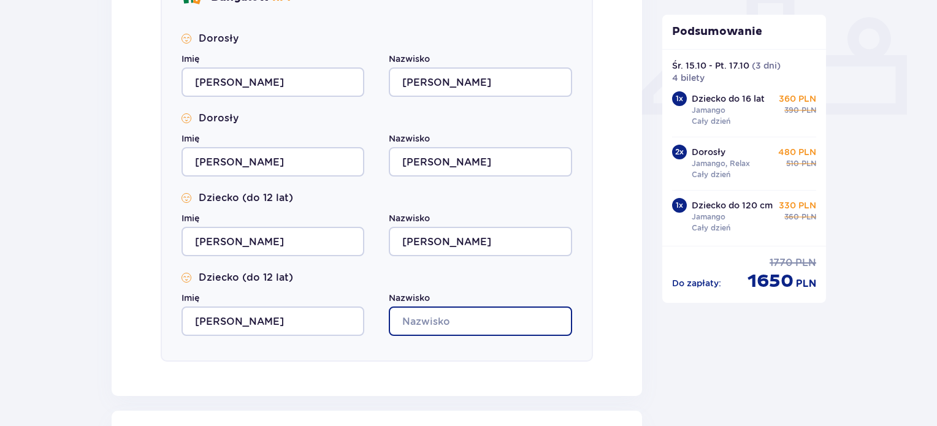
drag, startPoint x: 460, startPoint y: 318, endPoint x: 479, endPoint y: 360, distance: 46.4
click at [479, 360] on div "Bungalow nr 1 Dorosły Imię Anna Nazwisko Olkowska-Jędrzejek Dorosły Imię Adrian…" at bounding box center [377, 164] width 432 height 395
type input "Jędrzejek"
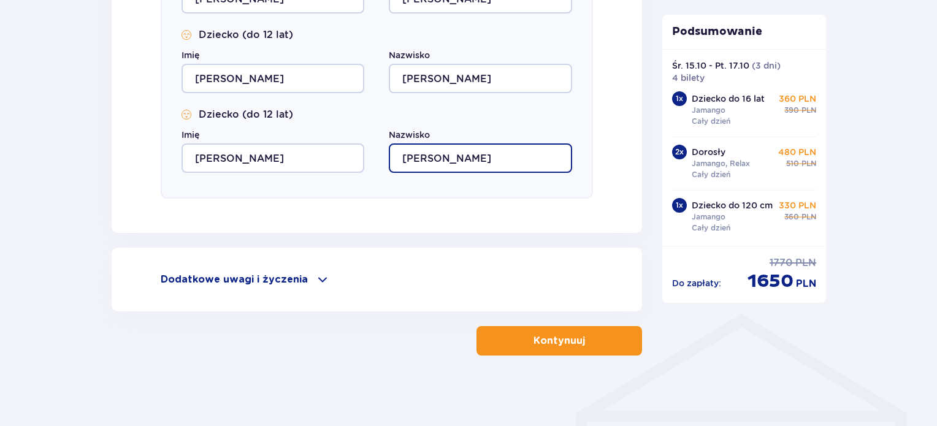
scroll to position [683, 0]
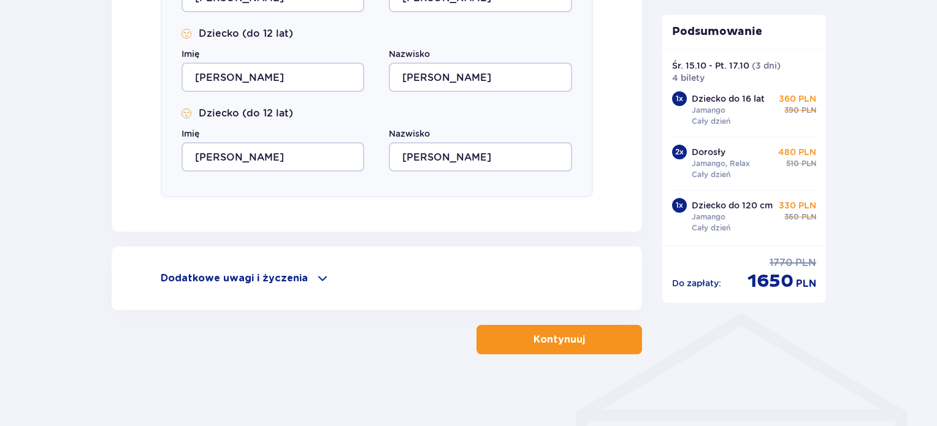
click at [551, 341] on p "Kontynuuj" at bounding box center [560, 339] width 52 height 13
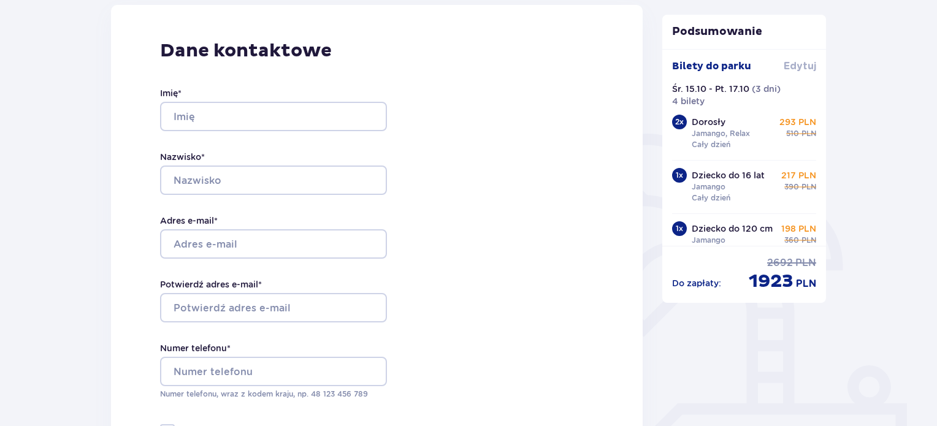
click at [798, 66] on span "Edytuj" at bounding box center [800, 65] width 33 height 13
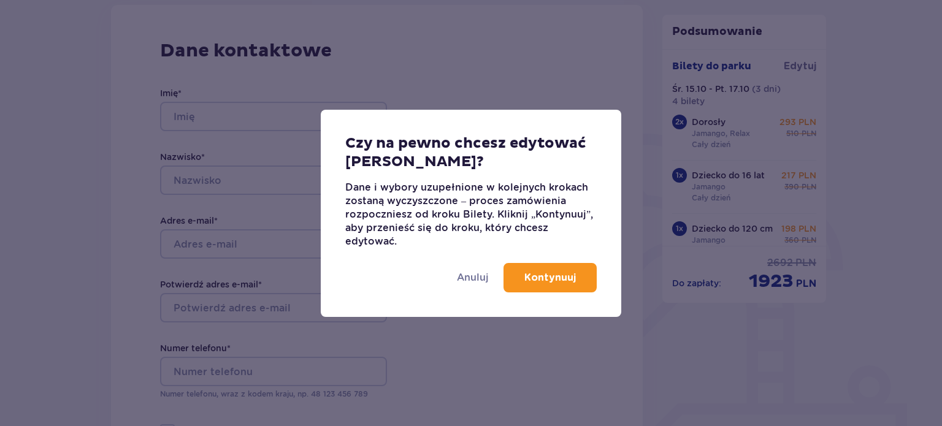
click at [561, 259] on div "Anuluj Kontynuuj" at bounding box center [471, 282] width 300 height 69
click at [567, 277] on p "Kontynuuj" at bounding box center [550, 277] width 52 height 13
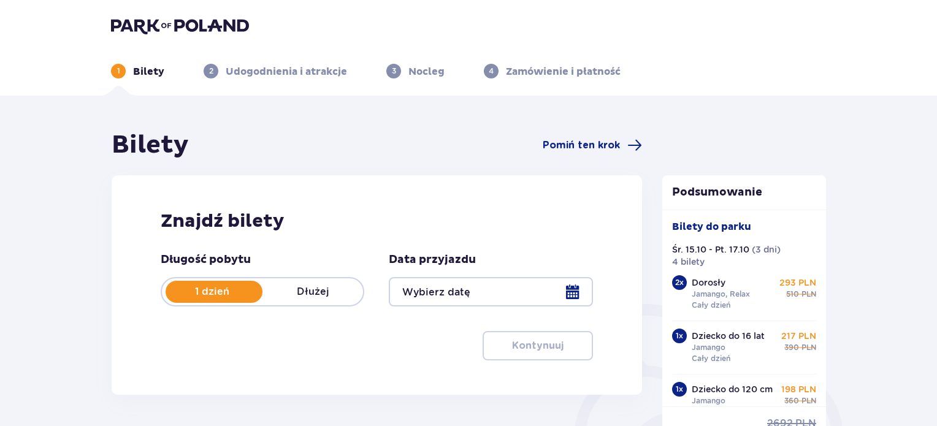
type input "15.10.25 - 17.10.25"
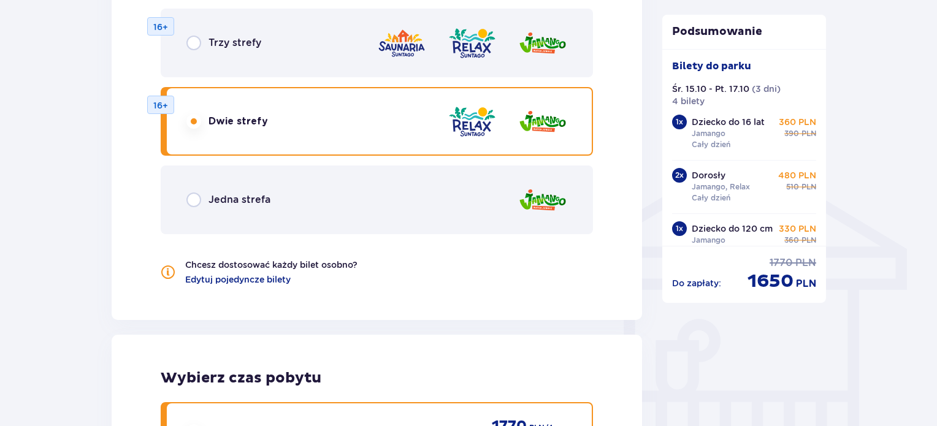
scroll to position [846, 0]
click at [258, 283] on span "Edytuj pojedyncze bilety" at bounding box center [237, 280] width 105 height 12
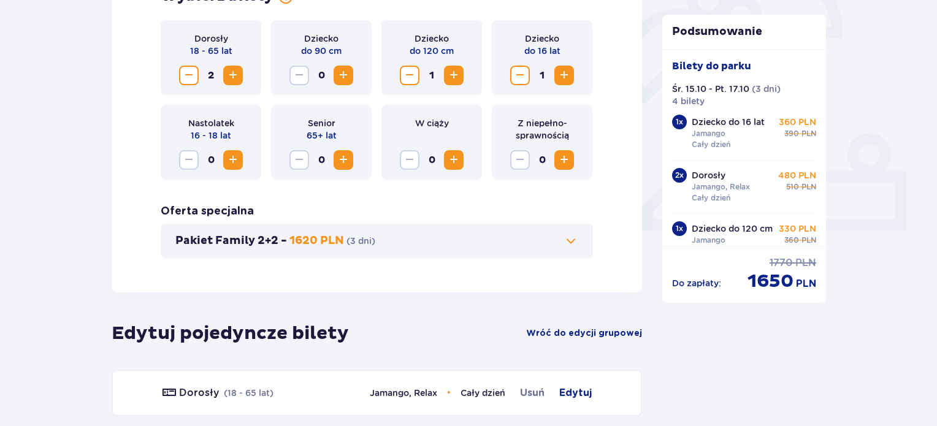
scroll to position [400, 0]
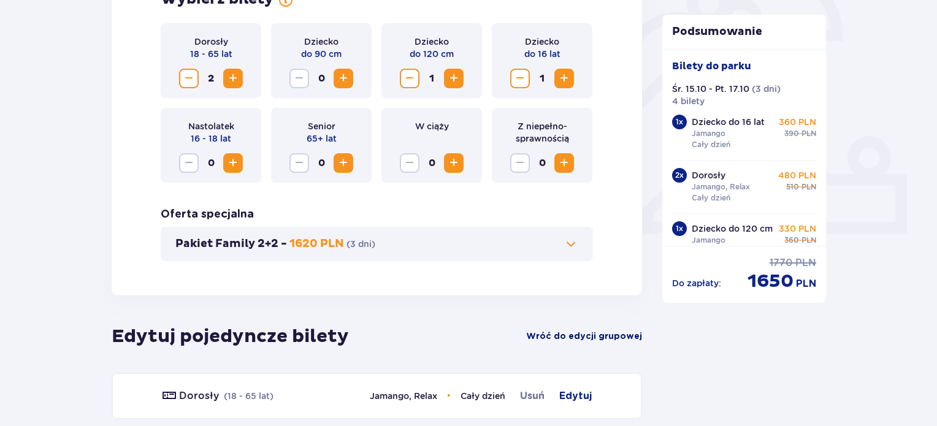
click at [600, 335] on span "Wróć do edycji grupowej" at bounding box center [584, 337] width 116 height 12
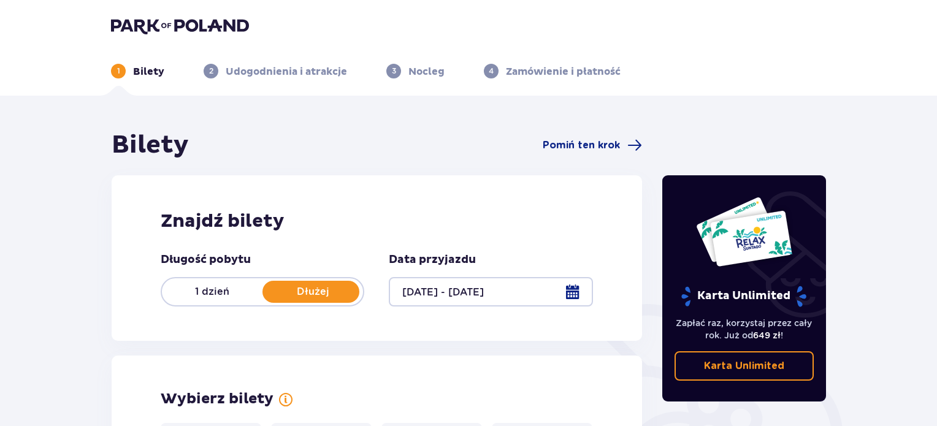
scroll to position [387, 0]
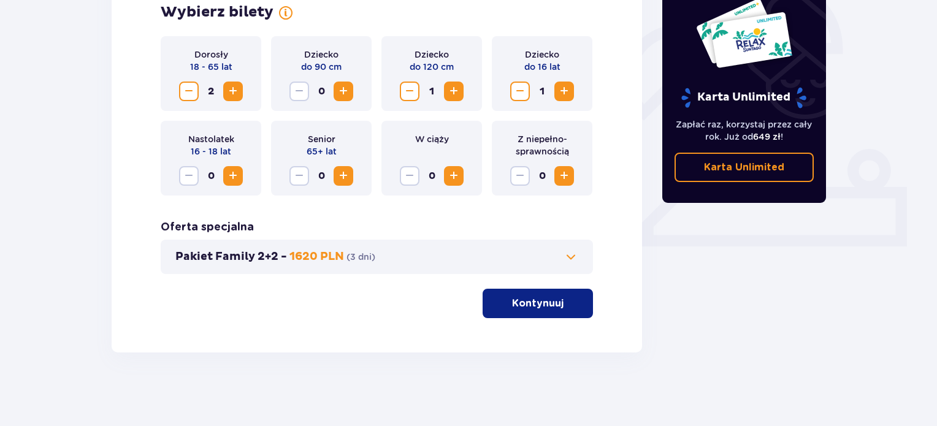
click at [549, 308] on p "Kontynuuj" at bounding box center [538, 303] width 52 height 13
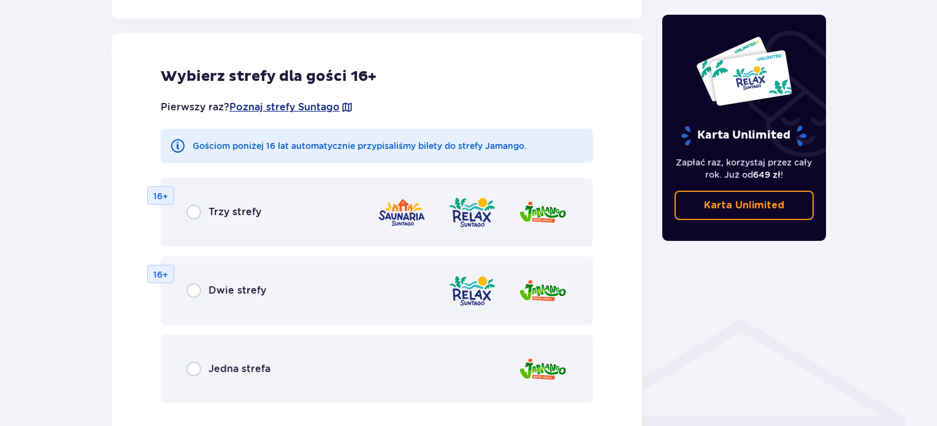
scroll to position [681, 0]
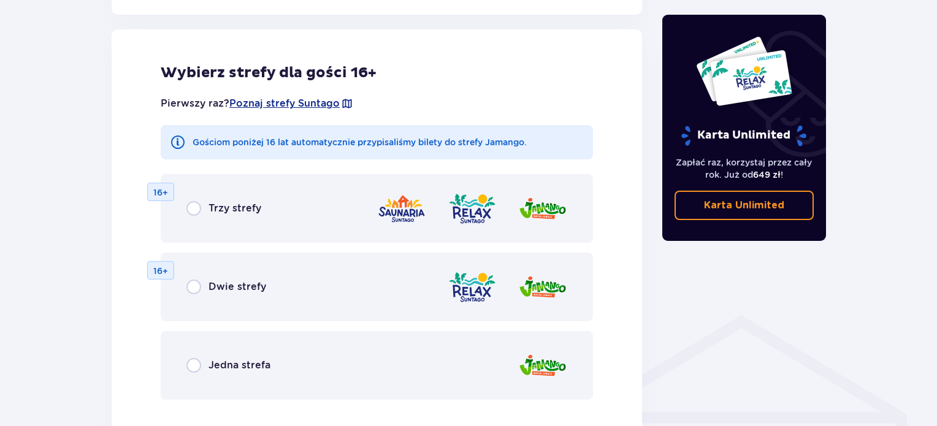
click at [200, 285] on input "radio" at bounding box center [193, 287] width 15 height 15
radio input "true"
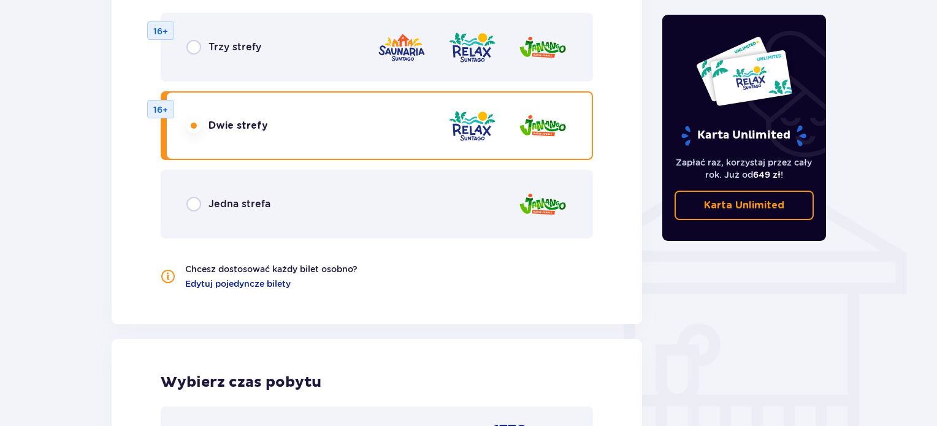
scroll to position [841, 0]
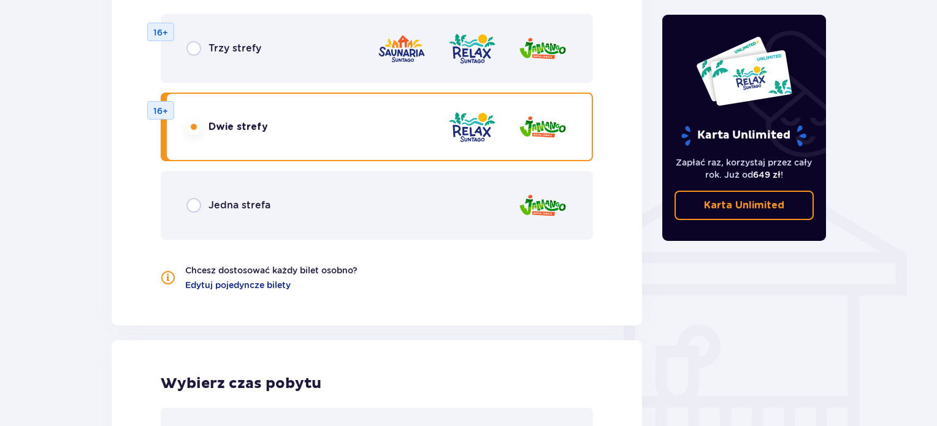
click at [198, 207] on input "radio" at bounding box center [193, 205] width 15 height 15
radio input "true"
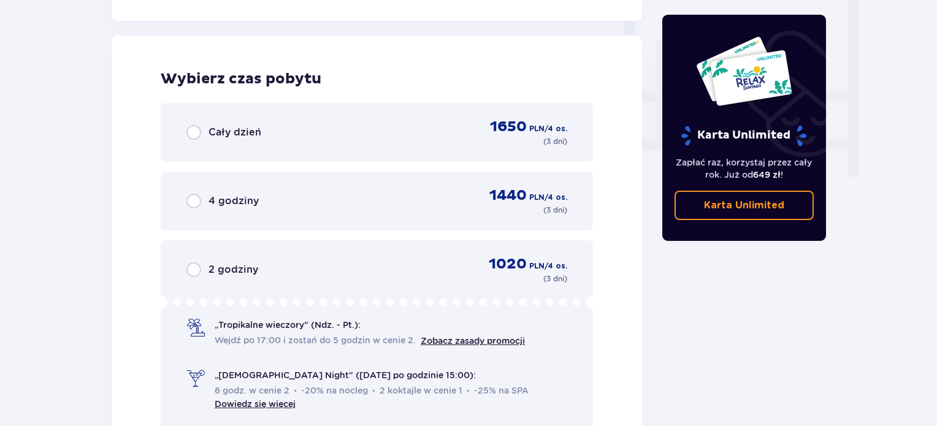
scroll to position [1152, 0]
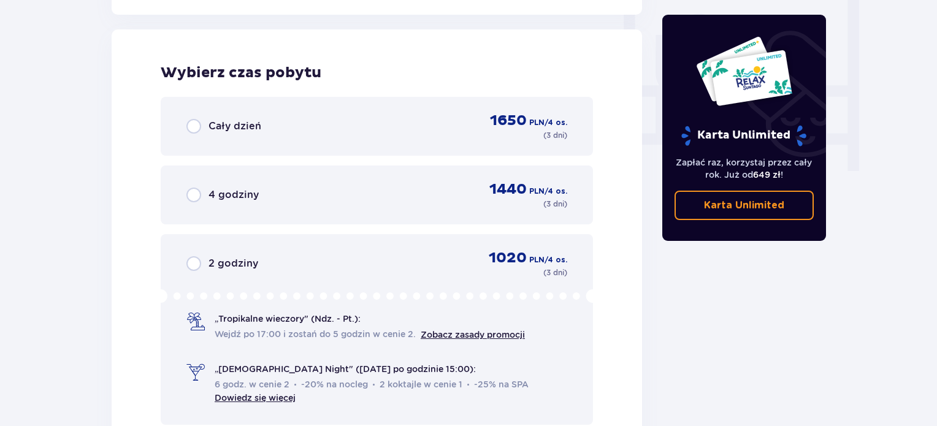
click at [191, 134] on div "Cały dzień 1650 PLN / 4 os. ( 3 dni )" at bounding box center [376, 126] width 381 height 29
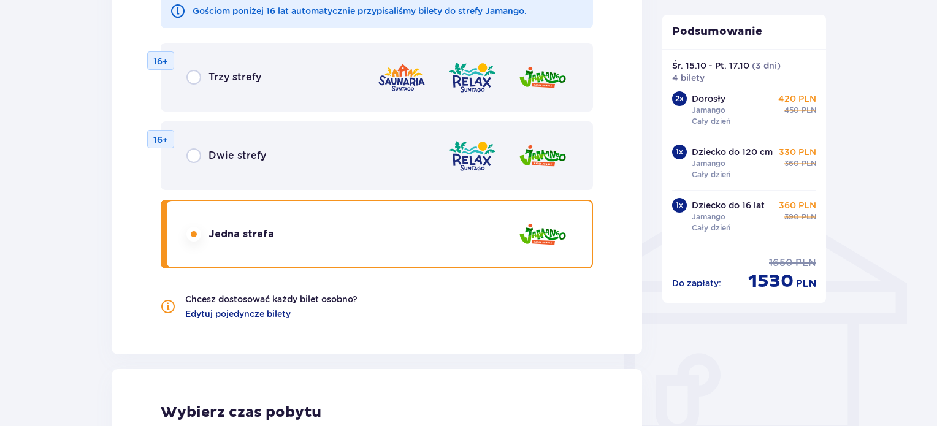
scroll to position [802, 0]
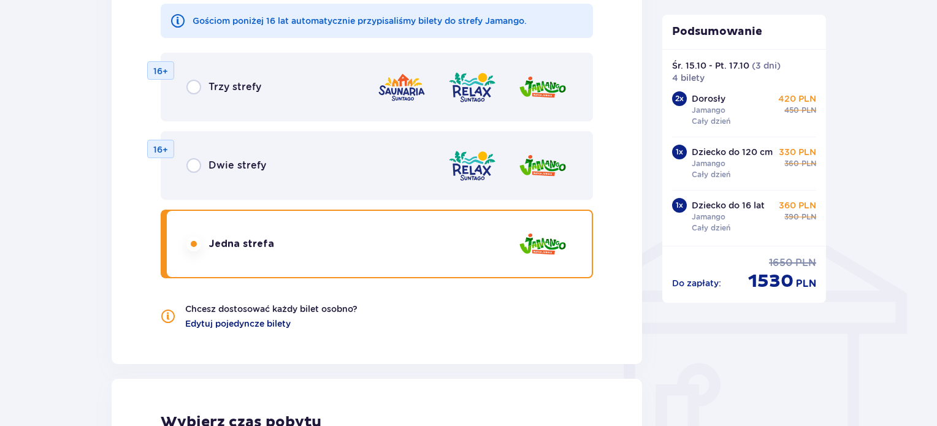
click at [281, 326] on span "Edytuj pojedyncze bilety" at bounding box center [237, 324] width 105 height 12
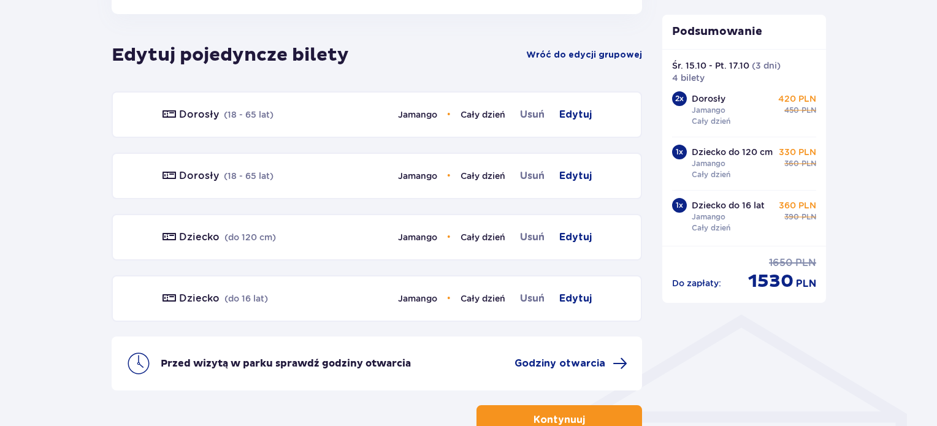
scroll to position [681, 0]
click at [576, 114] on span "Edytuj" at bounding box center [575, 115] width 33 height 15
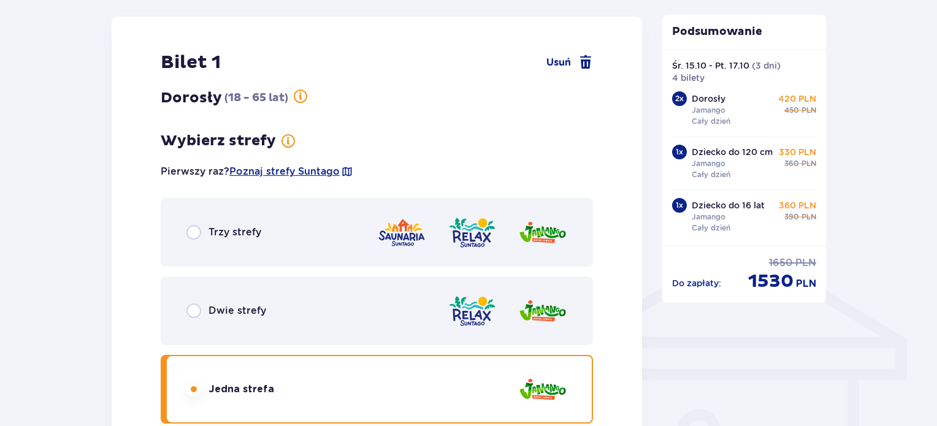
scroll to position [758, 0]
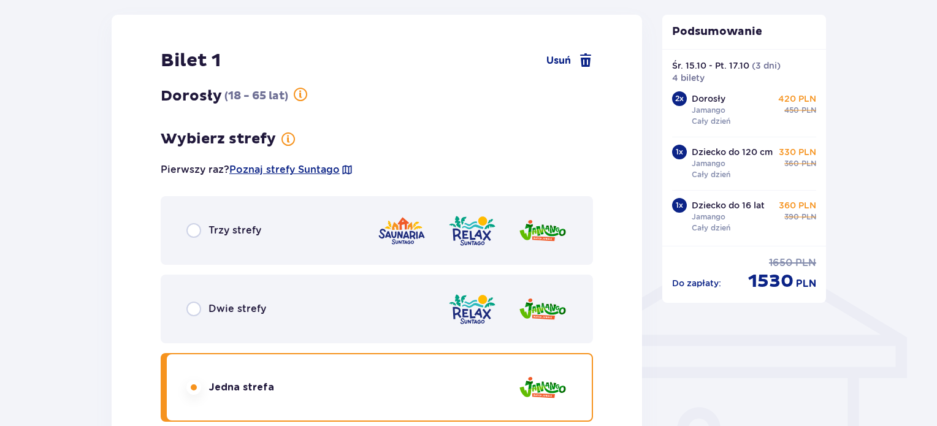
click at [442, 307] on div "Dwie strefy" at bounding box center [377, 309] width 432 height 69
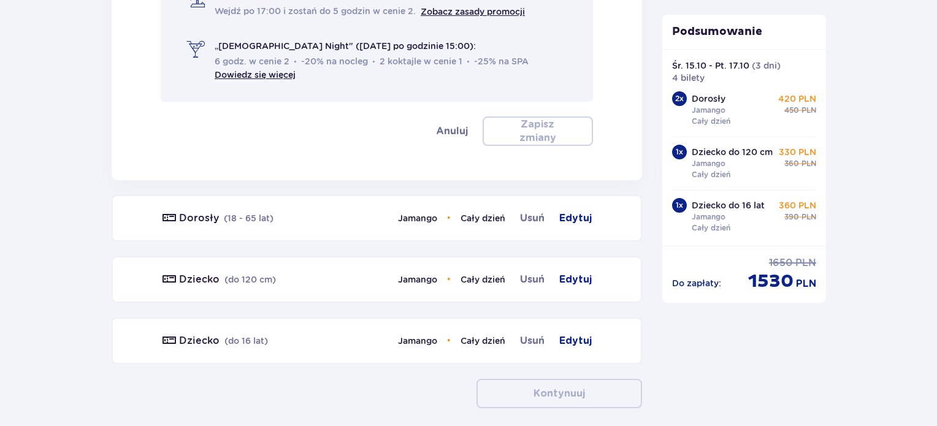
scroll to position [1496, 0]
click at [578, 215] on span "Edytuj" at bounding box center [575, 218] width 33 height 15
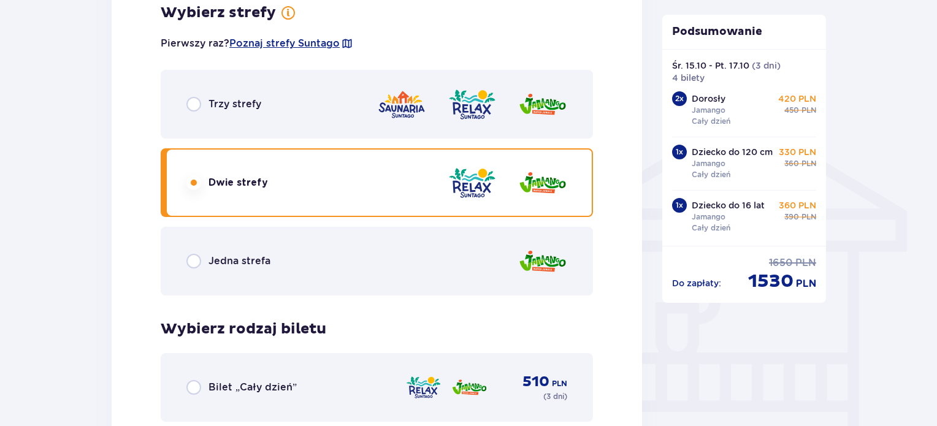
scroll to position [884, 0]
click at [510, 281] on div "Jedna strefa" at bounding box center [377, 262] width 432 height 69
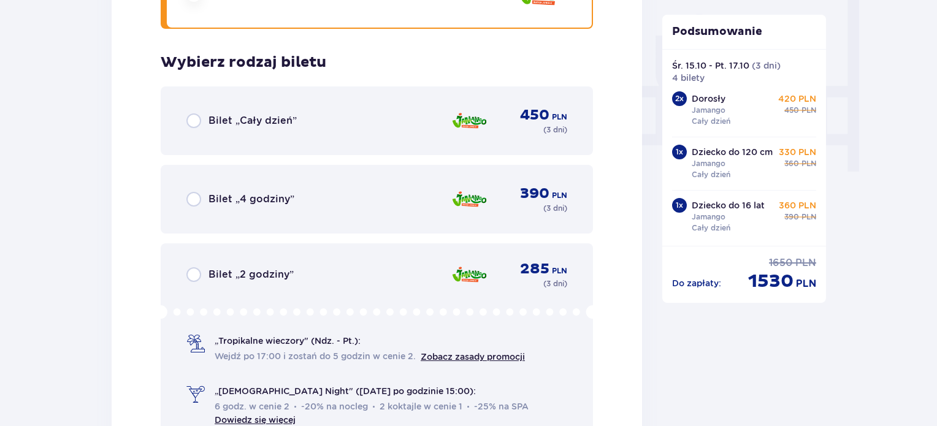
scroll to position [1190, 0]
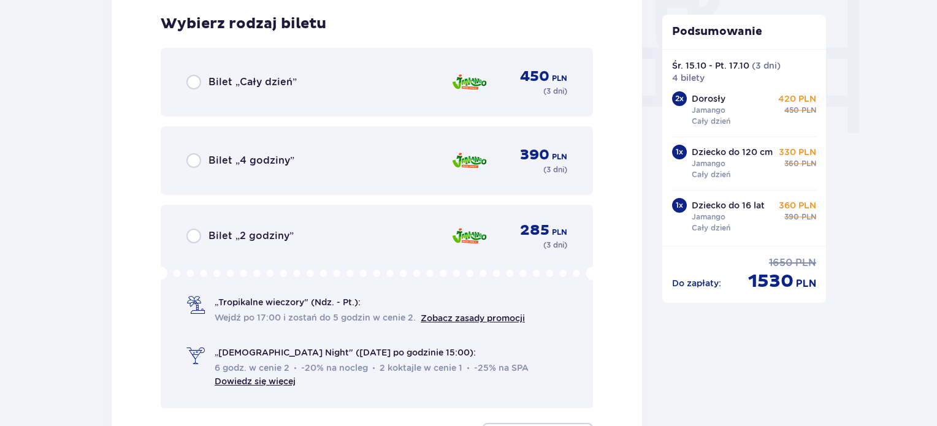
click at [228, 91] on div "Bilet „Cały dzień” 450 PLN ( 3 dni )" at bounding box center [376, 81] width 381 height 29
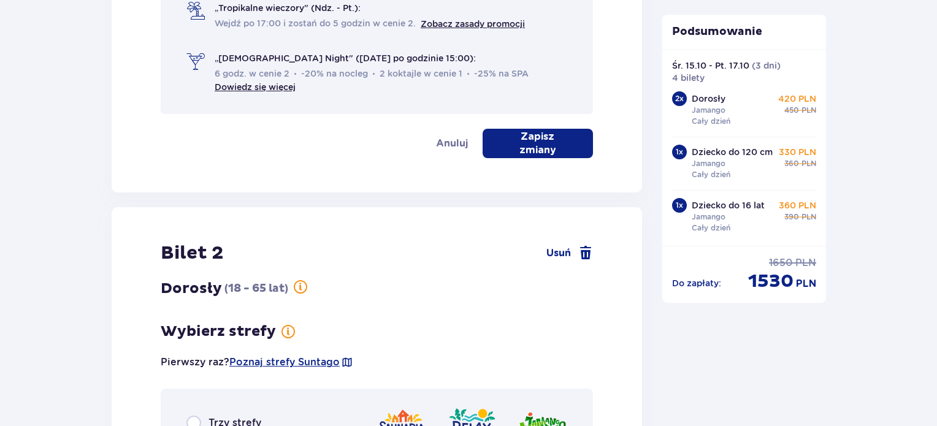
scroll to position [1560, 0]
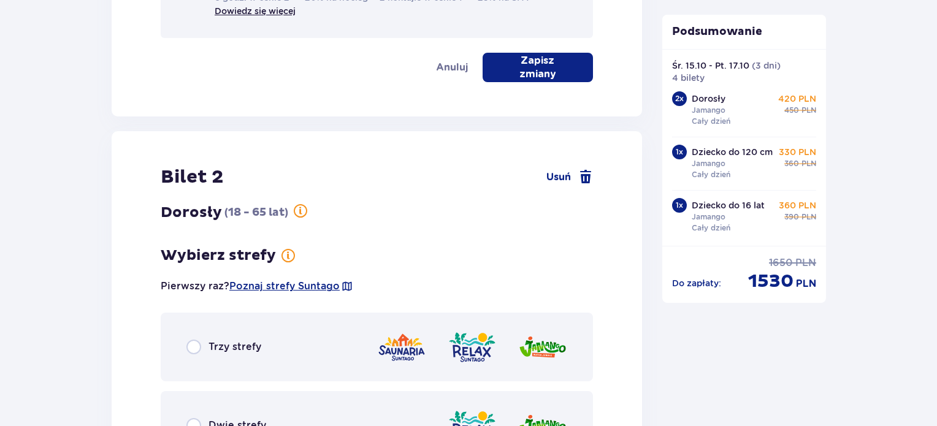
click at [553, 69] on p "Zapisz zmiany" at bounding box center [537, 67] width 71 height 27
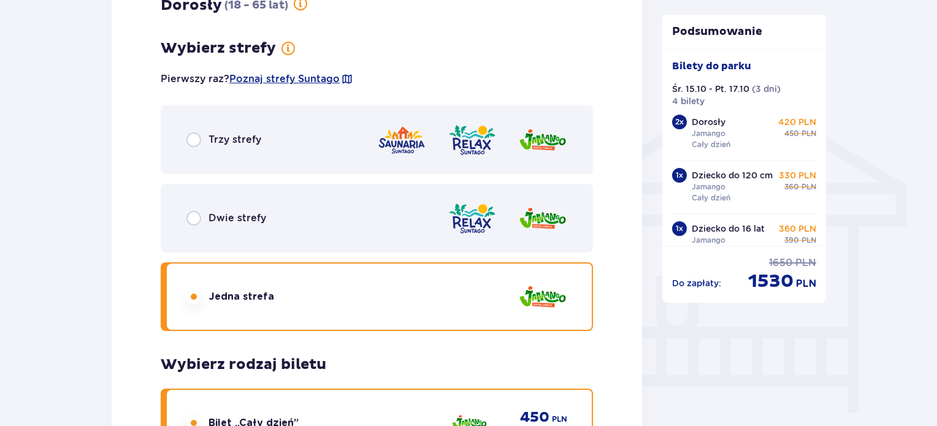
scroll to position [909, 0]
click at [351, 210] on div "Dwie strefy" at bounding box center [377, 219] width 432 height 69
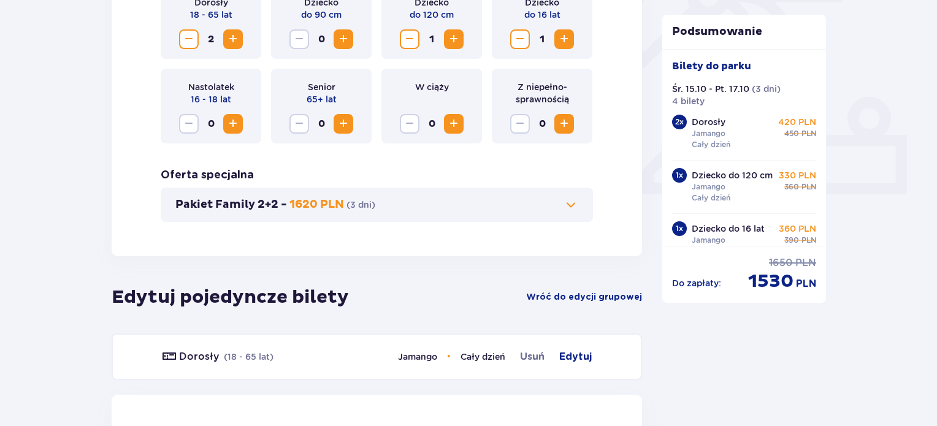
scroll to position [438, 0]
click at [611, 298] on span "Wróć do edycji grupowej" at bounding box center [584, 298] width 116 height 12
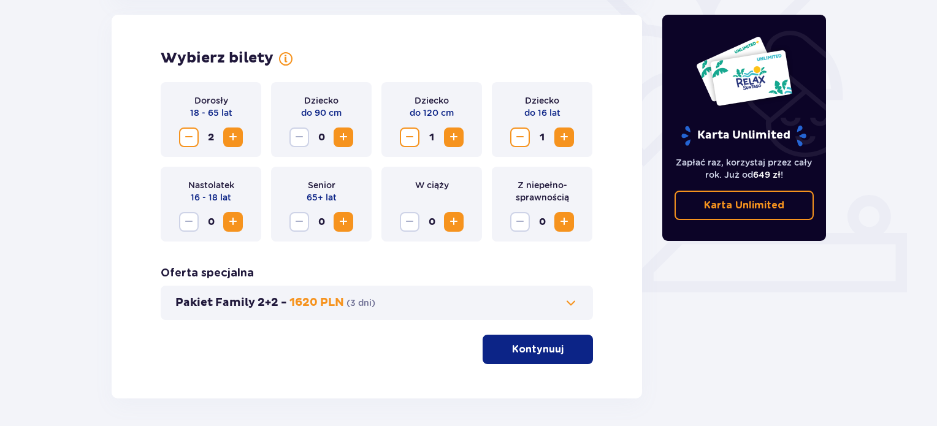
scroll to position [387, 0]
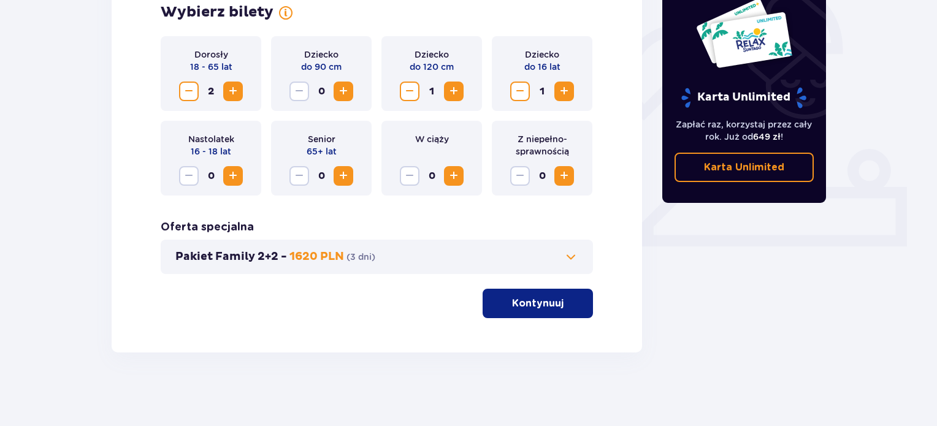
click at [552, 298] on p "Kontynuuj" at bounding box center [538, 303] width 52 height 13
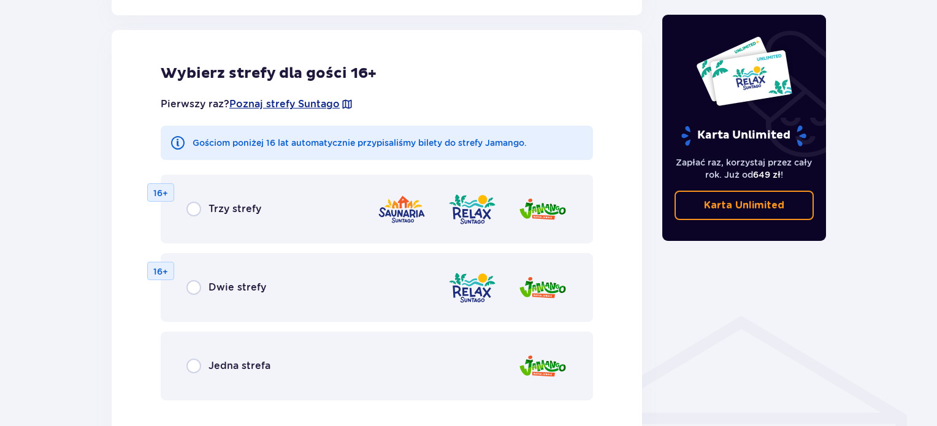
scroll to position [681, 0]
click at [247, 360] on span "Jedna strefa" at bounding box center [240, 365] width 62 height 13
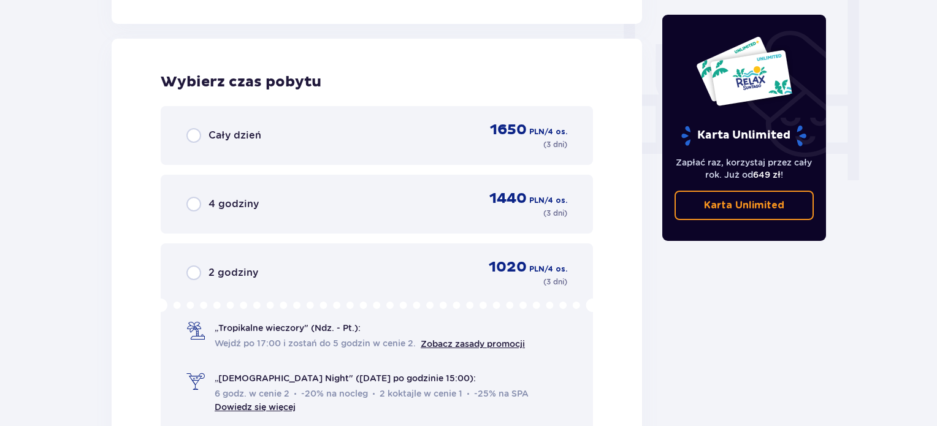
scroll to position [1152, 0]
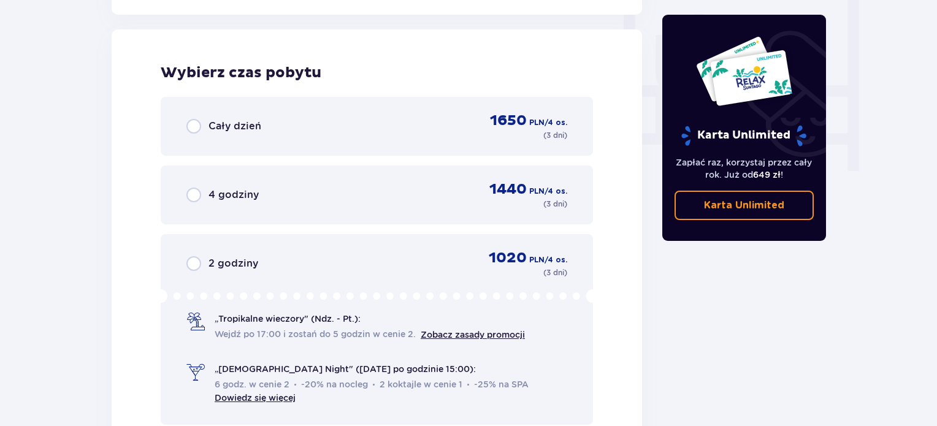
click at [235, 139] on div "Cały dzień 1650 PLN / 4 os. ( 3 dni )" at bounding box center [376, 126] width 381 height 29
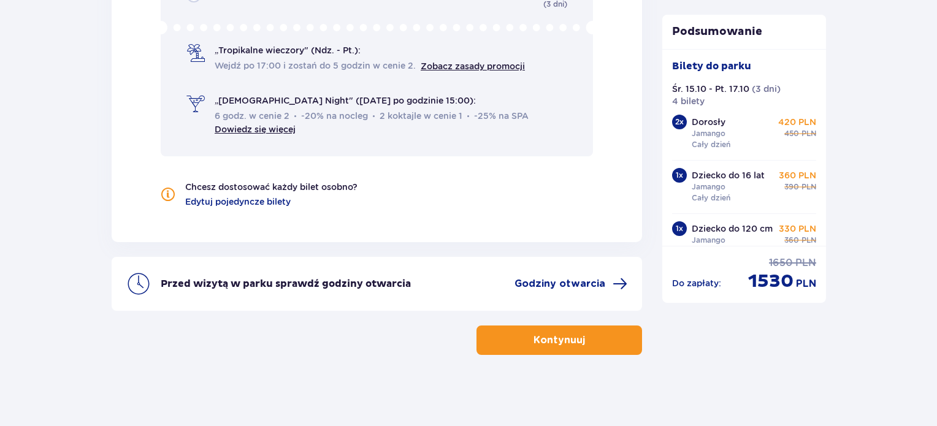
scroll to position [1421, 0]
click at [602, 346] on button "Kontynuuj" at bounding box center [559, 338] width 166 height 29
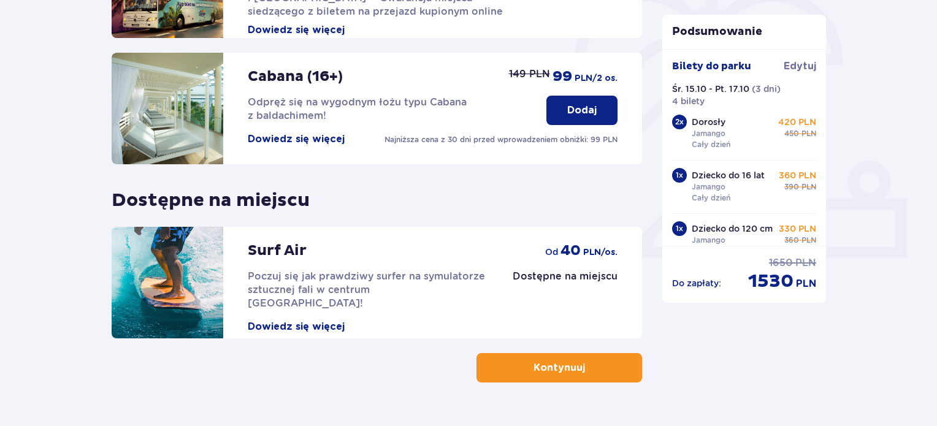
scroll to position [405, 0]
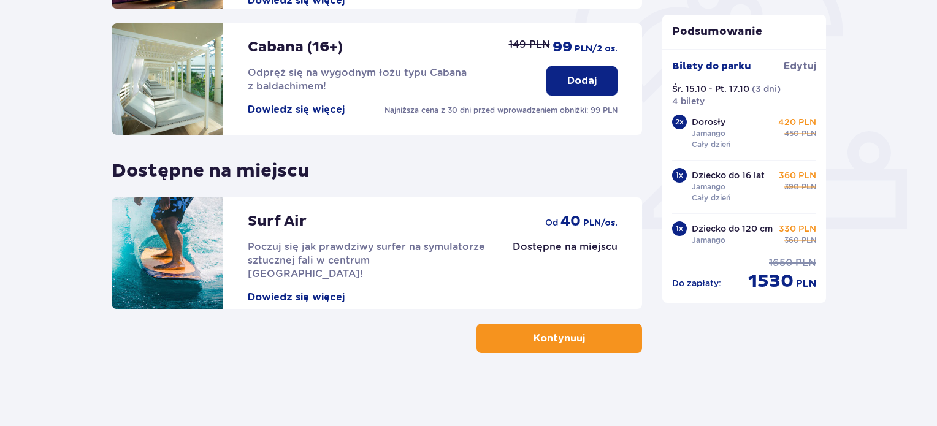
click at [568, 341] on p "Kontynuuj" at bounding box center [560, 338] width 52 height 13
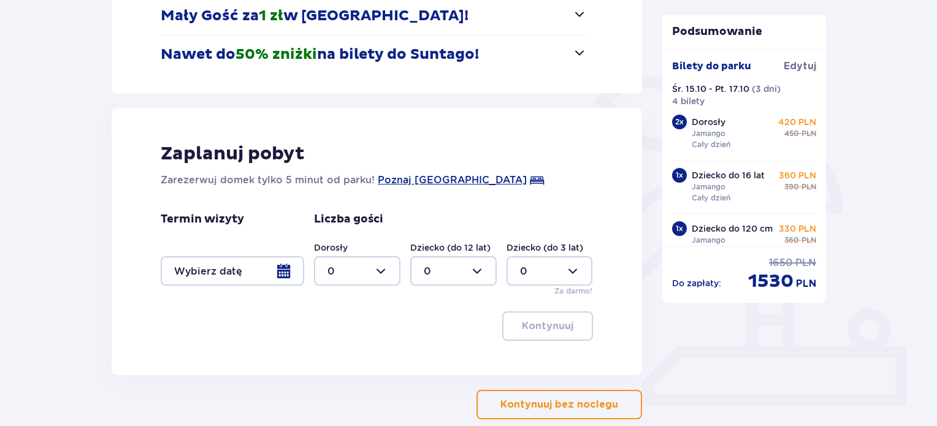
scroll to position [228, 0]
click at [286, 274] on div at bounding box center [232, 270] width 143 height 29
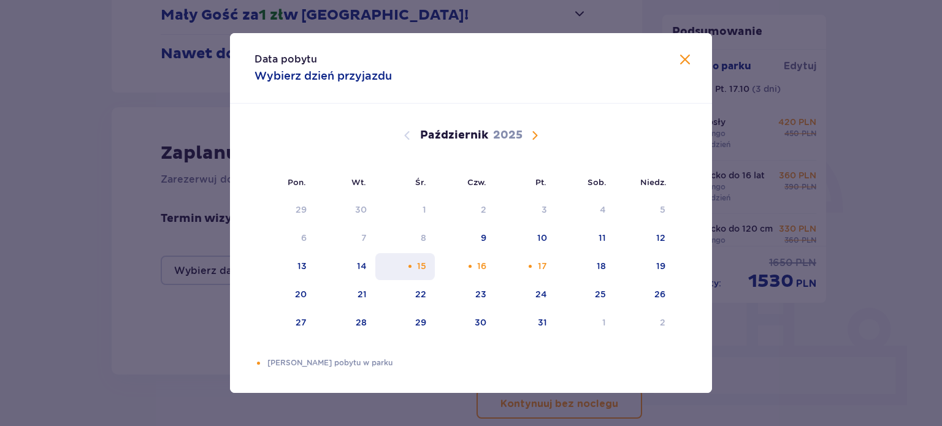
click at [427, 270] on div "15" at bounding box center [404, 266] width 59 height 27
click at [533, 266] on div "Pomarańczowa kropka" at bounding box center [530, 266] width 8 height 8
type input "15.10.25 - 17.10.25"
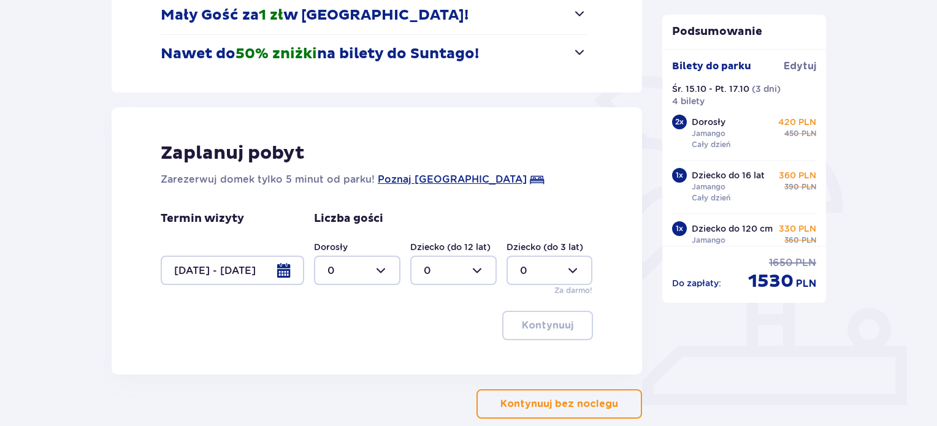
click at [341, 269] on div at bounding box center [357, 270] width 86 height 29
click at [332, 365] on p "2" at bounding box center [330, 359] width 6 height 13
type input "2"
click at [455, 275] on div at bounding box center [453, 270] width 86 height 29
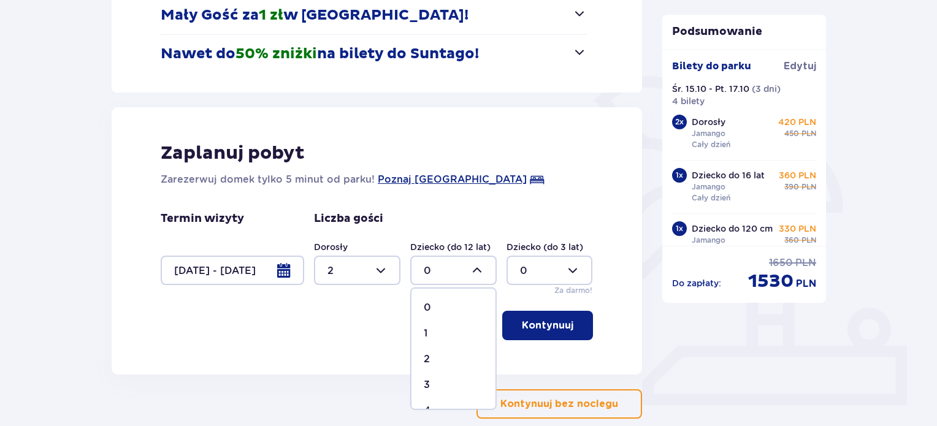
click at [425, 353] on p "2" at bounding box center [427, 359] width 6 height 13
type input "2"
click at [556, 328] on p "Kontynuuj" at bounding box center [548, 325] width 52 height 13
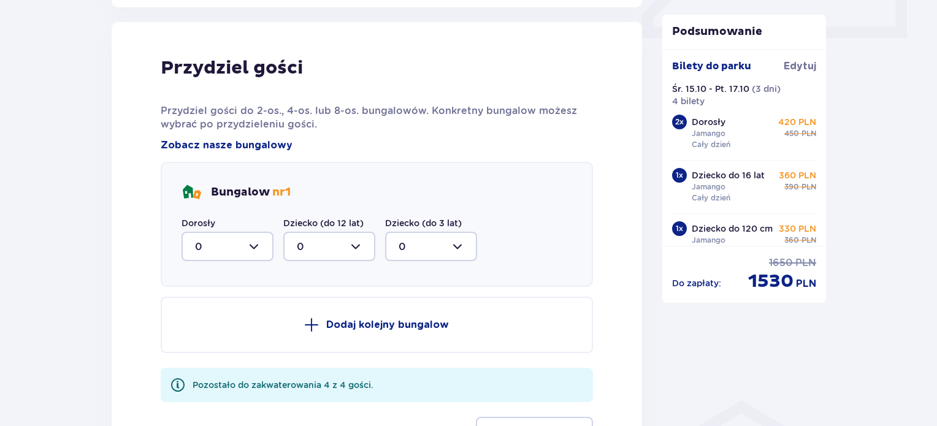
scroll to position [602, 0]
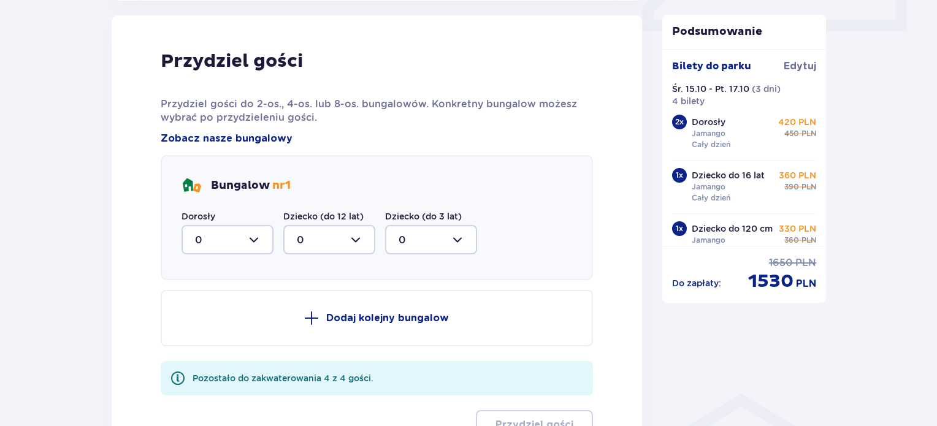
click at [238, 236] on div at bounding box center [228, 239] width 92 height 29
click at [201, 329] on div "2" at bounding box center [227, 328] width 65 height 13
type input "2"
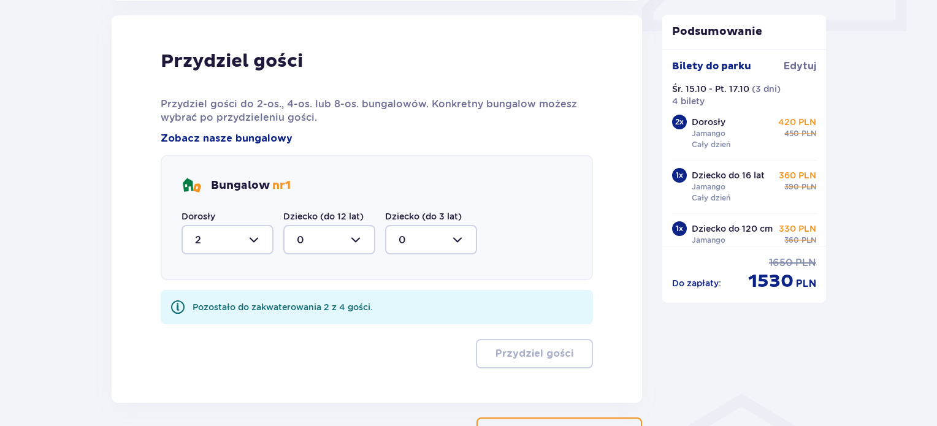
click at [350, 243] on div at bounding box center [329, 239] width 92 height 29
click at [321, 326] on div "2" at bounding box center [329, 328] width 65 height 13
type input "2"
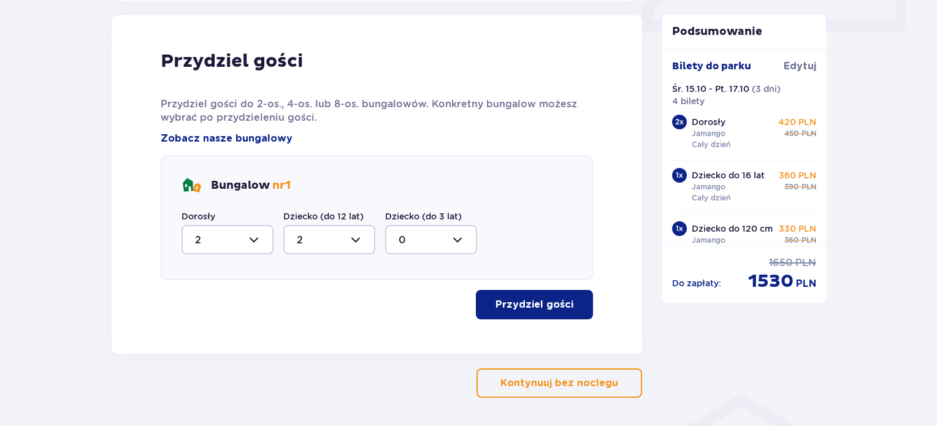
click at [567, 302] on button "Przydziel gości" at bounding box center [534, 304] width 117 height 29
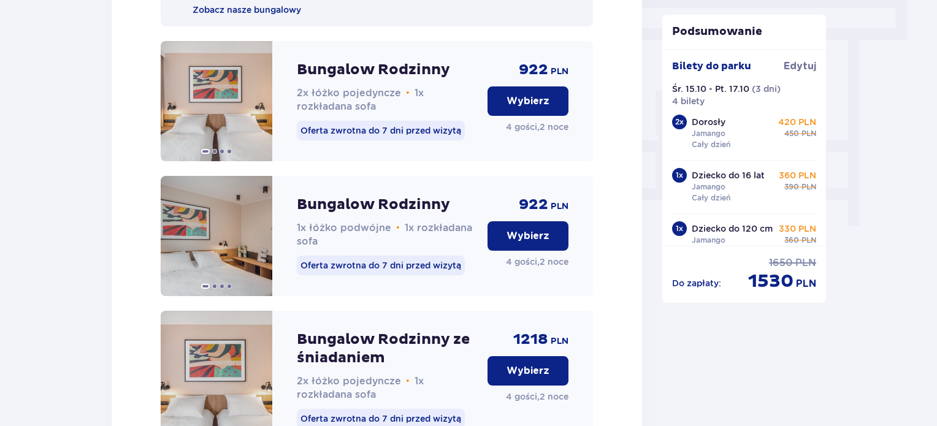
scroll to position [1093, 0]
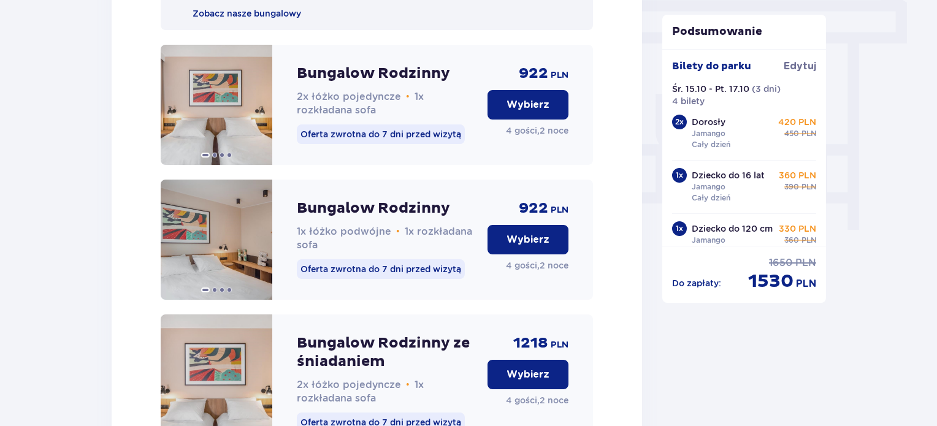
click at [548, 112] on p "Wybierz" at bounding box center [528, 104] width 43 height 13
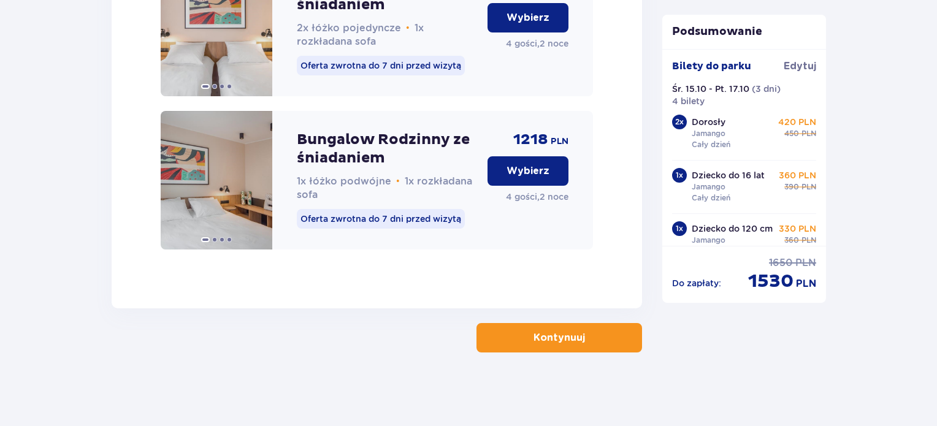
scroll to position [1463, 0]
click at [569, 343] on p "Kontynuuj" at bounding box center [560, 337] width 52 height 13
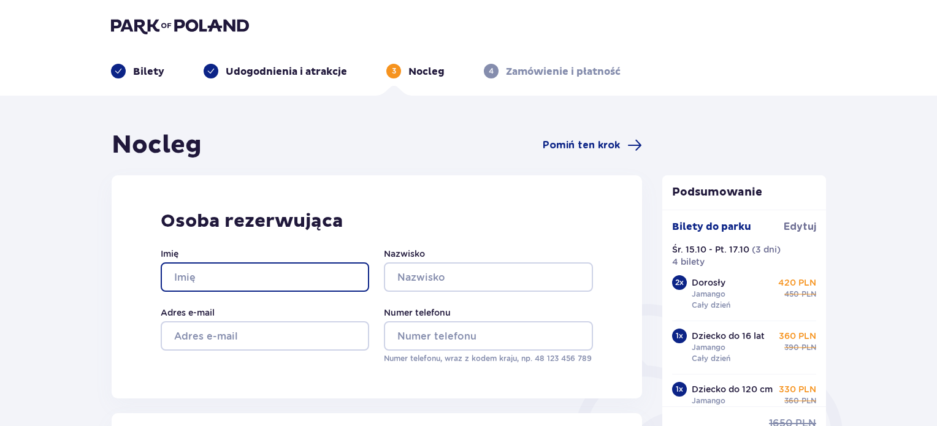
click at [251, 274] on input "Imię" at bounding box center [265, 276] width 209 height 29
type input "Anna"
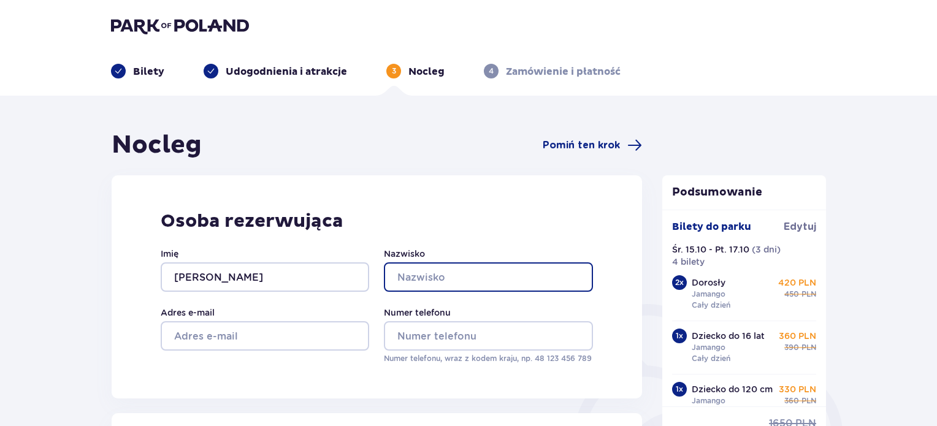
click at [438, 277] on input "Nazwisko" at bounding box center [488, 276] width 209 height 29
drag, startPoint x: 438, startPoint y: 277, endPoint x: 483, endPoint y: 314, distance: 58.4
click at [483, 314] on div "Imię Anna Nazwisko Adres e-mail Numer telefonu Numer telefonu, wraz z kodem kra…" at bounding box center [377, 306] width 432 height 117
type input "Olkowska-Jędrzejek"
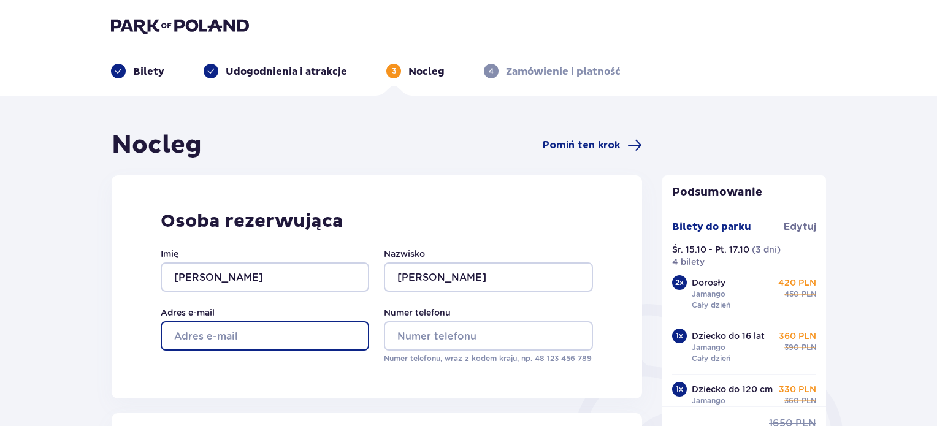
click at [306, 340] on input "Adres e-mail" at bounding box center [265, 335] width 209 height 29
drag, startPoint x: 306, startPoint y: 340, endPoint x: 277, endPoint y: 380, distance: 48.7
click at [277, 380] on div "Osoba rezerwująca Imię Anna Nazwisko Olkowska-Jędrzejek Adres e-mail Numer tele…" at bounding box center [377, 286] width 530 height 223
type input "[EMAIL_ADDRESS][PERSON_NAME][DOMAIN_NAME]"
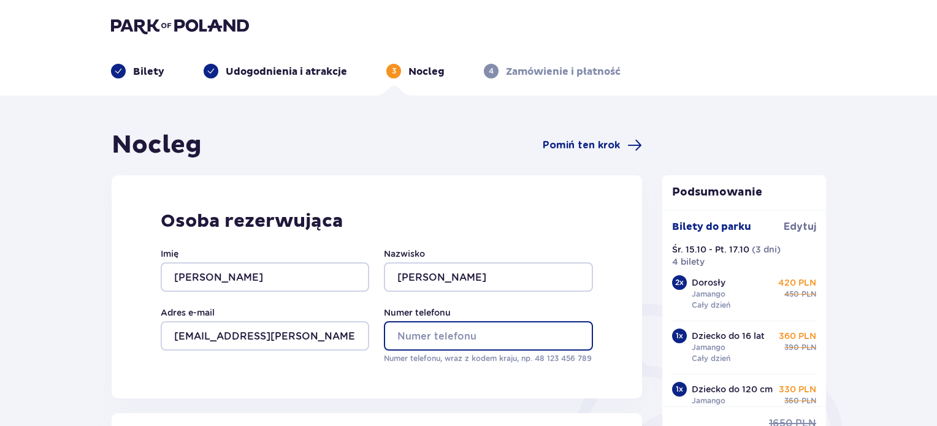
click at [446, 344] on input "Numer telefonu" at bounding box center [488, 335] width 209 height 29
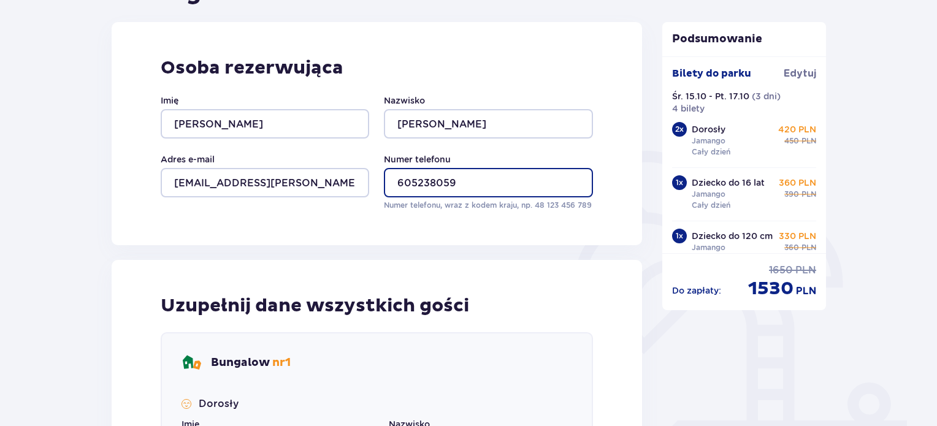
scroll to position [361, 0]
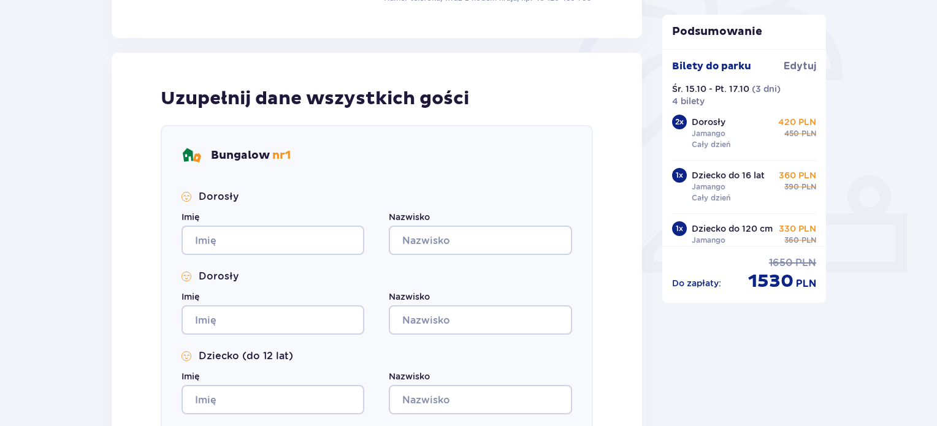
type input "605238059"
click at [283, 257] on div "Dorosły Imię Nazwisko Dorosły Imię Nazwisko Dziecko (do 12 lat) Imię Nazwisko D…" at bounding box center [377, 342] width 391 height 304
drag, startPoint x: 283, startPoint y: 257, endPoint x: 280, endPoint y: 242, distance: 15.6
click at [280, 242] on div "Dorosły Imię Nazwisko Dorosły Imię Nazwisko Dziecko (do 12 lat) Imię Nazwisko D…" at bounding box center [377, 342] width 391 height 304
click at [280, 242] on input "Imię" at bounding box center [273, 240] width 183 height 29
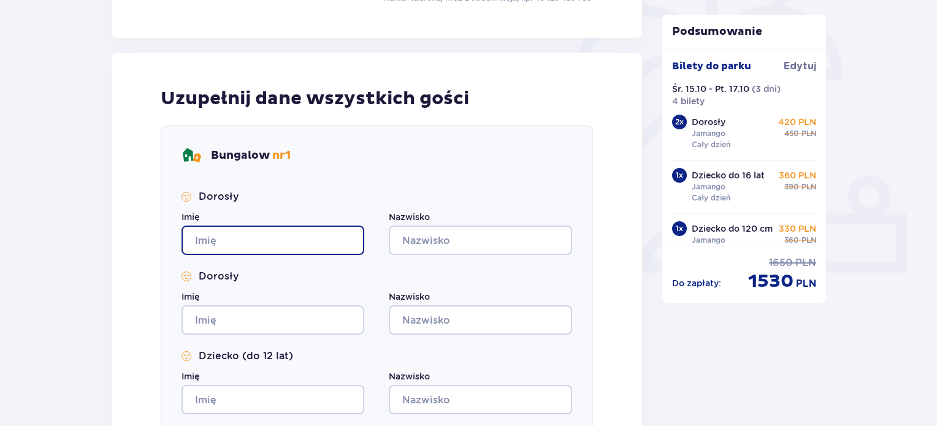
drag, startPoint x: 280, startPoint y: 242, endPoint x: 272, endPoint y: 283, distance: 41.9
click at [272, 283] on div "Dorosły Imię Nazwisko Dorosły Imię Nazwisko Dziecko (do 12 lat) Imię Nazwisko D…" at bounding box center [377, 342] width 391 height 304
type input "Anna"
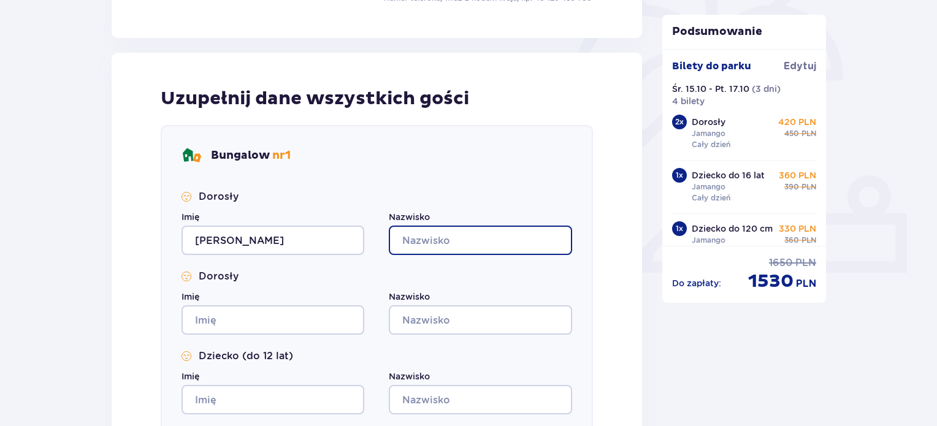
click at [469, 237] on input "Nazwisko" at bounding box center [480, 240] width 183 height 29
drag, startPoint x: 469, startPoint y: 237, endPoint x: 477, endPoint y: 280, distance: 43.8
click at [477, 280] on div "Dorosły Imię Anna Nazwisko Dorosły Imię Nazwisko Dziecko (do 12 lat) Imię Nazwi…" at bounding box center [377, 342] width 391 height 304
type input "Olkowska-Jędrzejek"
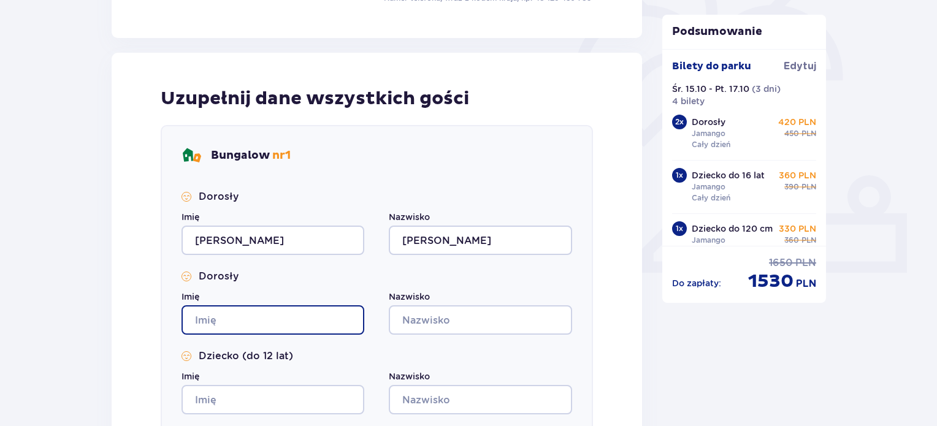
click at [304, 322] on input "Imię" at bounding box center [273, 319] width 183 height 29
type input "Adrian"
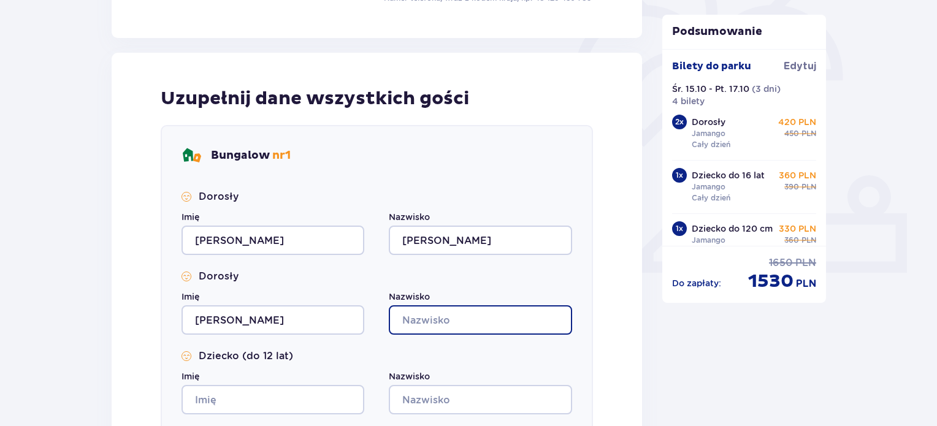
click at [500, 316] on input "Nazwisko" at bounding box center [480, 319] width 183 height 29
drag, startPoint x: 500, startPoint y: 316, endPoint x: 473, endPoint y: 345, distance: 39.9
click at [473, 345] on div "Dorosły Imię Anna Nazwisko Olkowska-Jędrzejek Dorosły Imię Adrian Nazwisko Dzie…" at bounding box center [377, 342] width 391 height 304
type input "Jędrzejek"
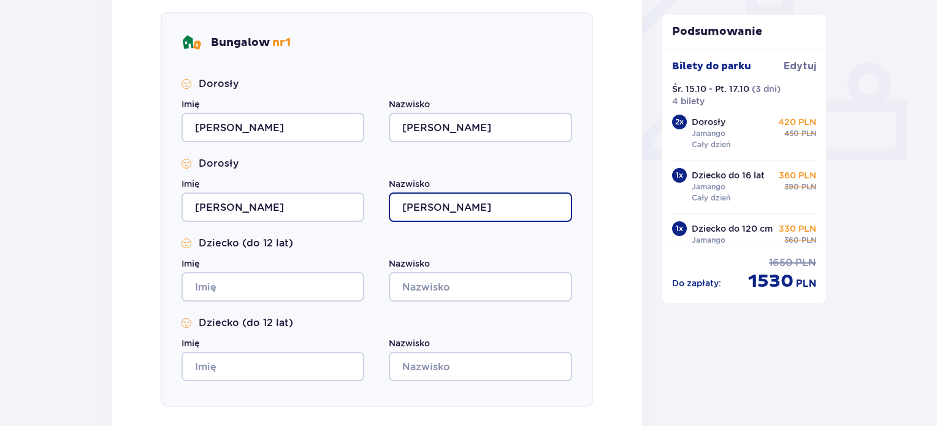
scroll to position [473, 0]
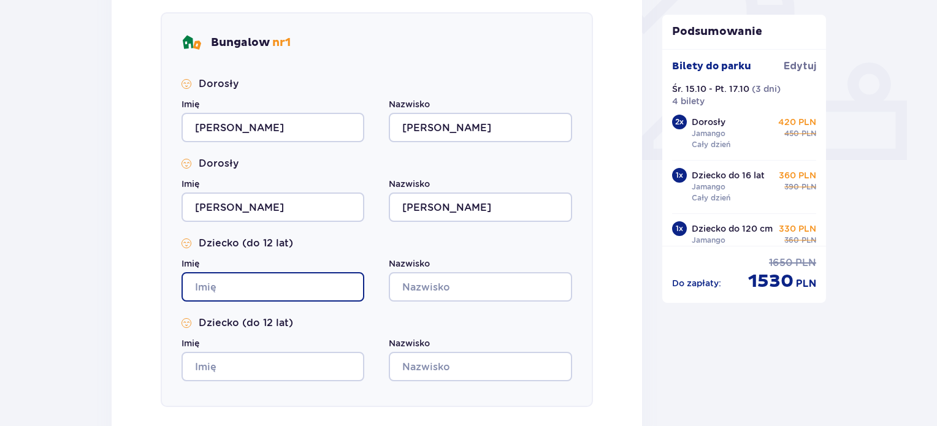
click at [256, 274] on input "Imię" at bounding box center [273, 286] width 183 height 29
type input "Tadeusz"
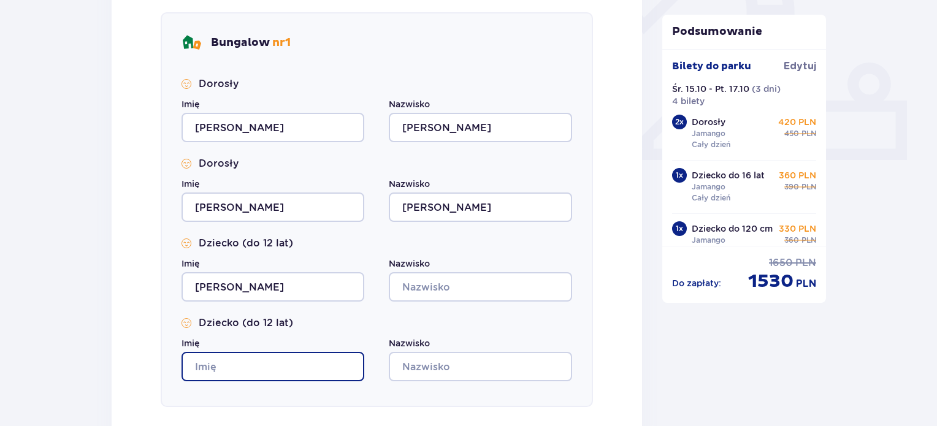
click at [280, 352] on input "Imię" at bounding box center [273, 366] width 183 height 29
type input "Wojciech"
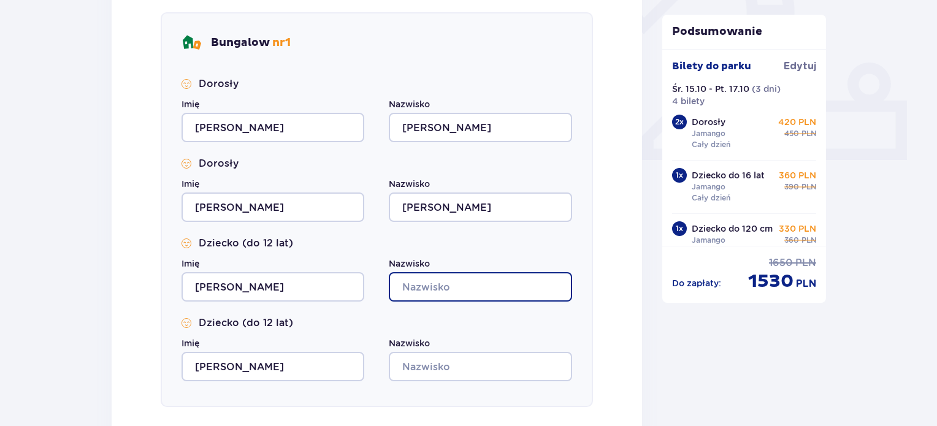
click at [440, 289] on input "Nazwisko" at bounding box center [480, 286] width 183 height 29
drag, startPoint x: 440, startPoint y: 289, endPoint x: 469, endPoint y: 309, distance: 34.4
click at [469, 309] on div "Dorosły Imię Anna Nazwisko Olkowska-Jędrzejek Dorosły Imię Adrian Nazwisko Jędr…" at bounding box center [377, 229] width 391 height 304
type input "Jędrzejek"
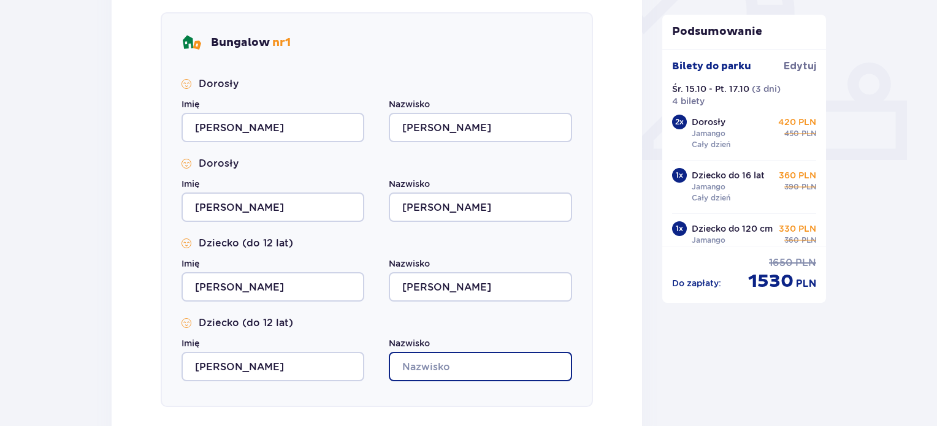
click at [476, 364] on input "Nazwisko" at bounding box center [480, 366] width 183 height 29
drag, startPoint x: 476, startPoint y: 364, endPoint x: 481, endPoint y: 393, distance: 29.9
click at [481, 393] on div "Bungalow nr 1 Dorosły Imię Anna Nazwisko Olkowska-Jędrzejek Dorosły Imię Adrian…" at bounding box center [377, 209] width 432 height 395
type input "Jędrzejek"
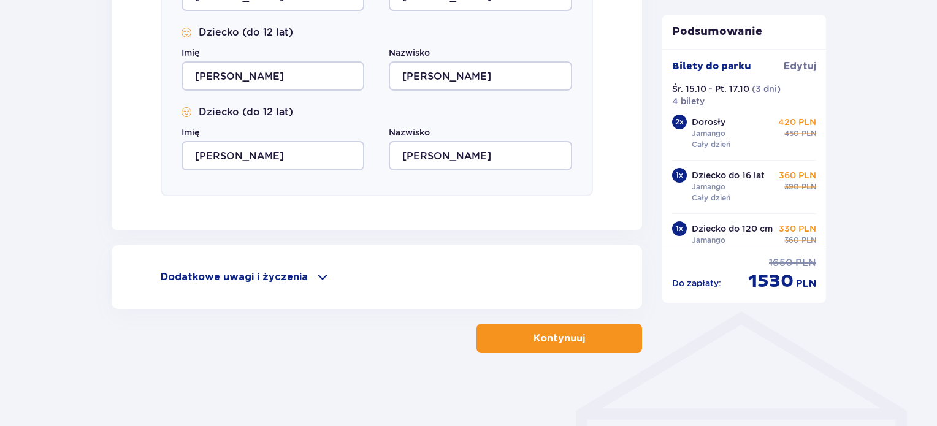
click at [559, 332] on p "Kontynuuj" at bounding box center [560, 338] width 52 height 13
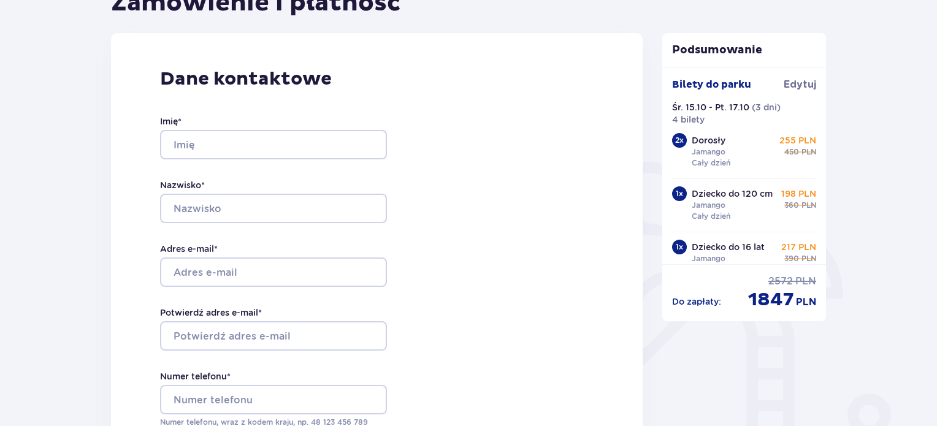
scroll to position [142, 0]
click at [274, 137] on input "Imię *" at bounding box center [273, 144] width 227 height 29
type input "Anna"
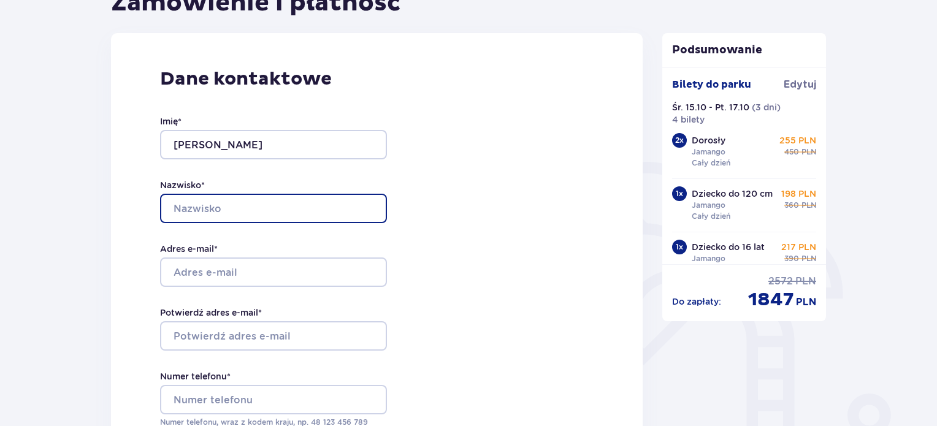
click at [262, 210] on input "Nazwisko *" at bounding box center [273, 208] width 227 height 29
type input "Olkowska-Jędrzejek"
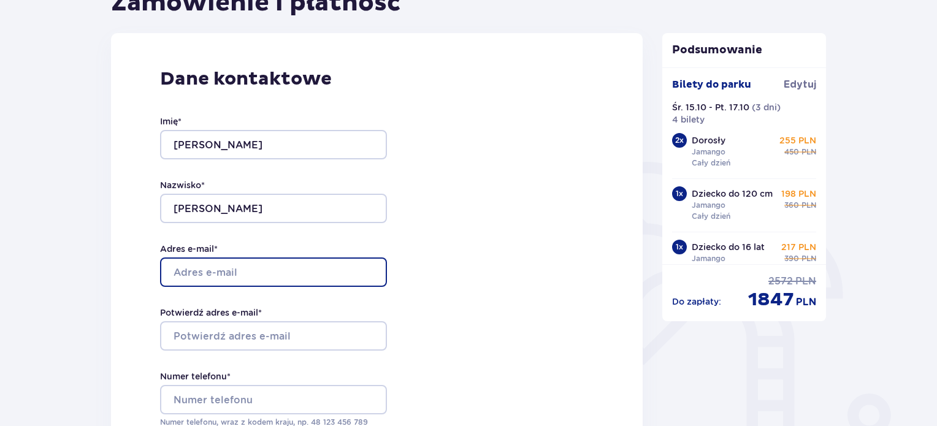
click at [270, 267] on input "Adres e-mail *" at bounding box center [273, 272] width 227 height 29
type input "[EMAIL_ADDRESS][PERSON_NAME][DOMAIN_NAME]"
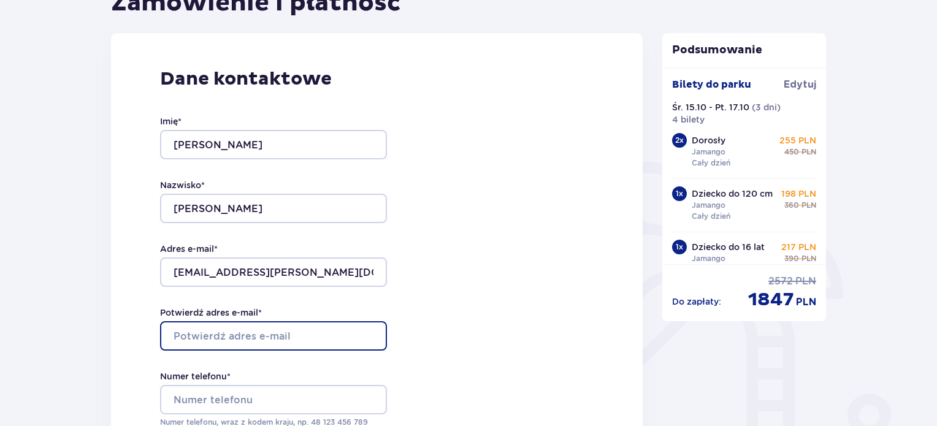
click at [277, 331] on input "Potwierdź adres e-mail *" at bounding box center [273, 335] width 227 height 29
type input "[EMAIL_ADDRESS][PERSON_NAME][DOMAIN_NAME]"
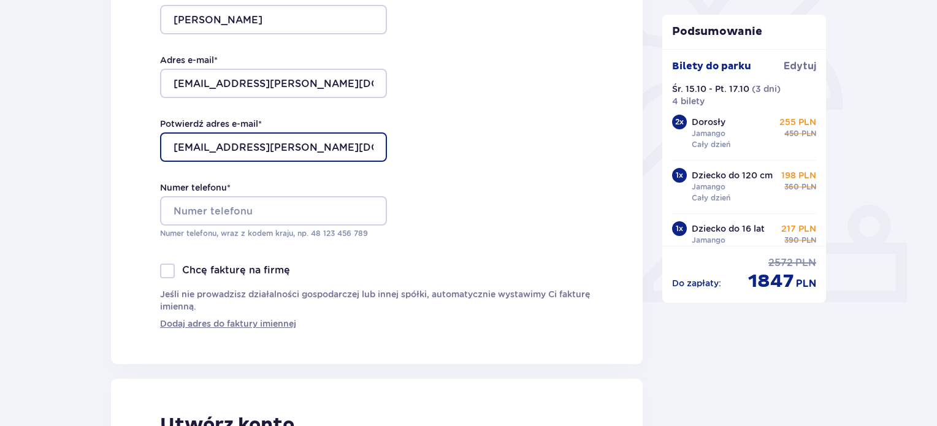
scroll to position [331, 0]
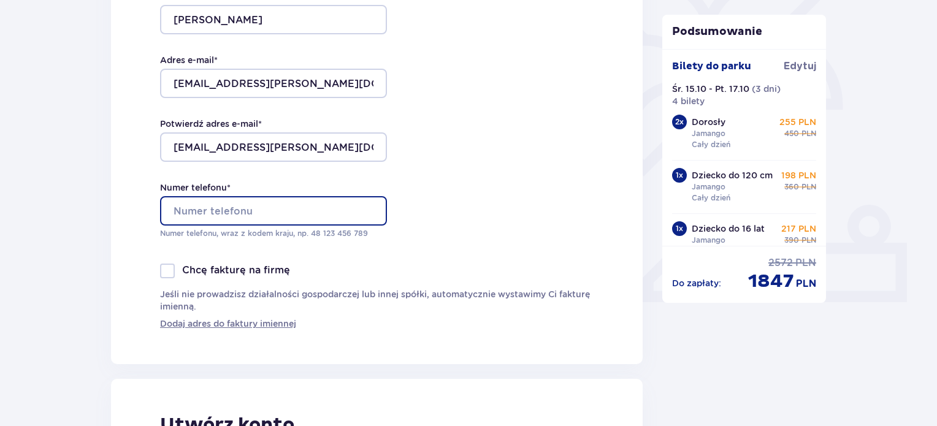
click at [270, 213] on input "Numer telefonu *" at bounding box center [273, 210] width 227 height 29
type input "605238059"
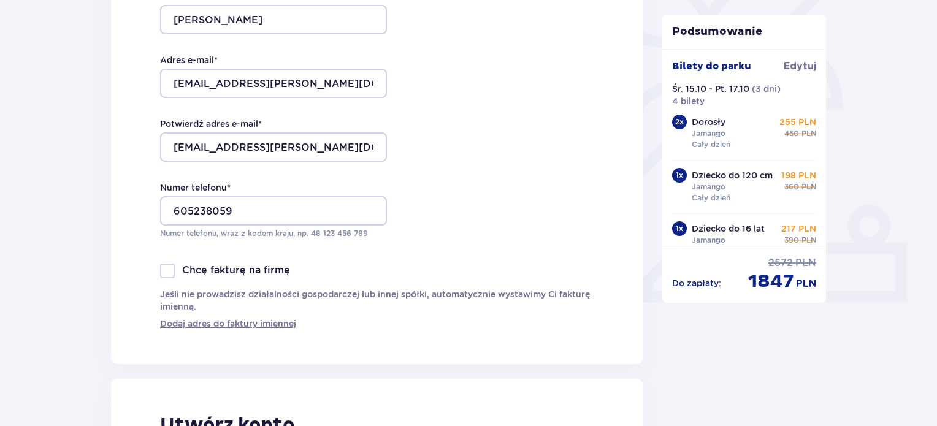
click at [403, 311] on p "Jeśli nie prowadzisz działalności gospodarczej lub innej spółki, automatycznie …" at bounding box center [377, 300] width 434 height 25
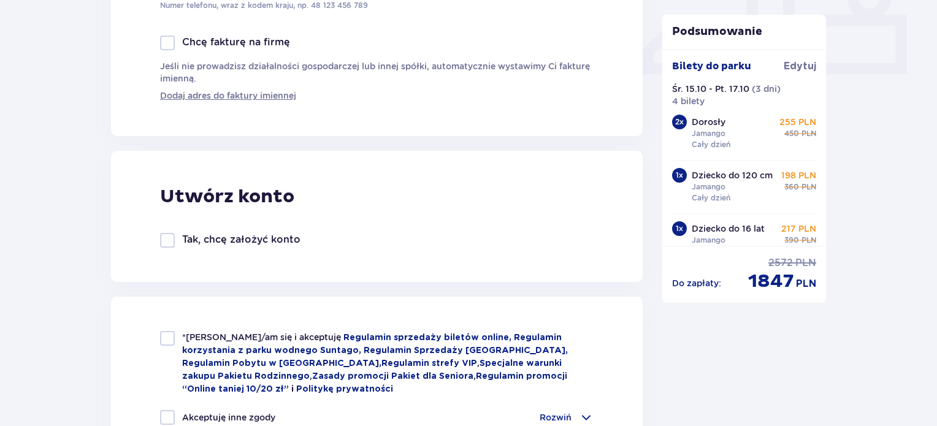
scroll to position [694, 0]
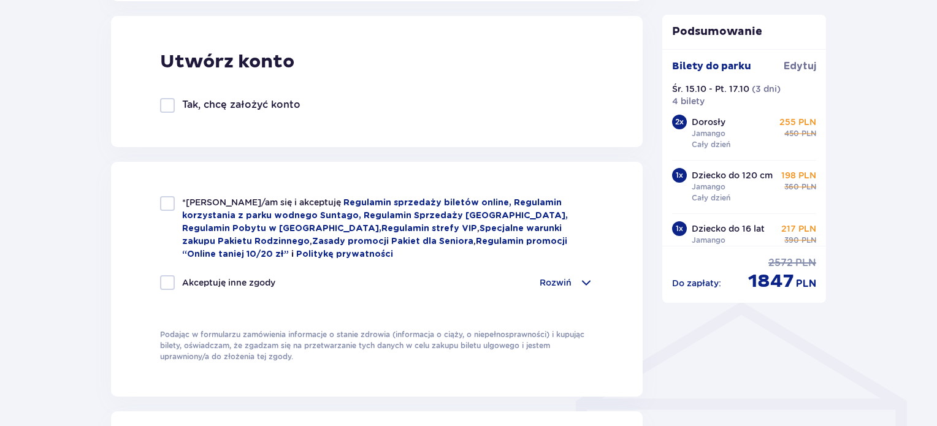
click at [169, 201] on div at bounding box center [167, 203] width 15 height 15
checkbox input "true"
click at [562, 277] on p "Rozwiń" at bounding box center [556, 283] width 32 height 12
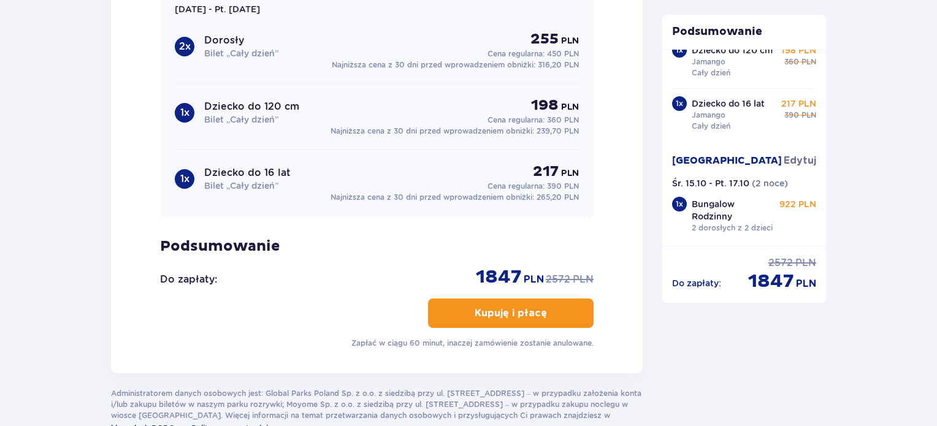
scroll to position [1575, 0]
click at [511, 300] on button "Kupuję i płacę" at bounding box center [511, 313] width 166 height 29
click at [491, 307] on p "Kupuję i płacę" at bounding box center [511, 313] width 72 height 13
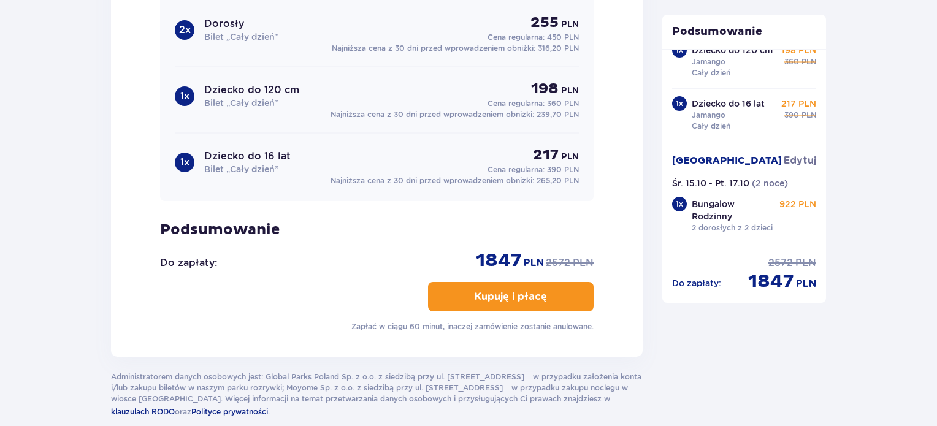
scroll to position [1653, 0]
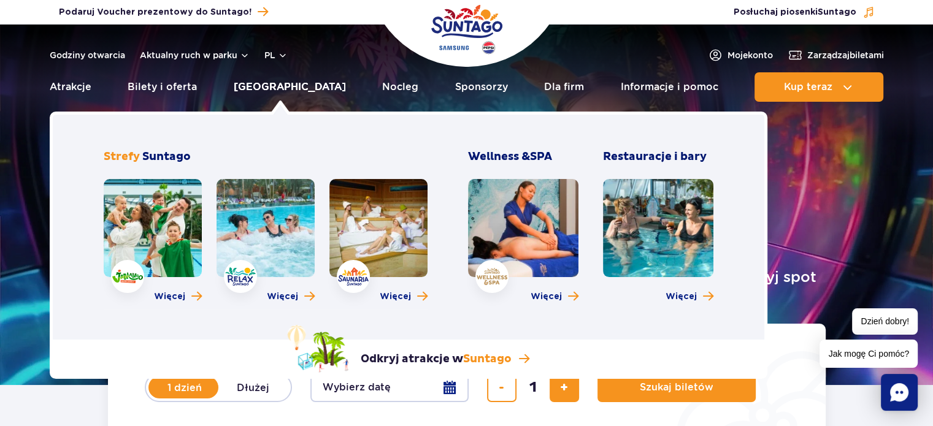
click at [262, 87] on link "[GEOGRAPHIC_DATA]" at bounding box center [290, 86] width 112 height 29
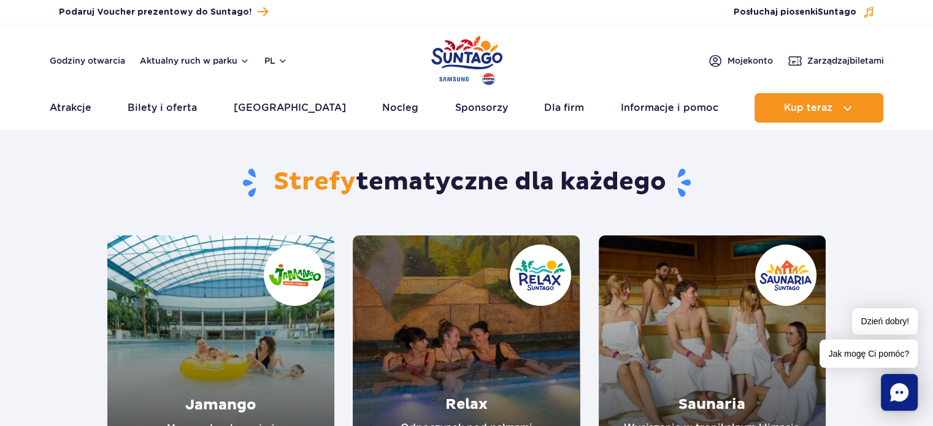
click at [548, 343] on link "Relax" at bounding box center [466, 348] width 227 height 227
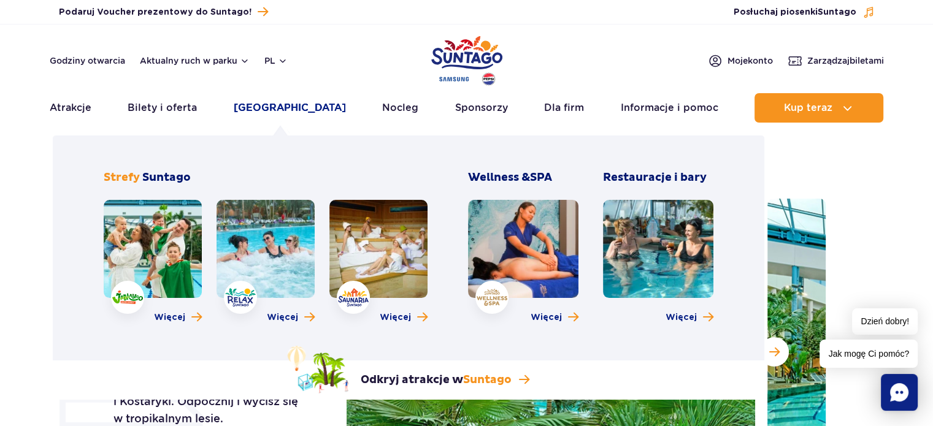
click at [273, 111] on link "[GEOGRAPHIC_DATA]" at bounding box center [290, 107] width 112 height 29
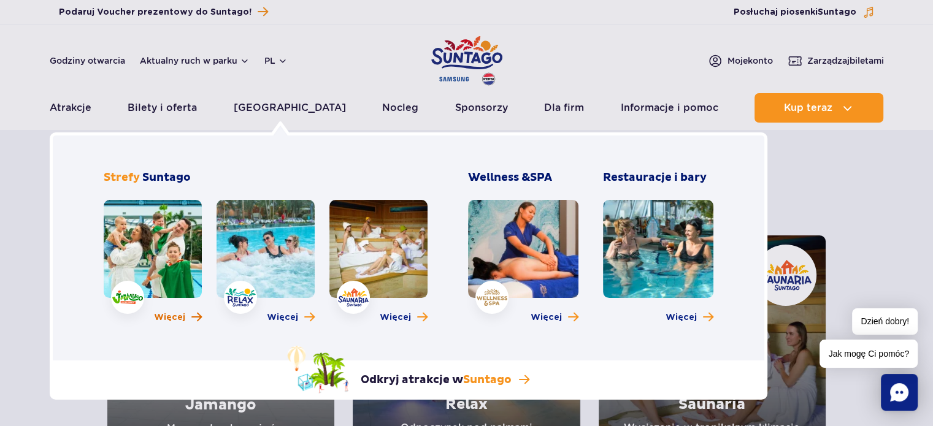
click at [163, 319] on span "Więcej" at bounding box center [169, 318] width 31 height 12
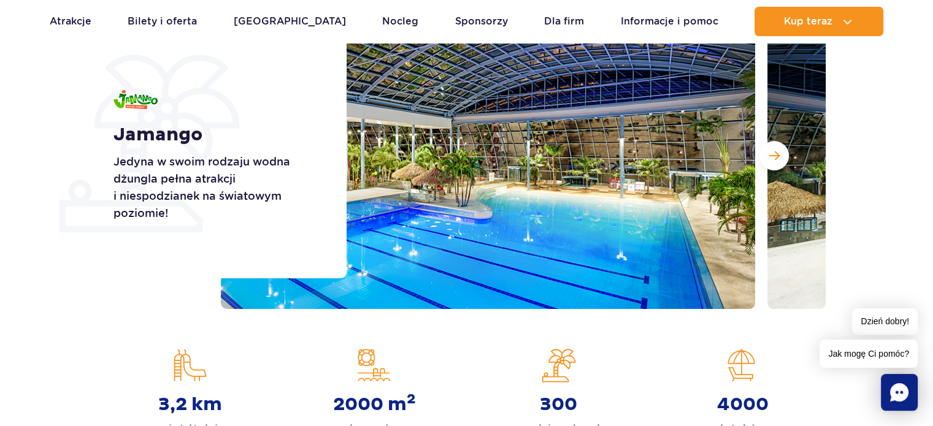
scroll to position [200, 0]
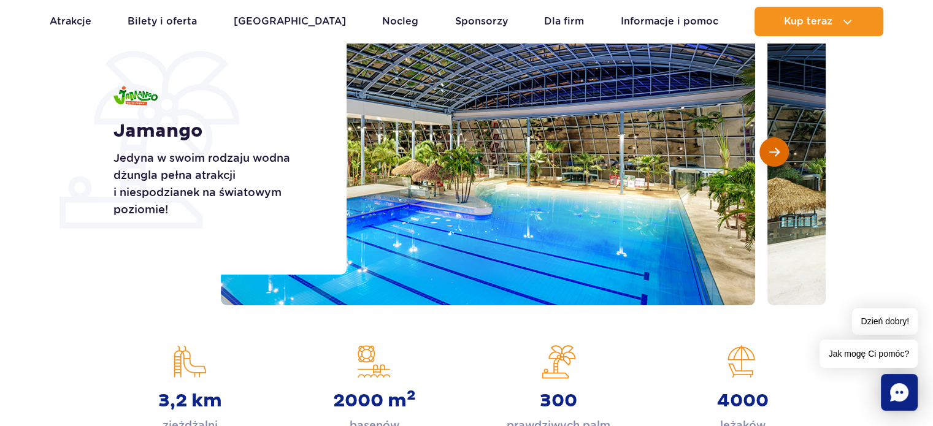
click at [776, 154] on span "Następny slajd" at bounding box center [774, 152] width 10 height 11
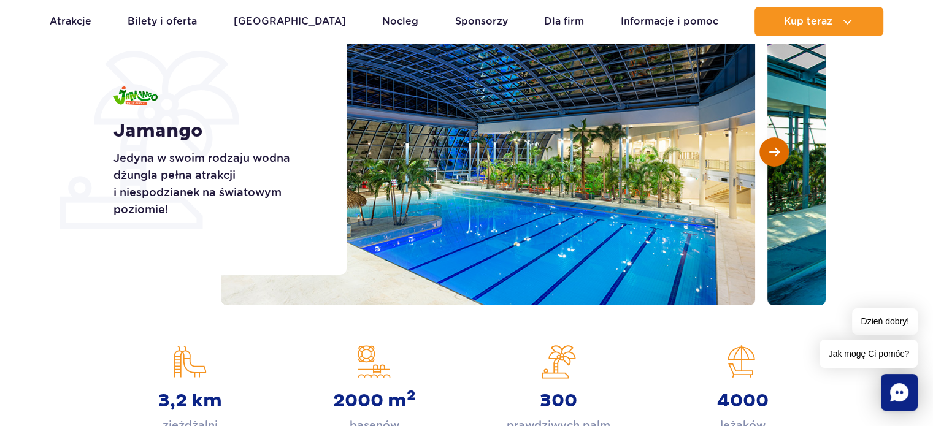
click at [776, 154] on span "Następny slajd" at bounding box center [774, 152] width 10 height 11
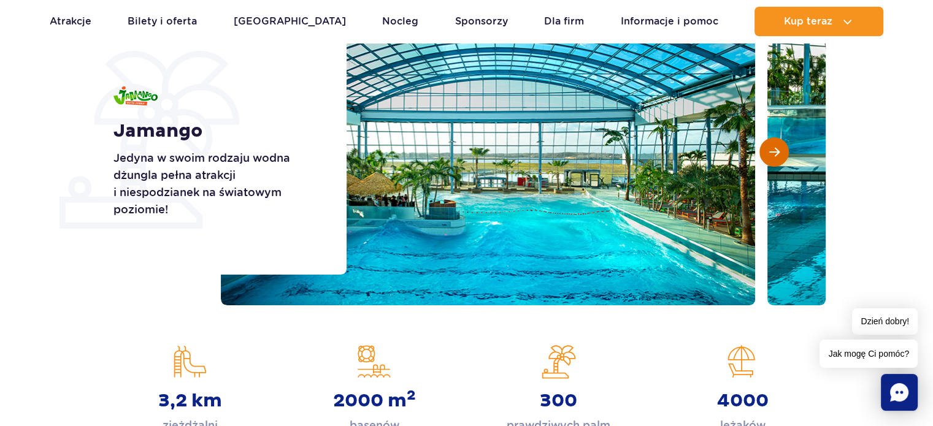
click at [776, 154] on span "Następny slajd" at bounding box center [774, 152] width 10 height 11
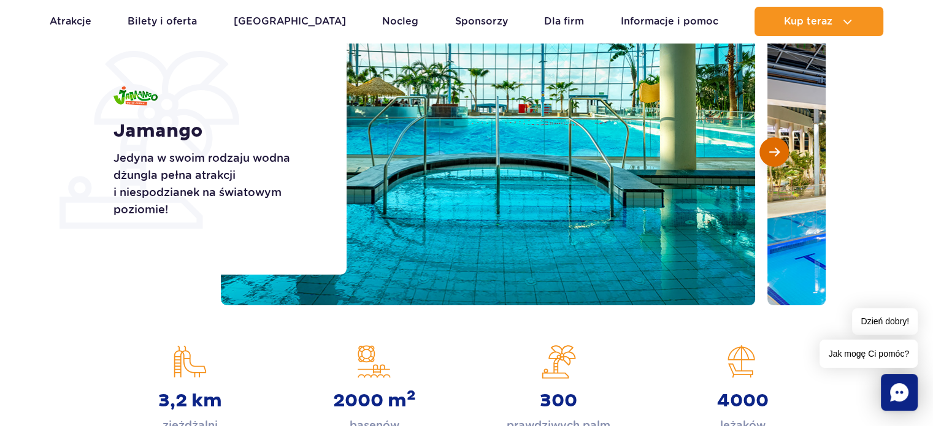
click at [776, 154] on span "Następny slajd" at bounding box center [774, 152] width 10 height 11
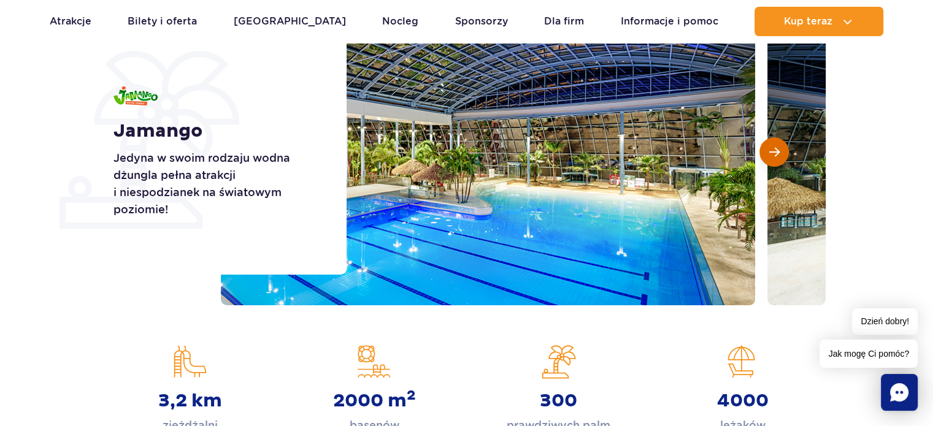
click at [776, 154] on span "Następny slajd" at bounding box center [774, 152] width 10 height 11
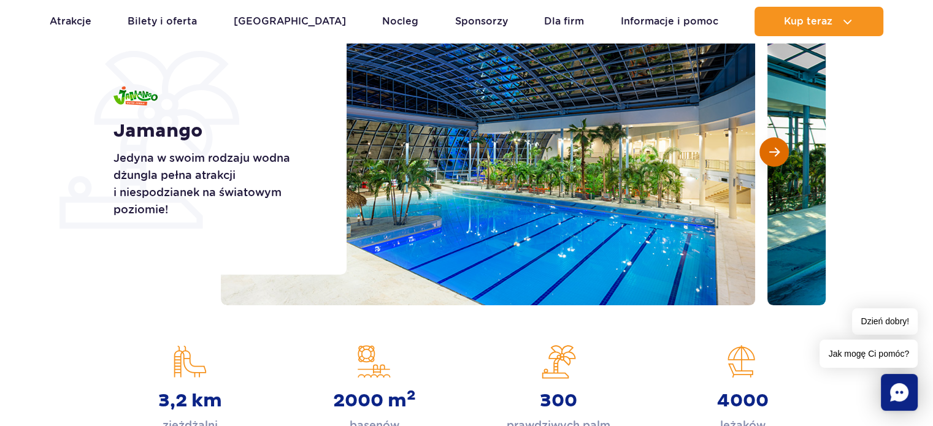
click at [776, 154] on span "Następny slajd" at bounding box center [774, 152] width 10 height 11
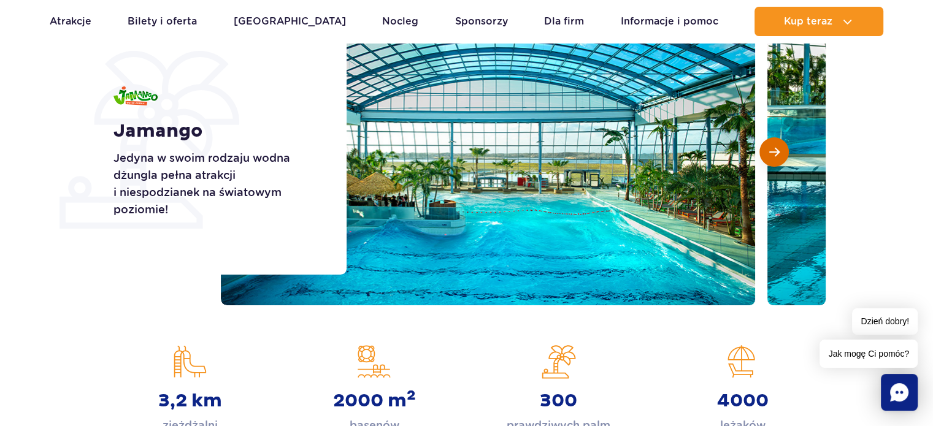
click at [776, 154] on span "Następny slajd" at bounding box center [774, 152] width 10 height 11
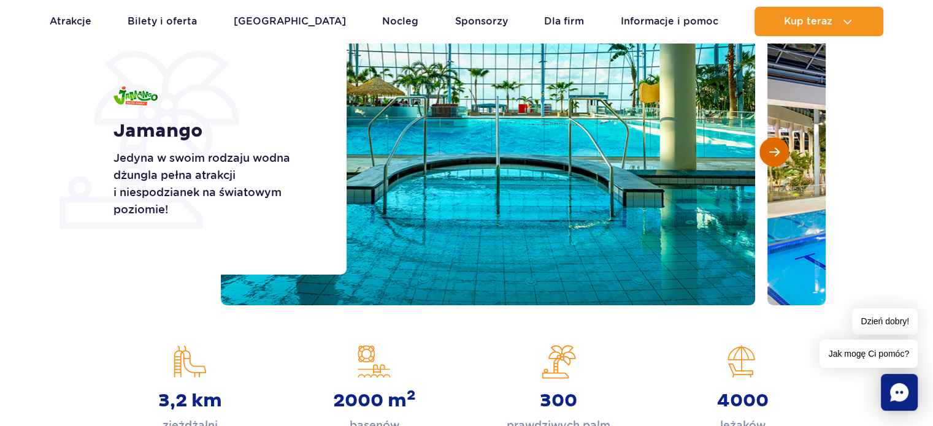
click at [776, 154] on span "Następny slajd" at bounding box center [774, 152] width 10 height 11
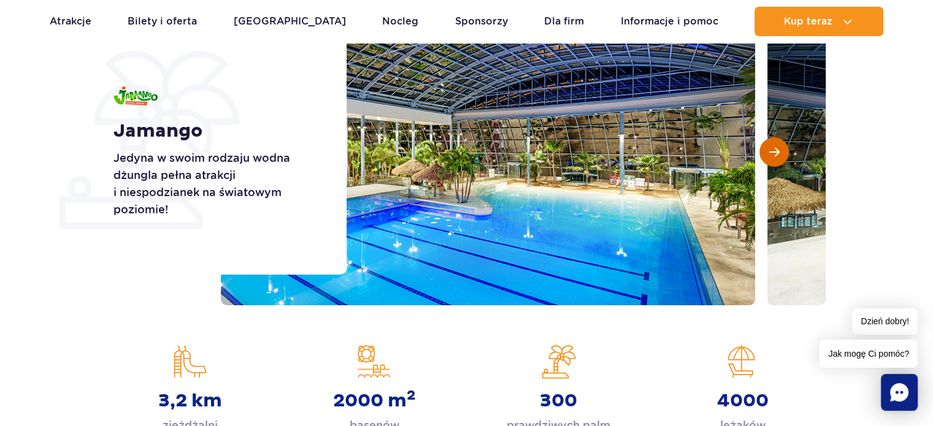
scroll to position [0, 0]
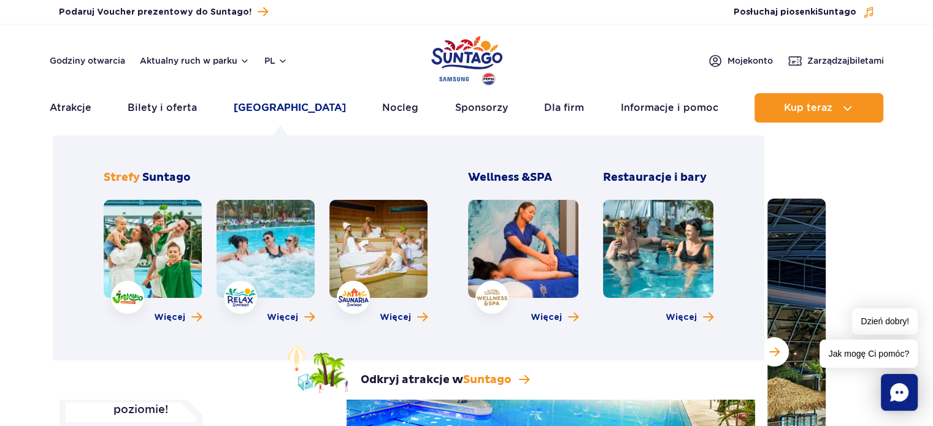
click at [280, 113] on link "[GEOGRAPHIC_DATA]" at bounding box center [290, 107] width 112 height 29
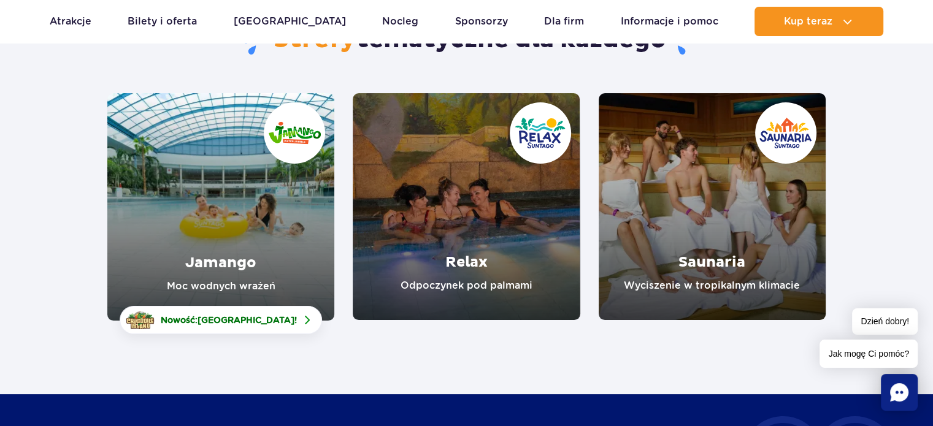
scroll to position [147, 0]
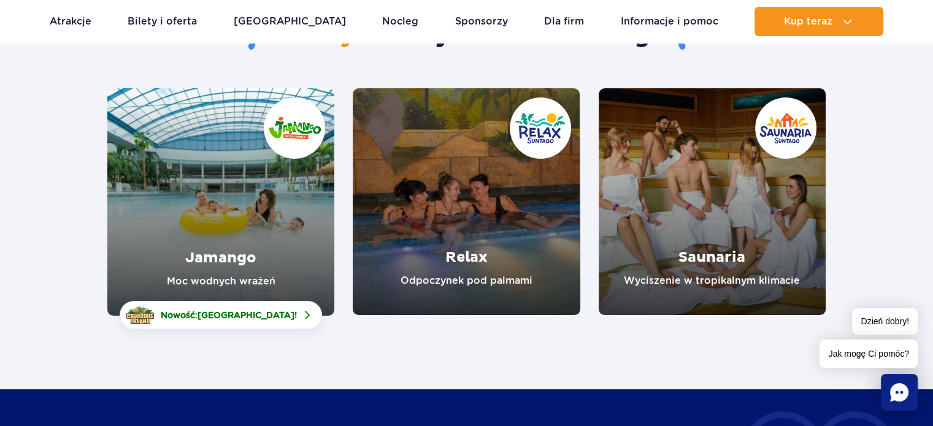
click at [535, 241] on link "Relax" at bounding box center [466, 201] width 227 height 227
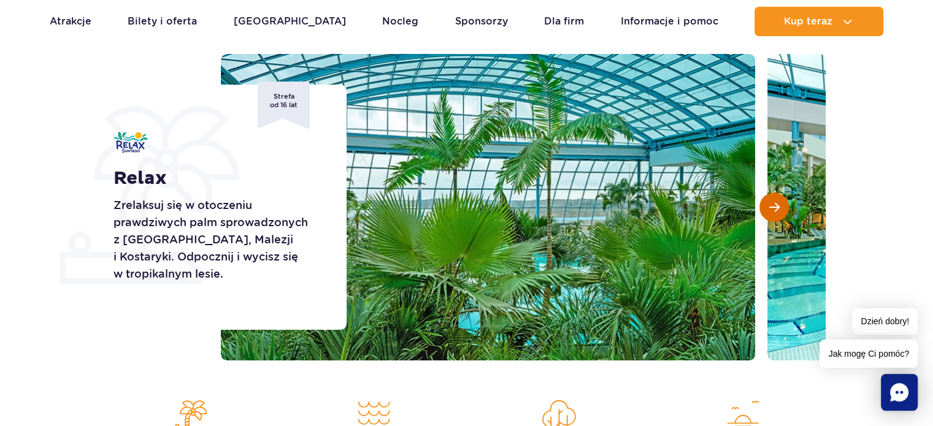
click at [775, 201] on button "Następny slajd" at bounding box center [773, 207] width 29 height 29
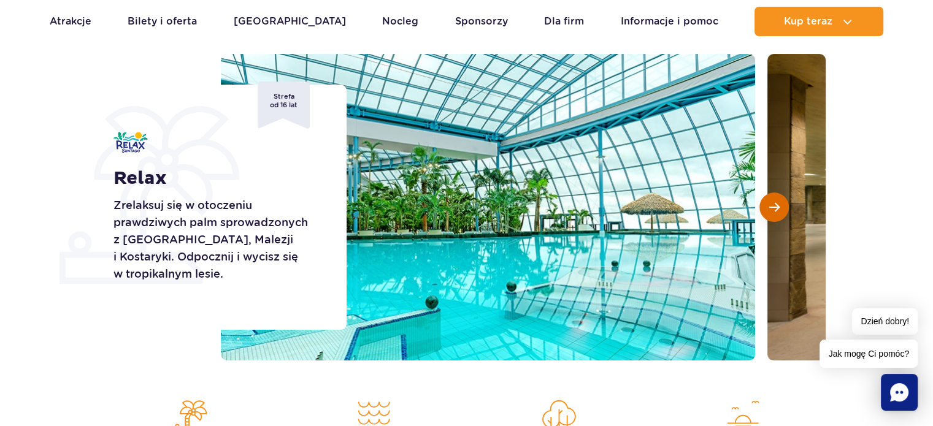
click at [775, 201] on button "Następny slajd" at bounding box center [773, 207] width 29 height 29
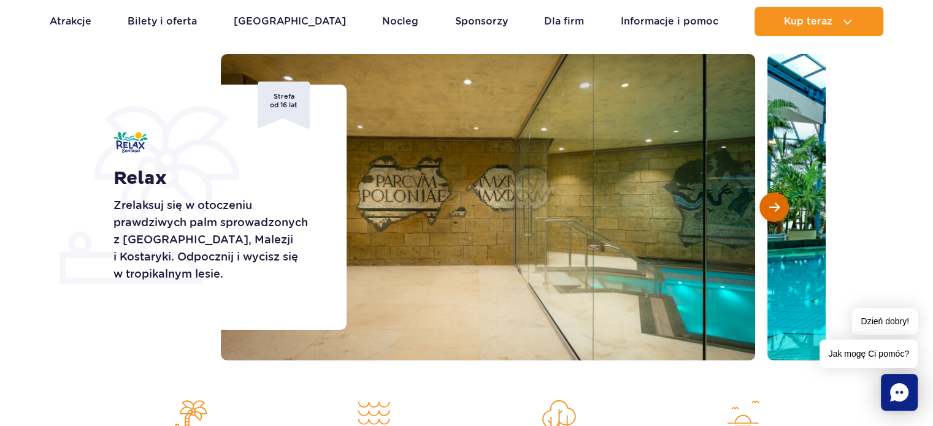
click at [775, 201] on button "Następny slajd" at bounding box center [773, 207] width 29 height 29
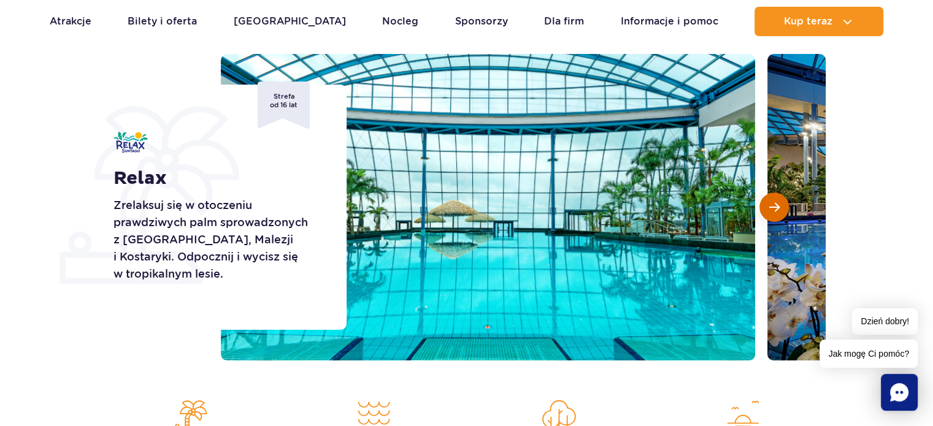
click at [775, 201] on button "Następny slajd" at bounding box center [773, 207] width 29 height 29
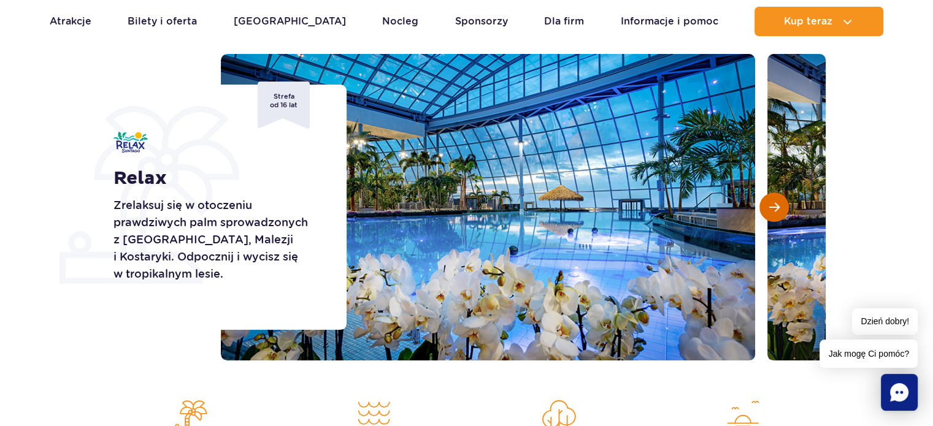
click at [775, 201] on button "Następny slajd" at bounding box center [773, 207] width 29 height 29
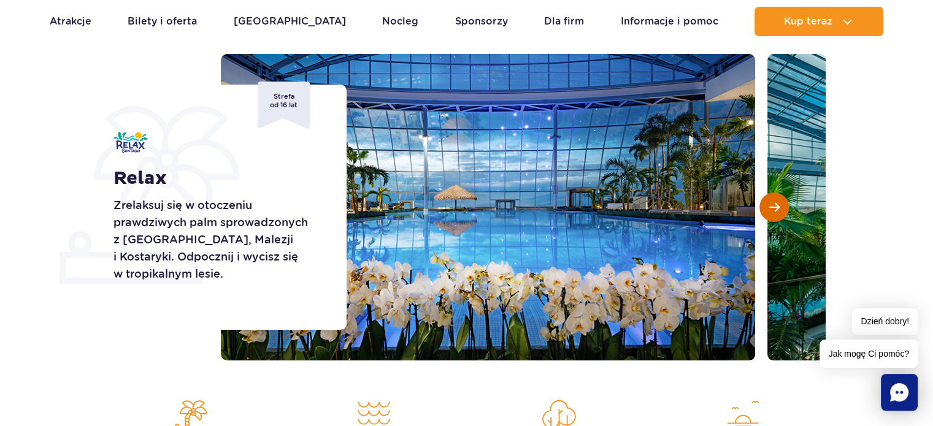
click at [775, 201] on button "Następny slajd" at bounding box center [773, 207] width 29 height 29
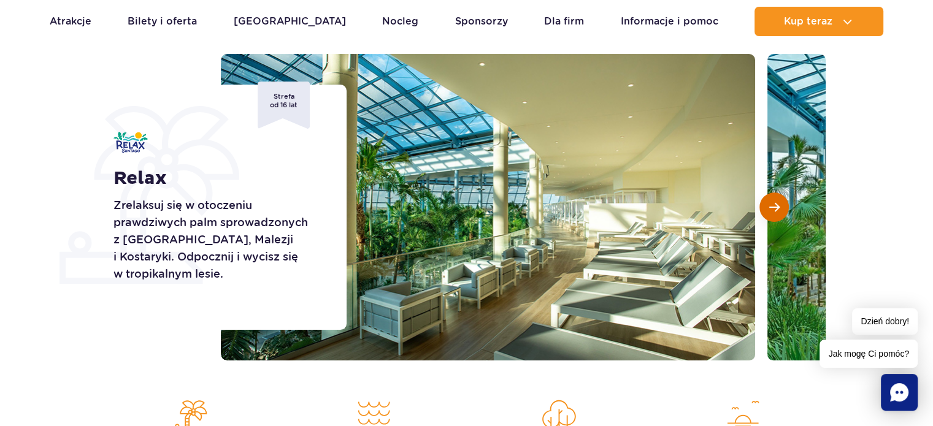
click at [775, 201] on button "Następny slajd" at bounding box center [773, 207] width 29 height 29
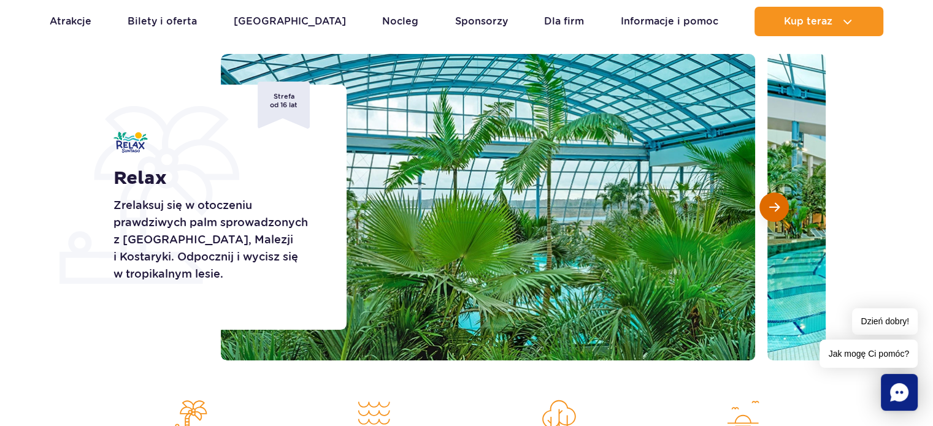
click at [775, 201] on button "Następny slajd" at bounding box center [773, 207] width 29 height 29
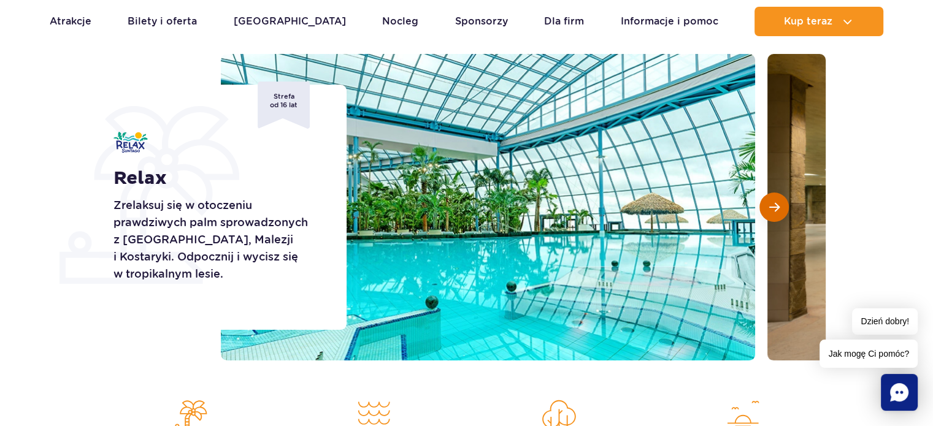
click at [775, 201] on button "Następny slajd" at bounding box center [773, 207] width 29 height 29
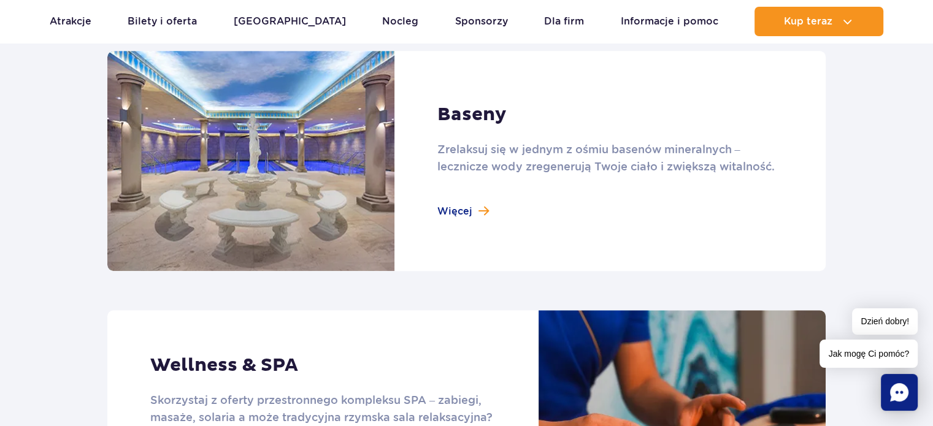
scroll to position [855, 0]
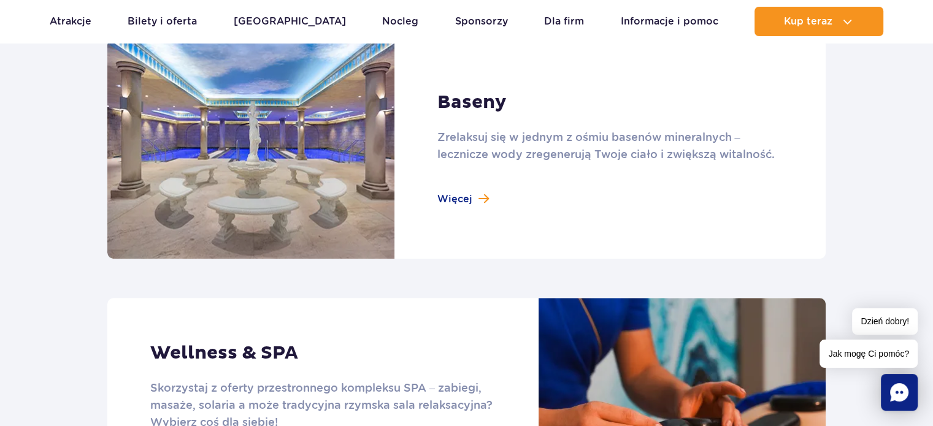
click at [469, 199] on link at bounding box center [466, 149] width 718 height 220
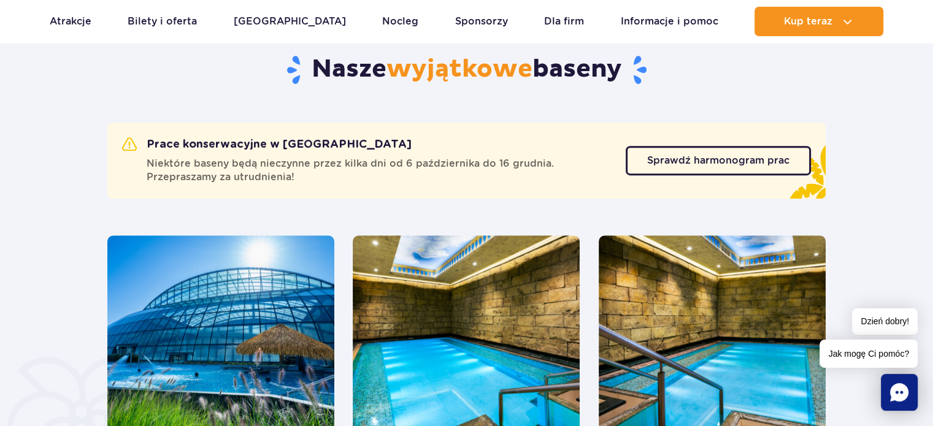
scroll to position [638, 0]
click at [735, 161] on span "Sprawdź harmonogram prac" at bounding box center [709, 161] width 142 height 10
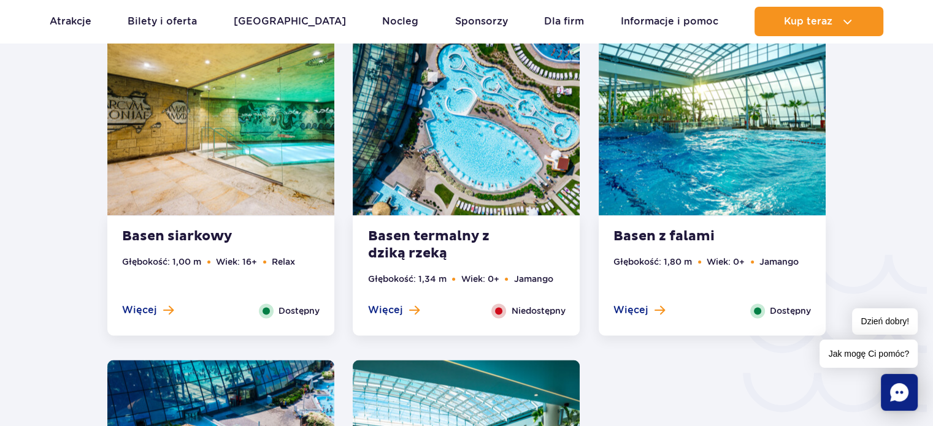
scroll to position [1858, 0]
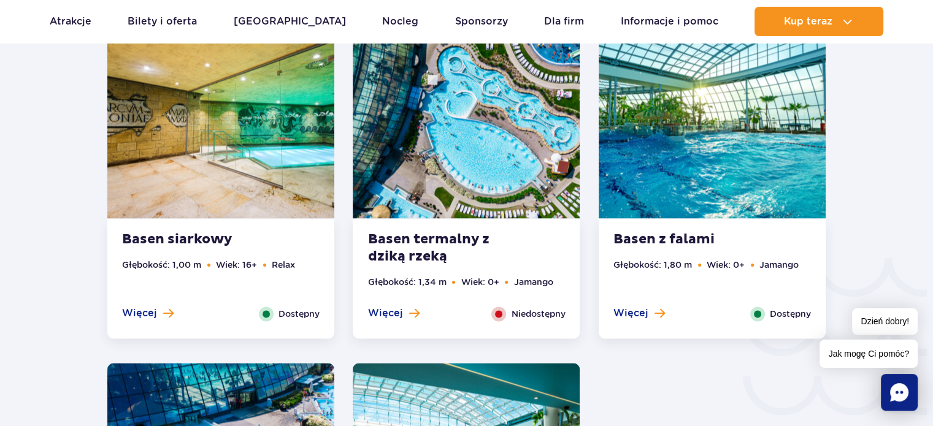
click at [507, 316] on div "Niedostępny" at bounding box center [528, 314] width 74 height 15
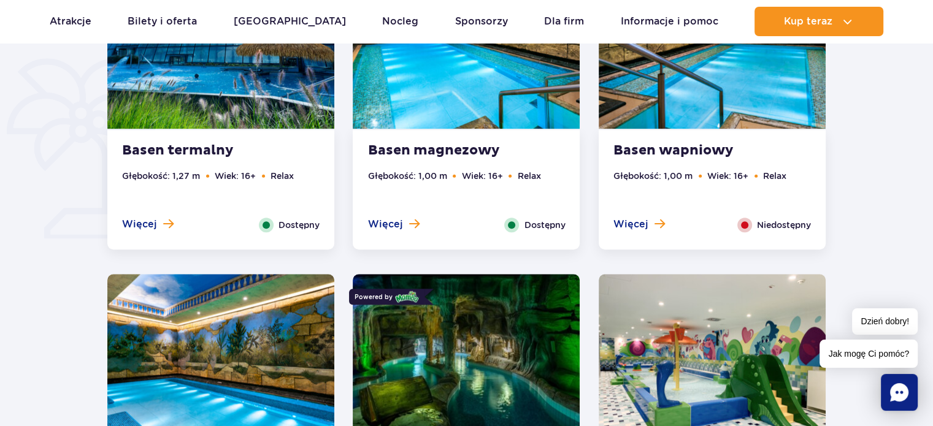
scroll to position [939, 0]
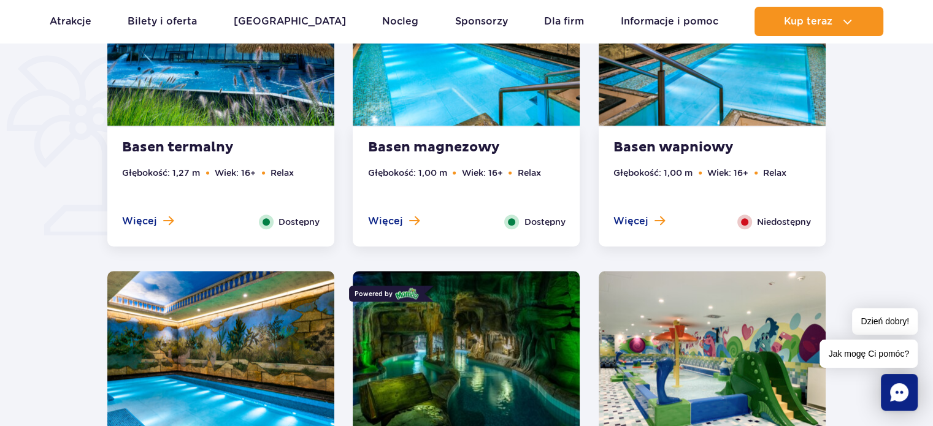
drag, startPoint x: 653, startPoint y: 357, endPoint x: 17, endPoint y: 294, distance: 639.1
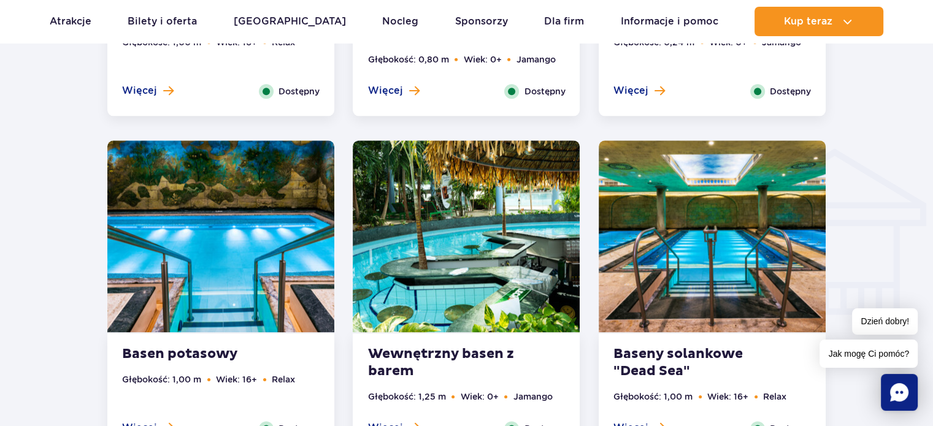
scroll to position [1171, 0]
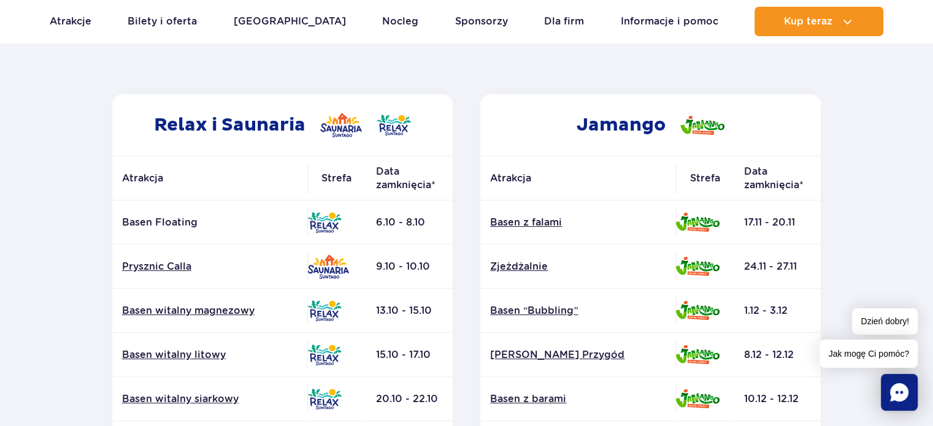
scroll to position [164, 0]
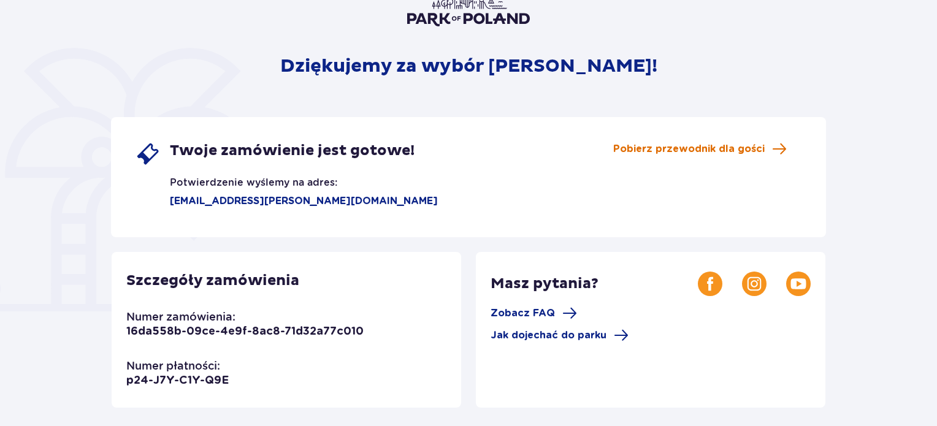
scroll to position [103, 0]
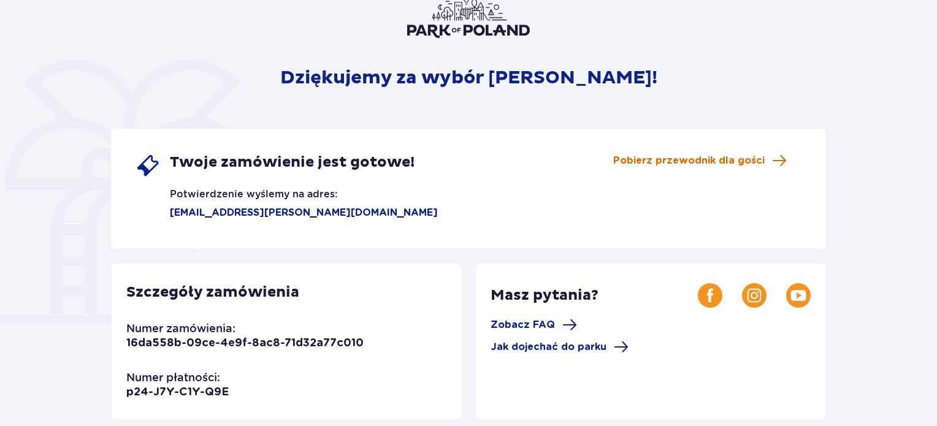
click at [732, 156] on span "Pobierz przewodnik dla gości" at bounding box center [688, 160] width 151 height 13
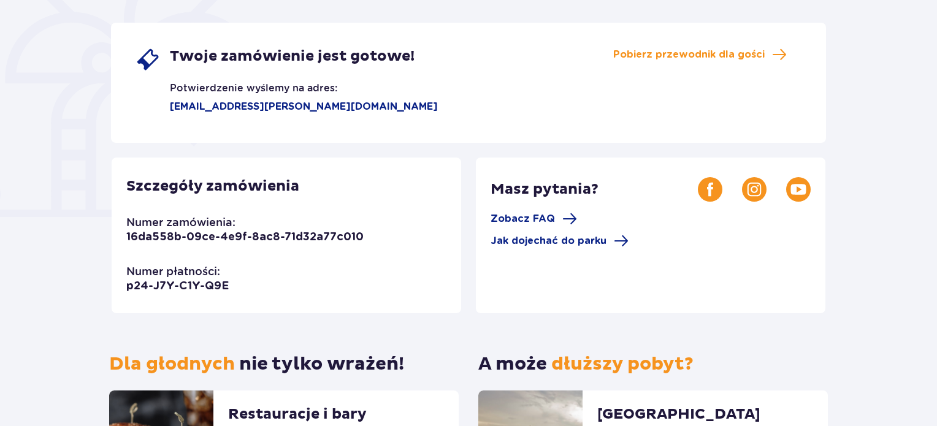
scroll to position [207, 0]
